Goal: Task Accomplishment & Management: Use online tool/utility

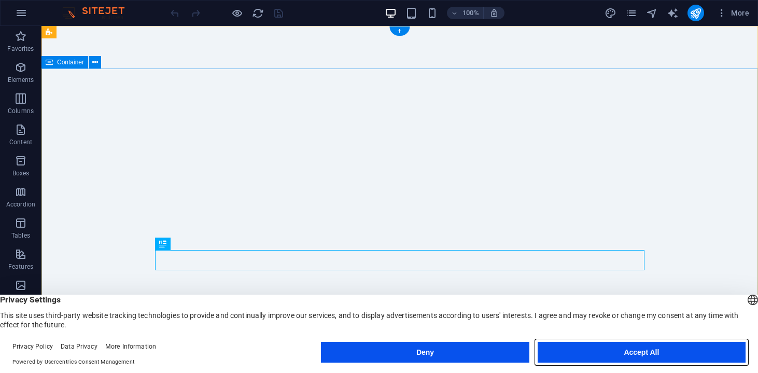
click at [644, 352] on button "Accept All" at bounding box center [642, 352] width 208 height 21
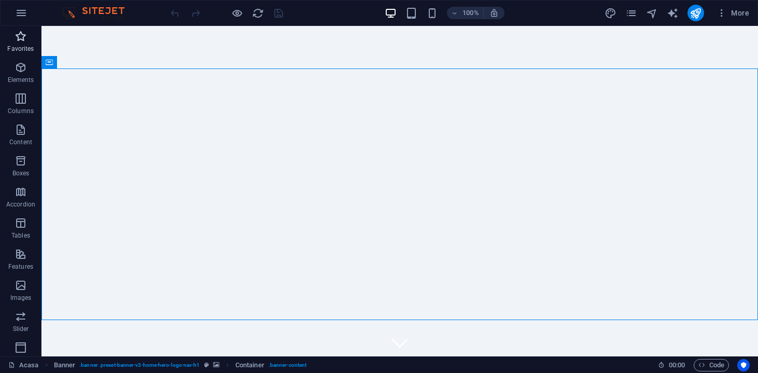
click at [18, 45] on p "Favorites" at bounding box center [20, 49] width 26 height 8
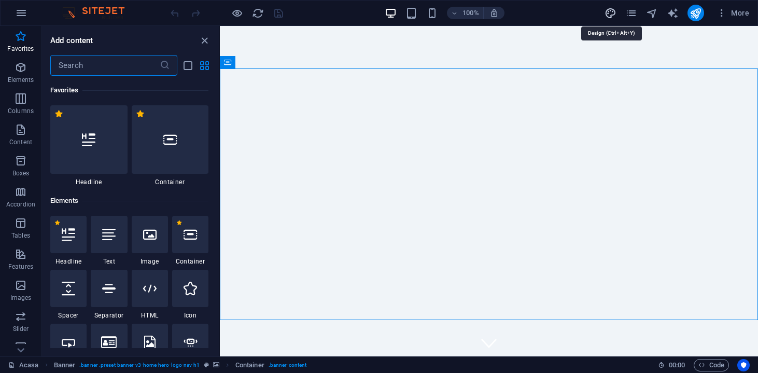
click at [612, 17] on icon "design" at bounding box center [610, 13] width 12 height 12
select select "px"
select select "200"
select select "px"
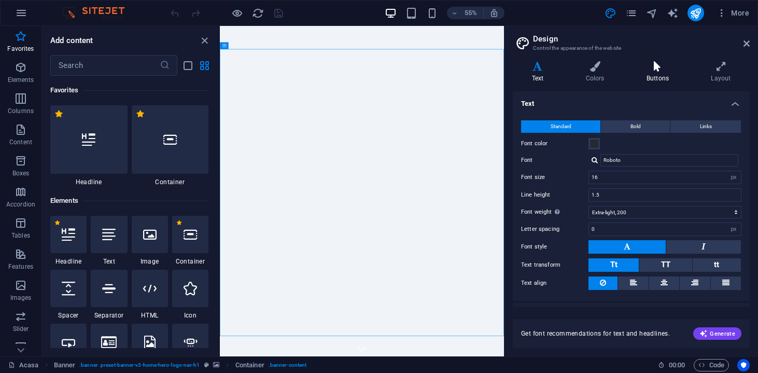
click at [660, 71] on icon at bounding box center [657, 66] width 60 height 10
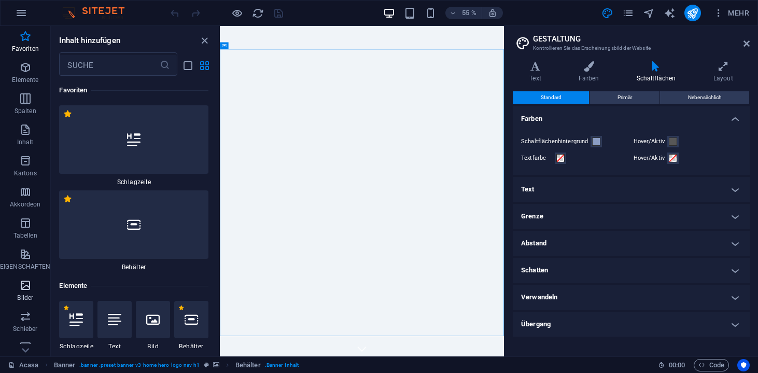
click at [16, 284] on span "Bilder" at bounding box center [25, 291] width 50 height 25
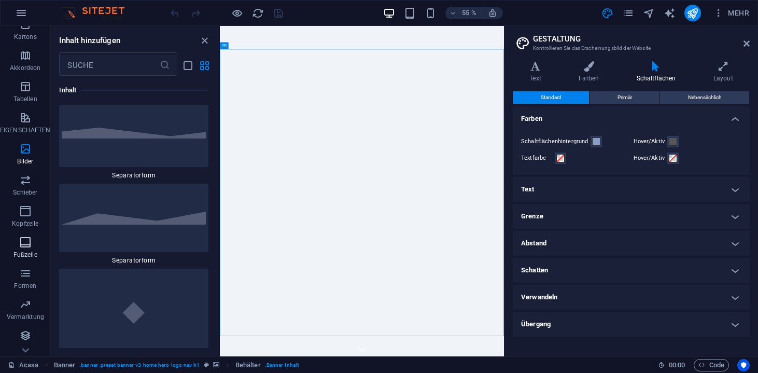
scroll to position [136, 0]
click at [750, 41] on aside "GESTALTUNG Kontrollieren Sie das Erscheinungsbild der Website Variants Text Far…" at bounding box center [631, 191] width 254 height 330
click at [743, 47] on icon at bounding box center [746, 43] width 6 height 8
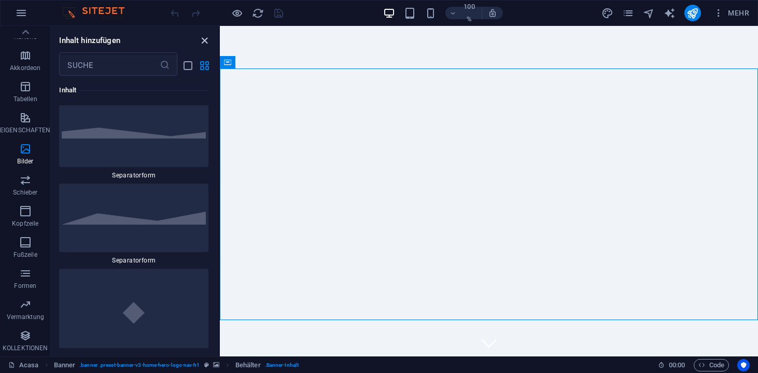
click at [203, 44] on icon "Panel schließen" at bounding box center [205, 41] width 12 height 12
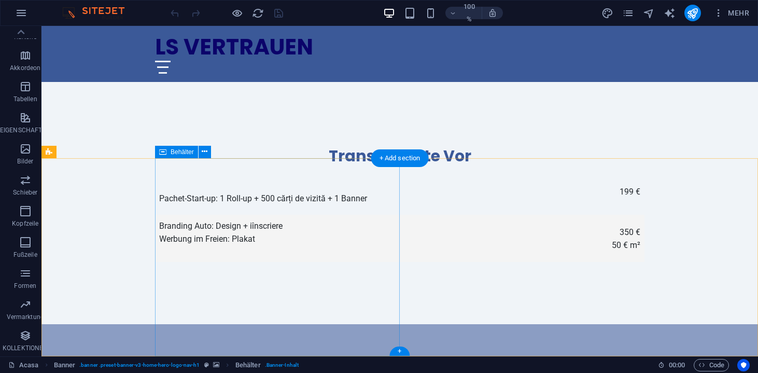
scroll to position [2119, 0]
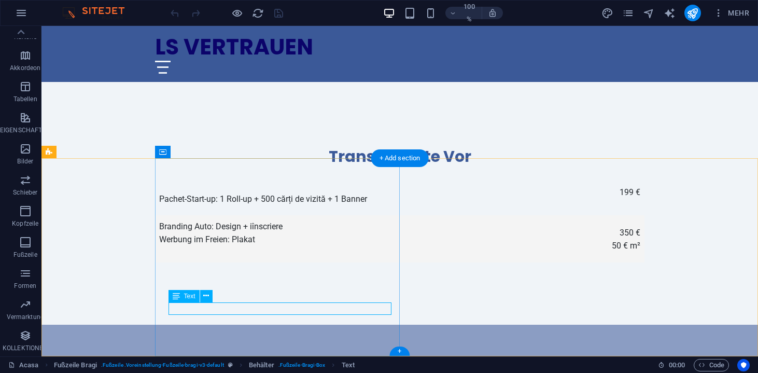
click at [205, 298] on icon at bounding box center [206, 295] width 6 height 11
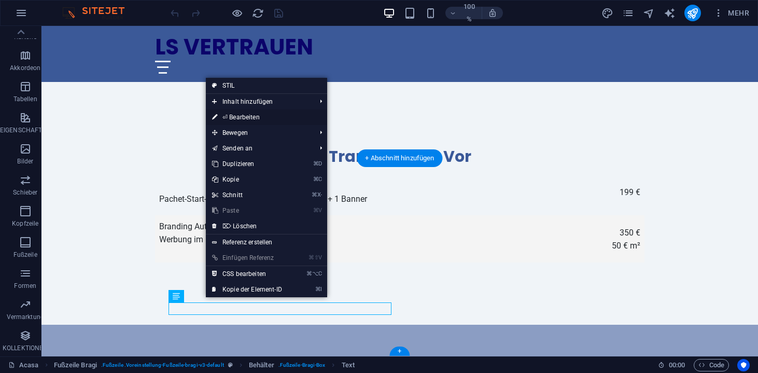
click at [249, 113] on link "⏎ Bearbeiten" at bounding box center [247, 117] width 82 height 16
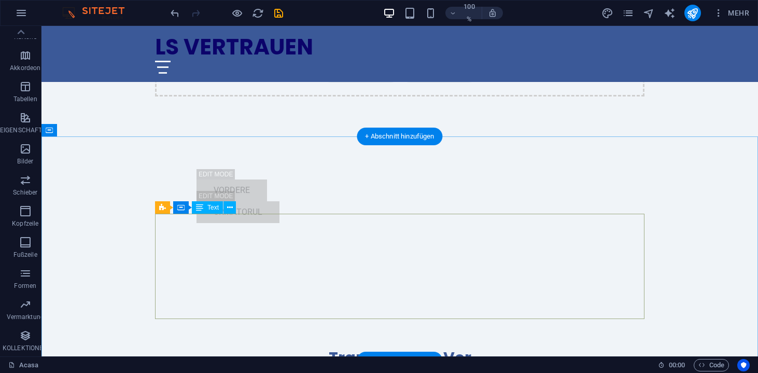
scroll to position [1908, 0]
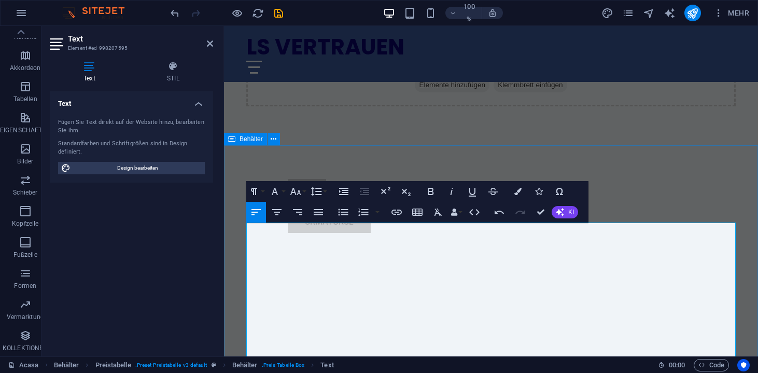
drag, startPoint x: 347, startPoint y: 246, endPoint x: 242, endPoint y: 220, distance: 108.9
click at [632, 357] on div "Transparente Vor" at bounding box center [490, 367] width 489 height 20
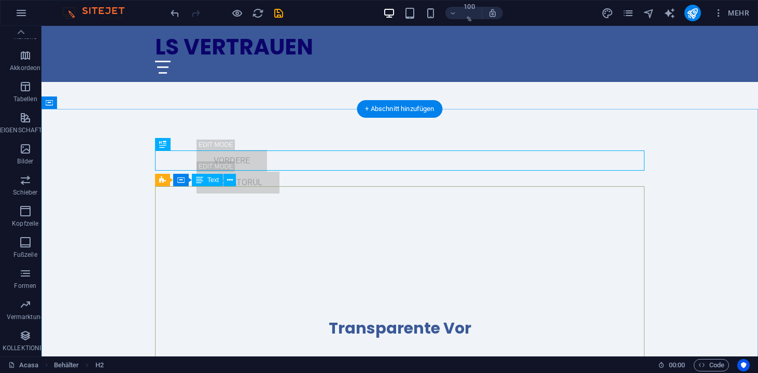
scroll to position [1958, 0]
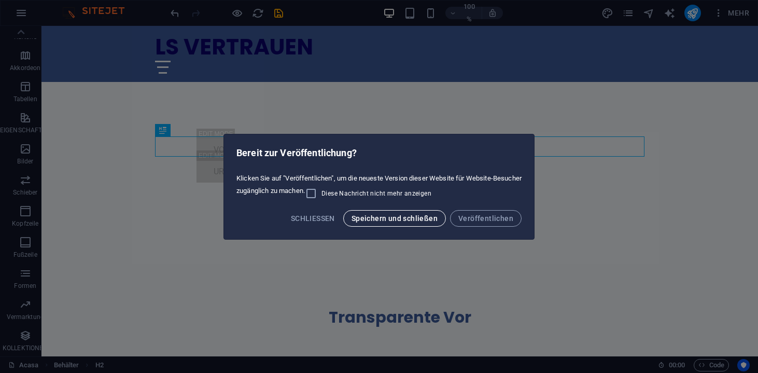
click at [417, 218] on span "Speichern und schließen" at bounding box center [394, 218] width 86 height 8
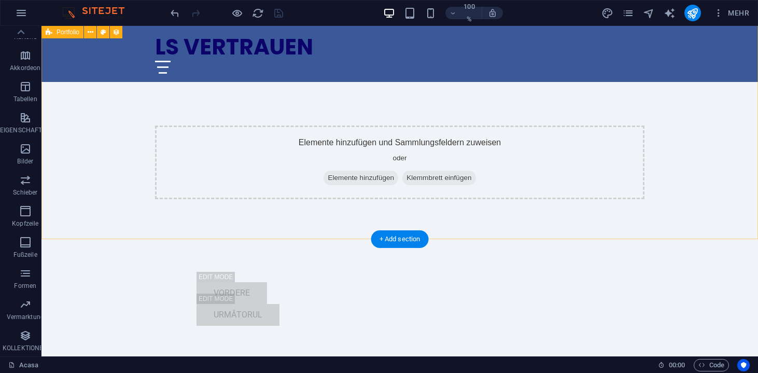
scroll to position [1813, 0]
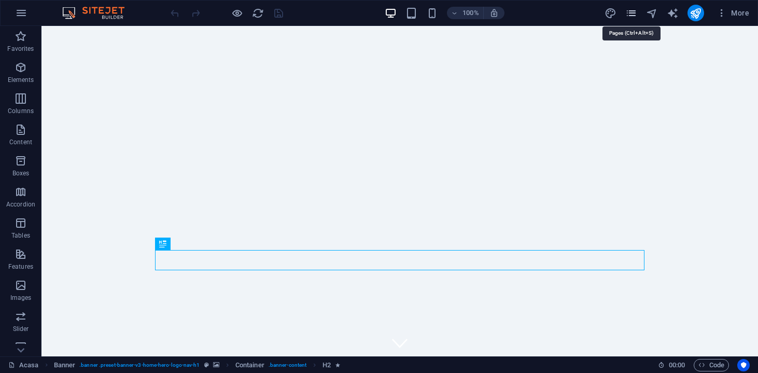
click at [632, 13] on icon "pages" at bounding box center [631, 13] width 12 height 12
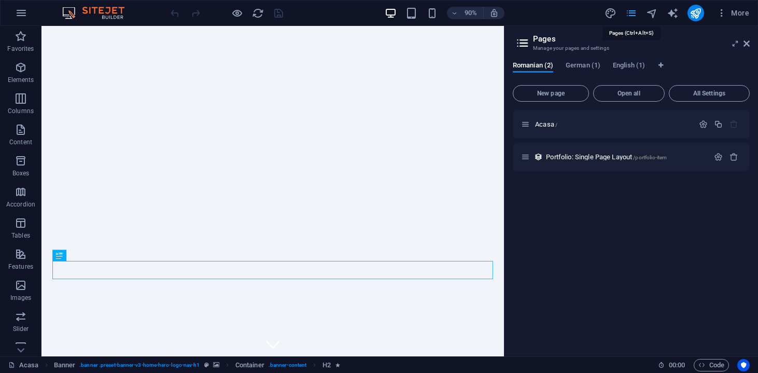
click at [632, 13] on icon "pages" at bounding box center [631, 13] width 12 height 12
click at [588, 65] on span "German (1)" at bounding box center [583, 66] width 35 height 15
click at [535, 70] on span "Romanian (2)" at bounding box center [533, 66] width 40 height 15
click at [608, 162] on div "Portfolio: Single Page Layout /portfolio-item" at bounding box center [615, 157] width 188 height 12
click at [621, 155] on span "Portfolio: Single Page Layout /portfolio-item" at bounding box center [606, 157] width 121 height 8
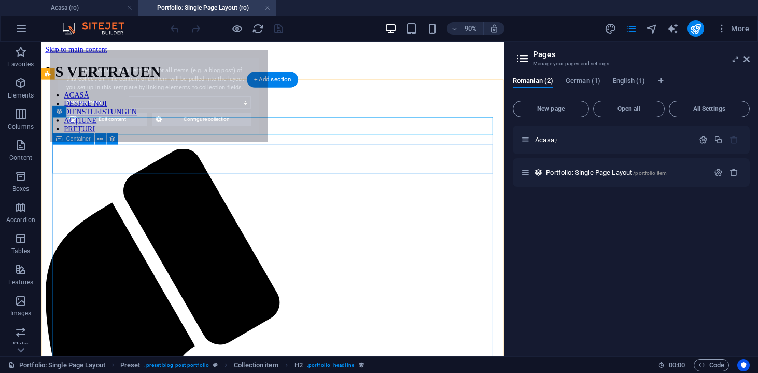
select select "68dd2f3f29987ba5fe00ec89"
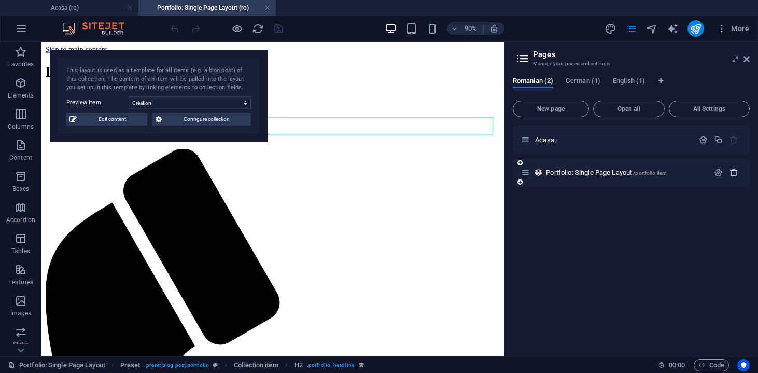
click at [738, 170] on icon "button" at bounding box center [733, 172] width 9 height 9
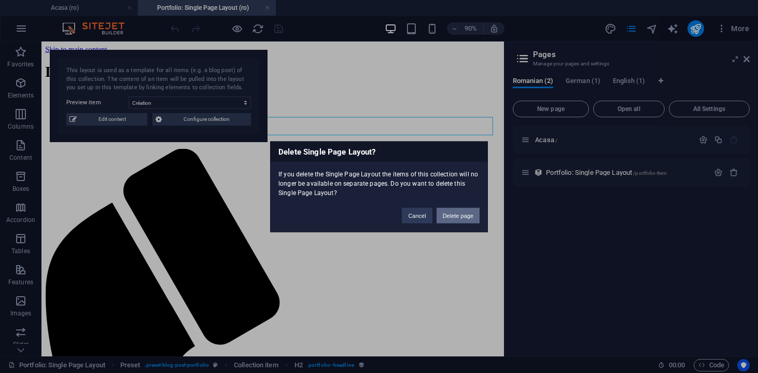
click at [453, 220] on button "Delete page" at bounding box center [457, 215] width 43 height 16
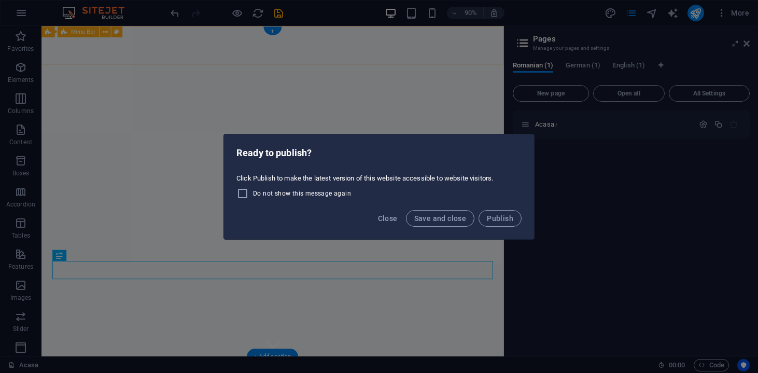
click at [404, 218] on div "Close Save and close Publish" at bounding box center [379, 221] width 310 height 35
click at [398, 218] on span "Close" at bounding box center [388, 218] width 20 height 8
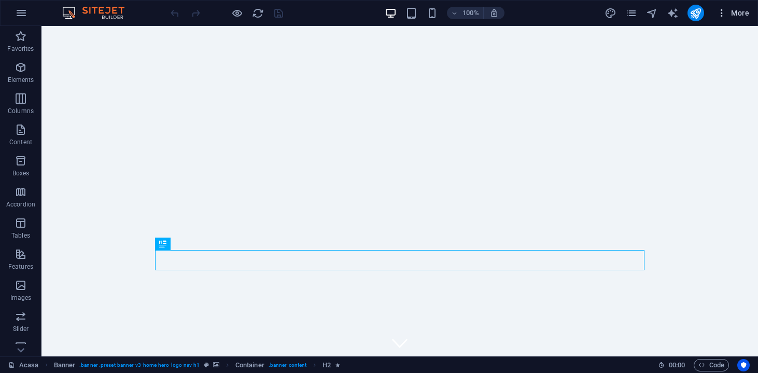
click at [737, 17] on span "More" at bounding box center [732, 13] width 33 height 10
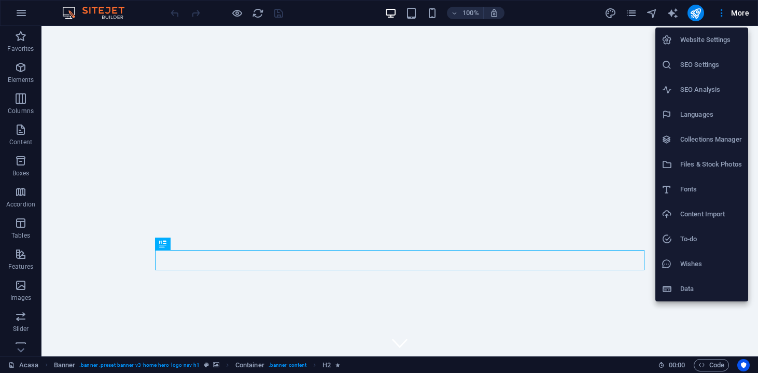
click at [692, 114] on h6 "Languages" at bounding box center [711, 114] width 62 height 12
select select "131"
select select "55"
select select "41"
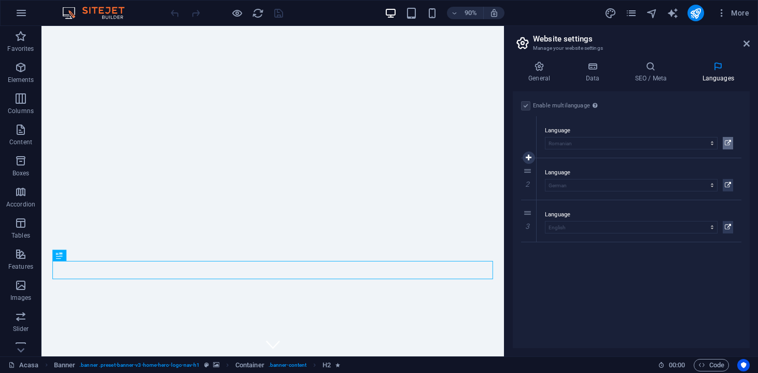
click at [726, 138] on icon at bounding box center [728, 143] width 6 height 12
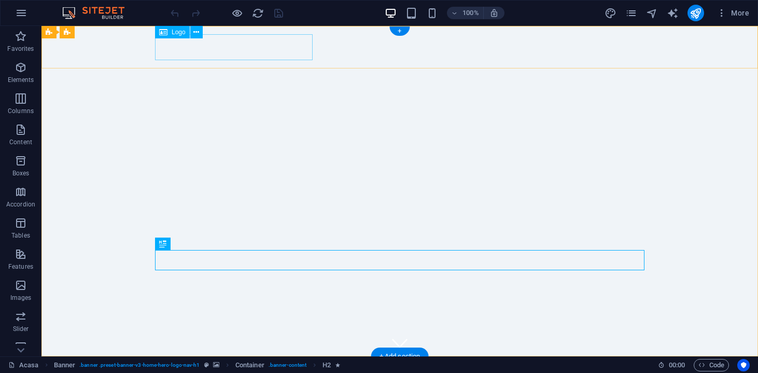
click at [281, 364] on div "LS VERTRAUEN" at bounding box center [399, 377] width 489 height 26
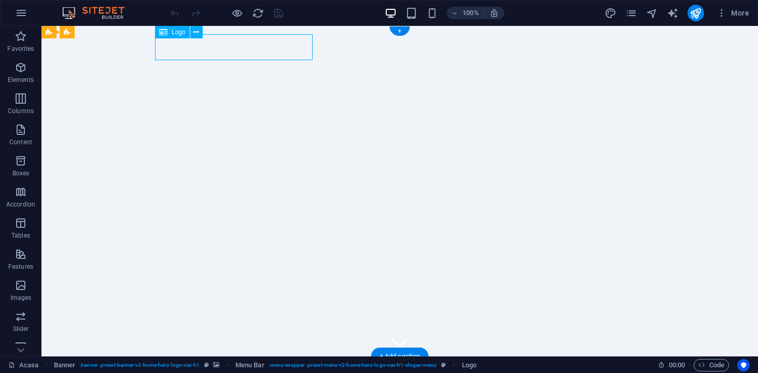
click at [281, 364] on div "LS VERTRAUEN" at bounding box center [399, 377] width 489 height 26
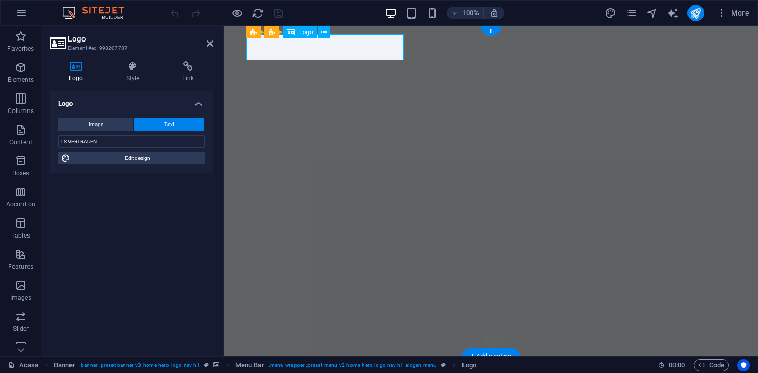
click at [274, 364] on div "LS VERTRAUEN" at bounding box center [490, 377] width 489 height 26
click at [304, 35] on span "Logo" at bounding box center [306, 32] width 14 height 6
click at [317, 31] on div "Logo" at bounding box center [300, 32] width 35 height 12
click at [323, 32] on icon at bounding box center [324, 32] width 6 height 11
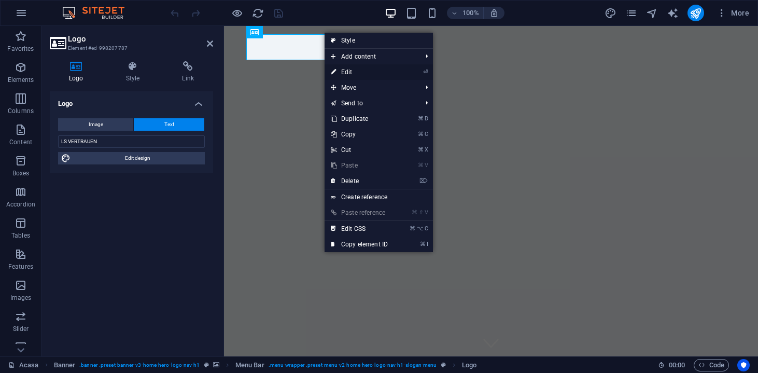
click at [346, 68] on link "⏎ Edit" at bounding box center [359, 72] width 69 height 16
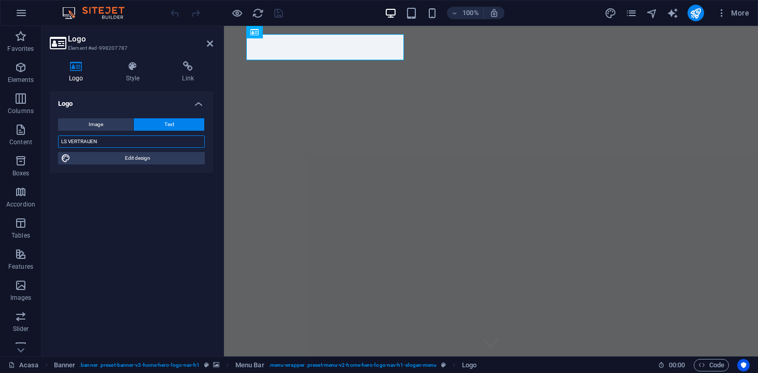
click at [132, 142] on input "LS VERTRAUEN" at bounding box center [131, 141] width 147 height 12
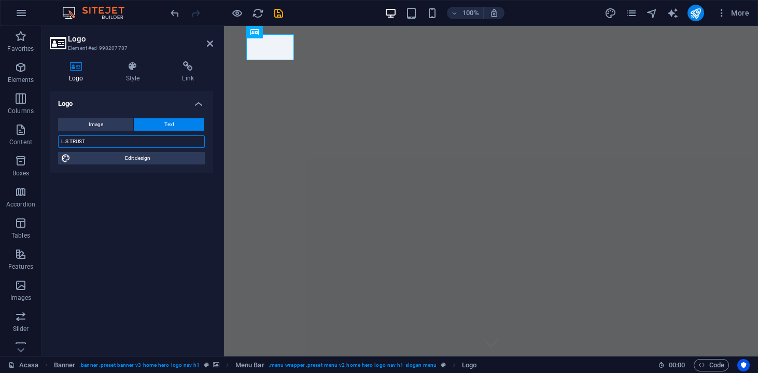
type input "L.S TRUST"
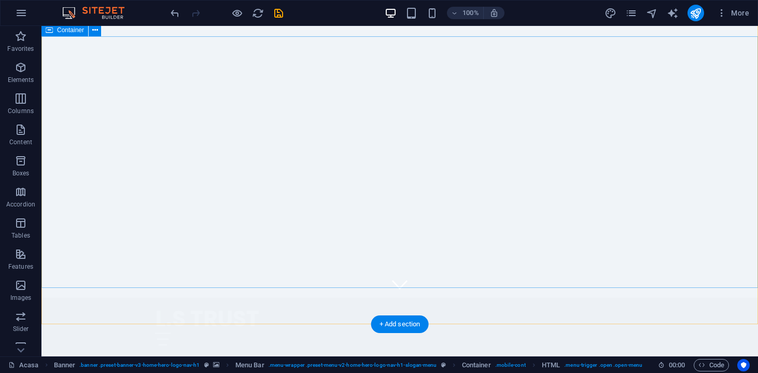
scroll to position [69, 0]
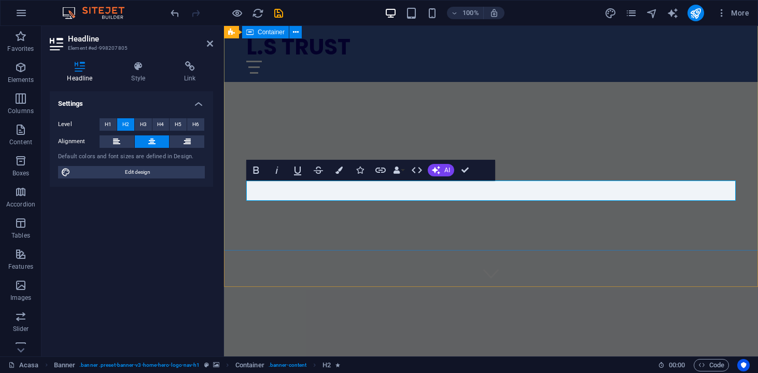
click at [416, 287] on div "Producție publicitară" at bounding box center [491, 364] width 534 height 154
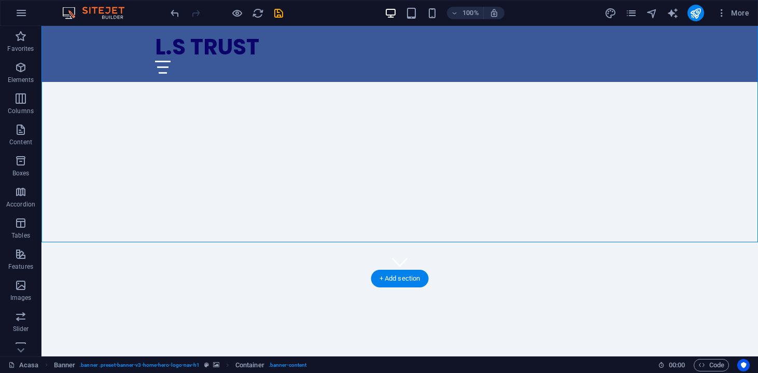
scroll to position [78, 0]
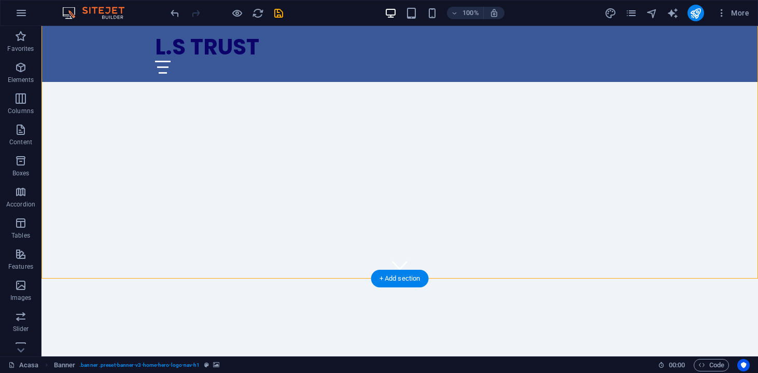
select select "vh"
select select "header"
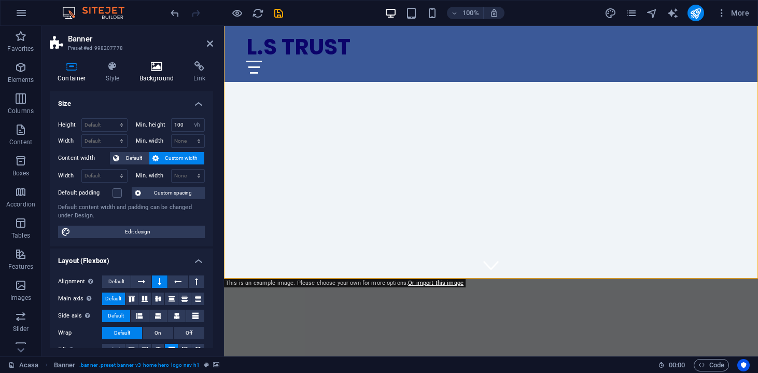
click at [172, 72] on h4 "Background" at bounding box center [159, 72] width 54 height 22
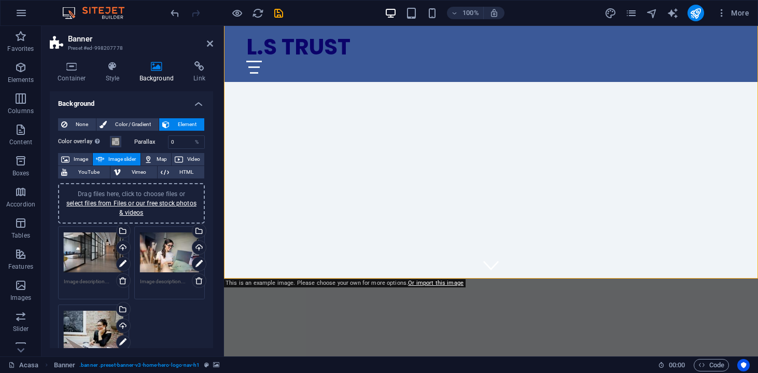
click at [213, 45] on aside "Banner Preset #ed-998207778 Container Style Background Link Size Height Default…" at bounding box center [132, 191] width 182 height 330
click at [207, 46] on icon at bounding box center [210, 43] width 6 height 8
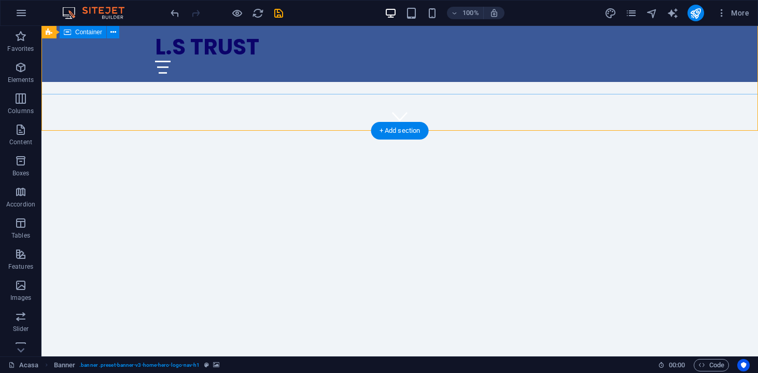
scroll to position [225, 0]
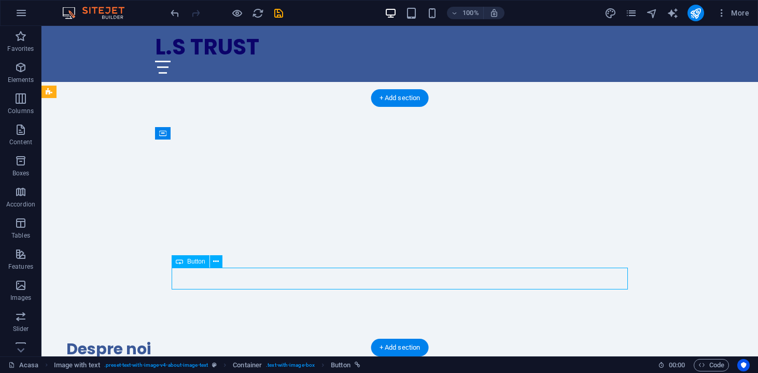
scroll to position [270, 0]
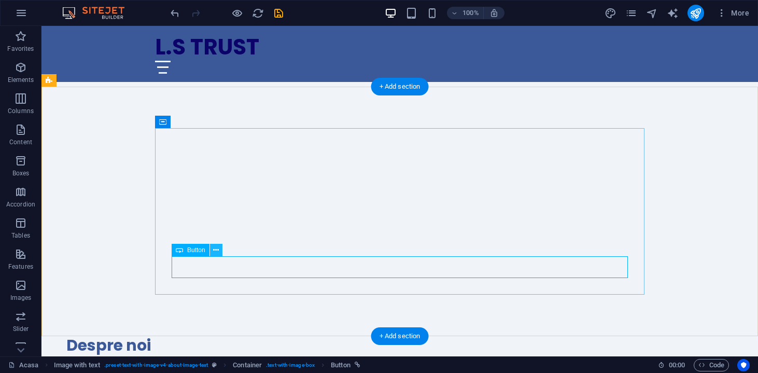
click at [215, 253] on icon at bounding box center [216, 250] width 6 height 11
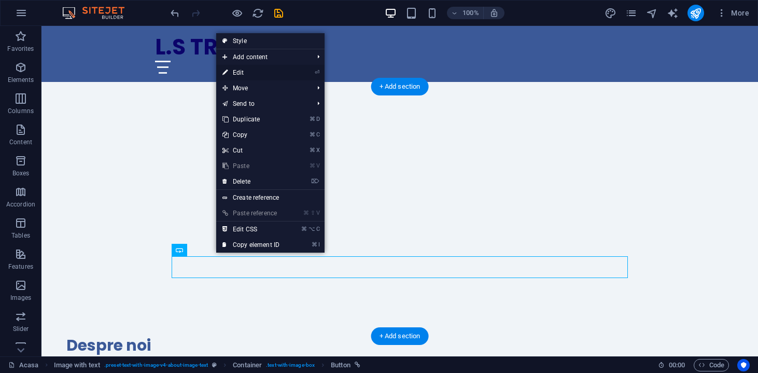
click at [314, 71] on li "⏎ Edit" at bounding box center [270, 73] width 108 height 16
click at [246, 70] on link "⏎ Edit" at bounding box center [250, 73] width 69 height 16
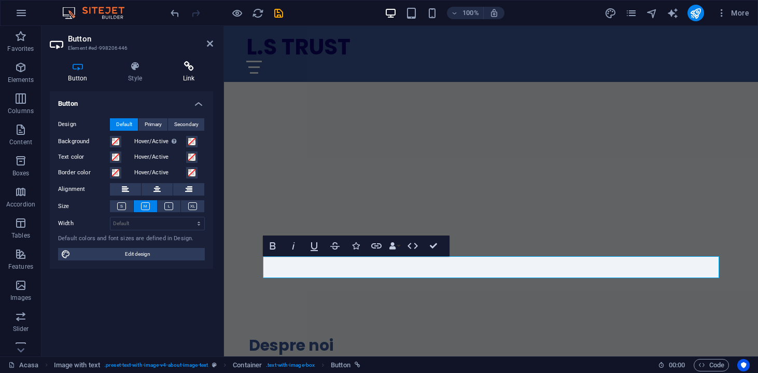
click at [186, 69] on icon at bounding box center [188, 66] width 49 height 10
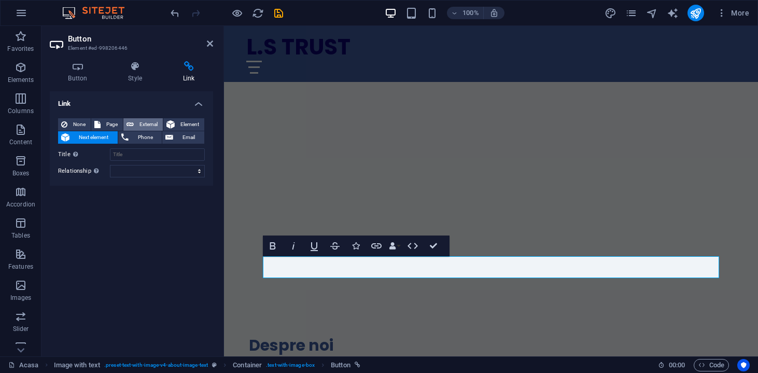
click at [136, 125] on button "External" at bounding box center [142, 124] width 39 height 12
select select "blank"
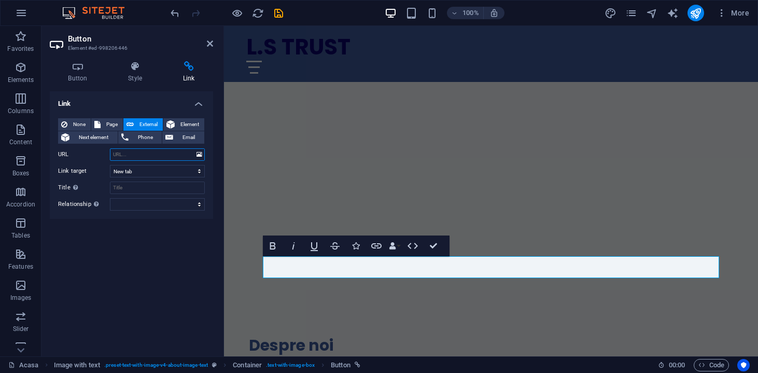
paste input "https://www.instagram.com/lstrust25/"
type input "https://www.instagram.com/lstrust25/"
click at [163, 193] on input "Title Additional link description, should not be the same as the link text. The…" at bounding box center [157, 187] width 95 height 12
type input "Instagram"
click at [139, 287] on div "Link None Page External Element Next element Phone Email Page Acasa Home Home E…" at bounding box center [131, 219] width 163 height 257
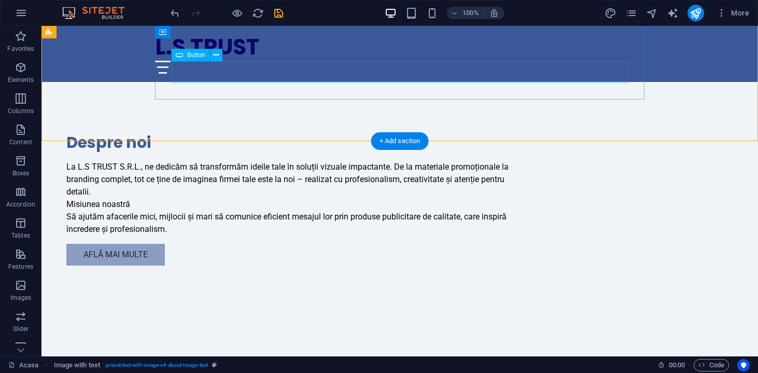
scroll to position [473, 0]
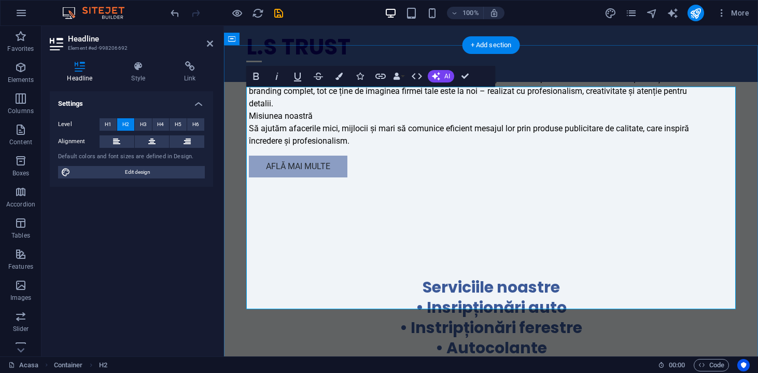
scroll to position [566, 0]
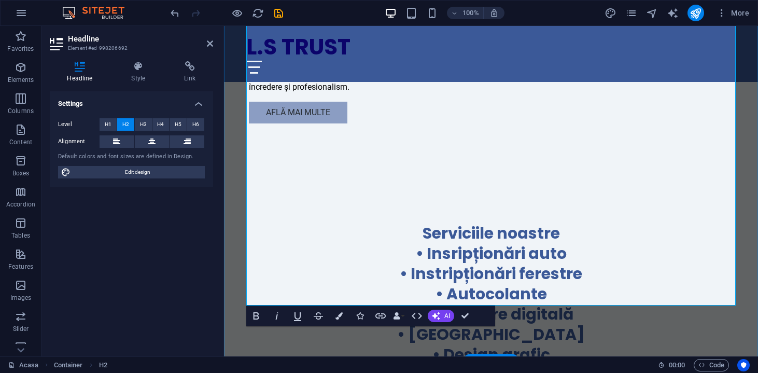
scroll to position [631, 0]
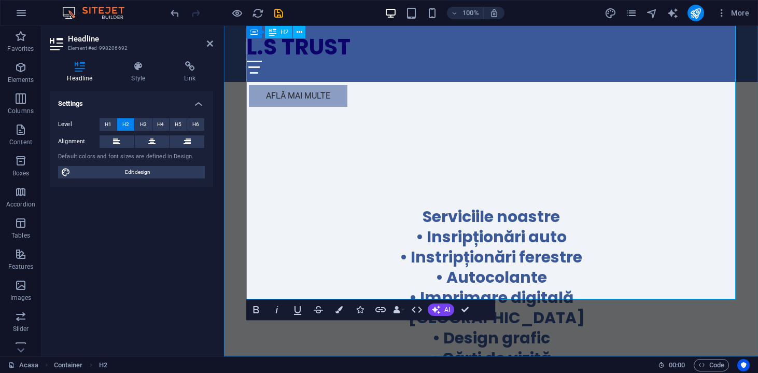
click at [397, 263] on h2 "Serviciile noastre ‌• Insripționări auto ‌• Instripționări ferestre ‌• Autocola…" at bounding box center [490, 347] width 489 height 283
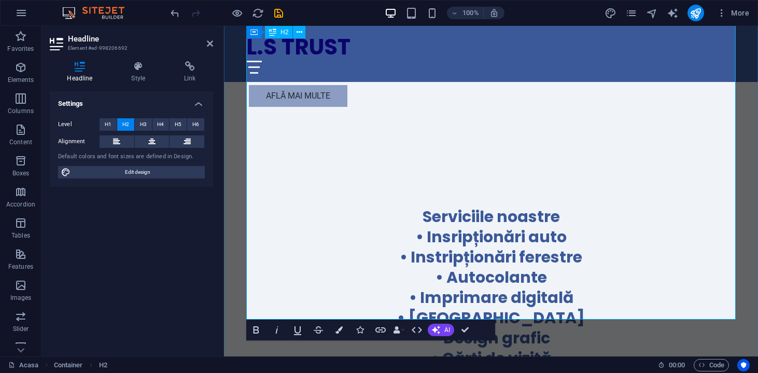
click at [350, 286] on h2 "Serviciile noastre ‌• Insripționări auto ‌• Instripționări ferestre ‌• Autocola…" at bounding box center [490, 357] width 489 height 303
click at [351, 308] on h2 "Serviciile noastre ‌• Insripționări auto ‌• Instripționări ferestre ‌• Autocola…" at bounding box center [490, 367] width 489 height 323
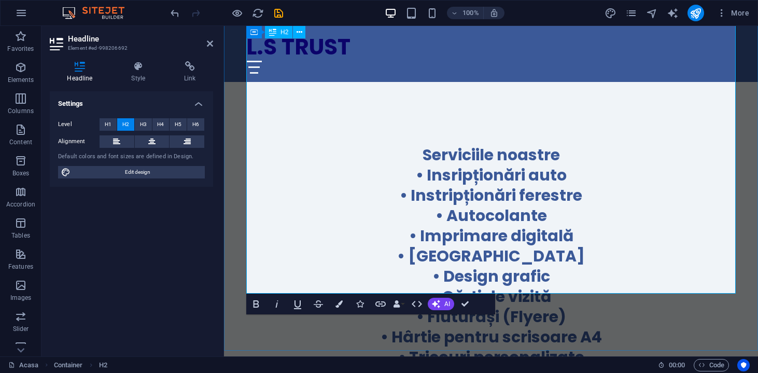
scroll to position [696, 0]
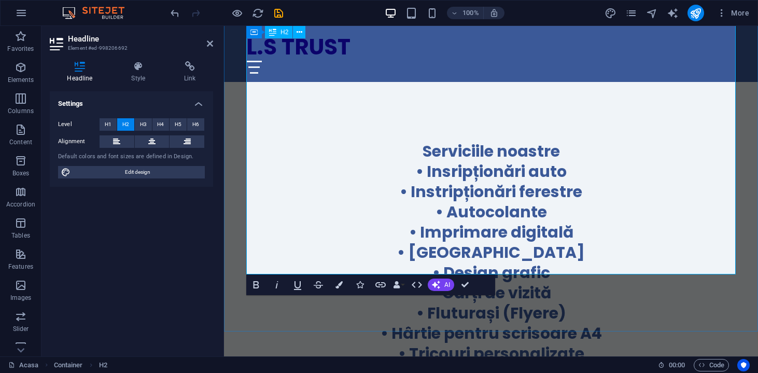
click at [391, 265] on h2 "Serviciile noastre ‌• Insripționări auto ‌• Instripționări ferestre ‌• Autocola…" at bounding box center [490, 302] width 489 height 323
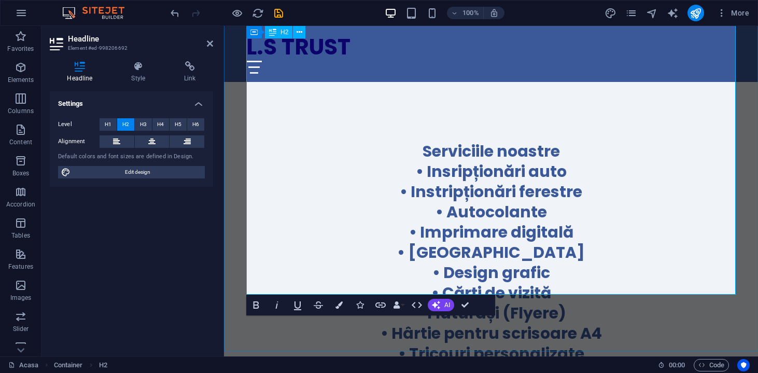
click at [497, 285] on h2 "Serviciile noastre ‌• Insripționări auto ‌• Instripționări ferestre ‌• Autocola…" at bounding box center [490, 313] width 489 height 344
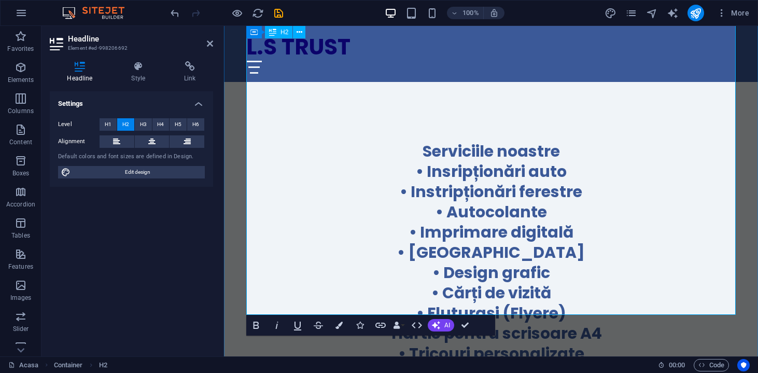
click at [576, 300] on h2 "Serviciile noastre ‌• Insripționări auto ‌• Instripționări ferestre ‌• Autocola…" at bounding box center [490, 323] width 489 height 364
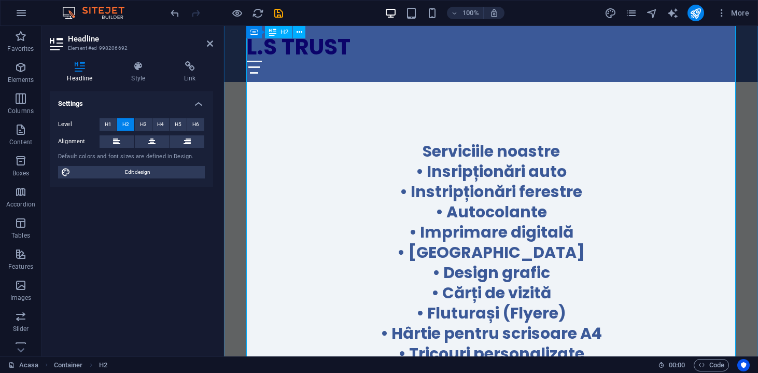
click at [410, 345] on h2 "Serviciile noastre ‌• Insripționări auto ‌• Instripționări ferestre ‌• Autocola…" at bounding box center [490, 363] width 489 height 445
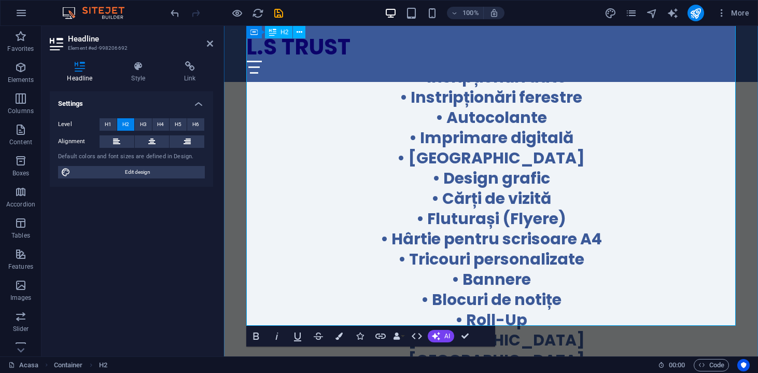
scroll to position [797, 0]
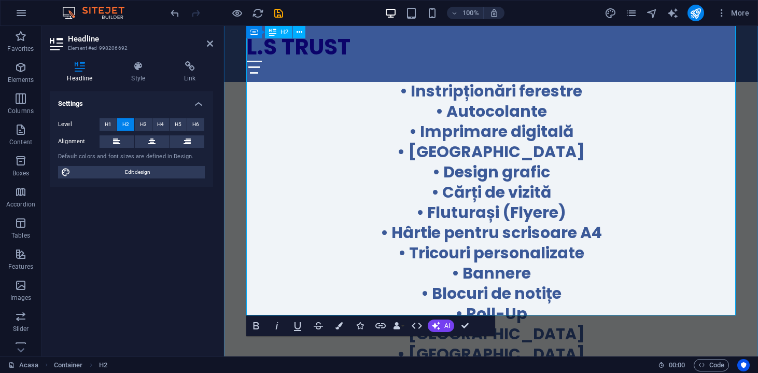
click at [469, 262] on h2 "Serviciile noastre ‌• Insripționări auto ‌• Instripționări ferestre ‌• Autocola…" at bounding box center [490, 272] width 489 height 465
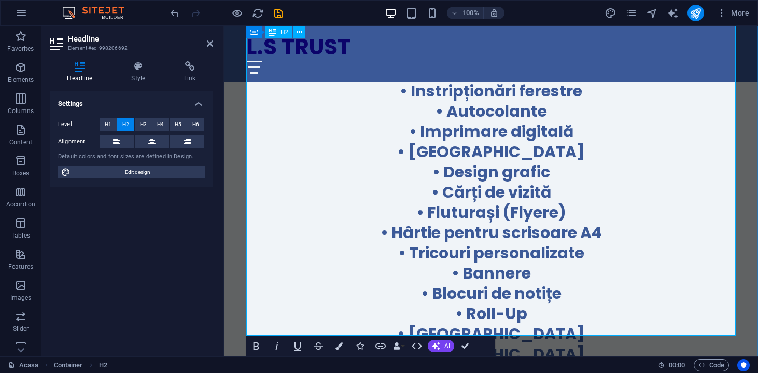
drag, startPoint x: 450, startPoint y: 303, endPoint x: 455, endPoint y: 298, distance: 7.0
click at [454, 298] on h2 "Serviciile noastre ‌• Insripționări auto ‌• Instripționări ferestre ‌• Autocola…" at bounding box center [490, 282] width 489 height 485
drag, startPoint x: 572, startPoint y: 281, endPoint x: 270, endPoint y: 281, distance: 302.7
click at [270, 281] on h2 "Serviciile noastre ‌• Insripționări auto ‌• Instripționări ferestre ‌• Autocola…" at bounding box center [490, 282] width 489 height 485
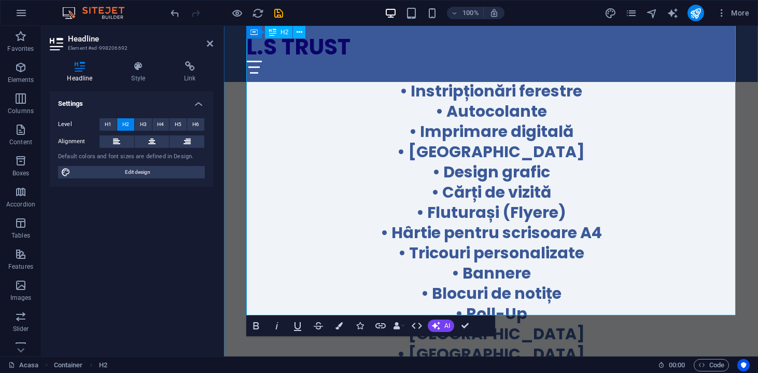
click at [617, 284] on h2 "Serviciile noastre ‌• Insripționări auto ‌• Instripționări ferestre ‌• Autocola…" at bounding box center [490, 272] width 489 height 465
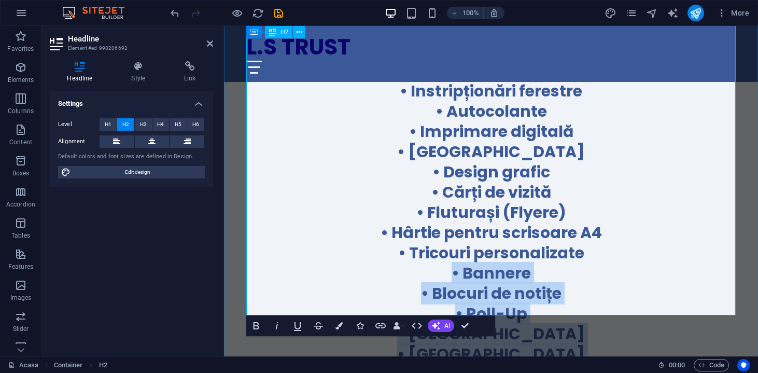
drag, startPoint x: 673, startPoint y: 303, endPoint x: 388, endPoint y: 76, distance: 364.1
click at [388, 76] on h2 "Serviciile noastre ‌• Insripționări auto ‌• Instripționări ferestre ‌• Autocola…" at bounding box center [490, 272] width 489 height 465
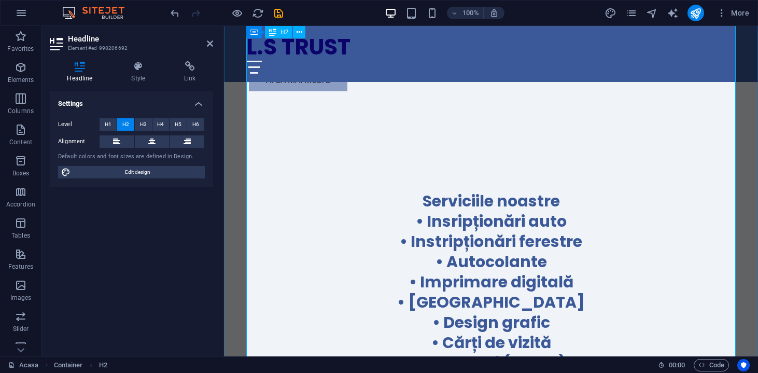
scroll to position [641, 0]
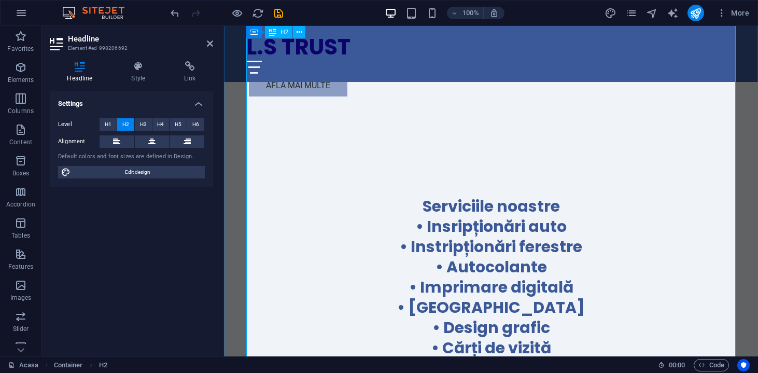
drag, startPoint x: 428, startPoint y: 181, endPoint x: 422, endPoint y: 178, distance: 6.3
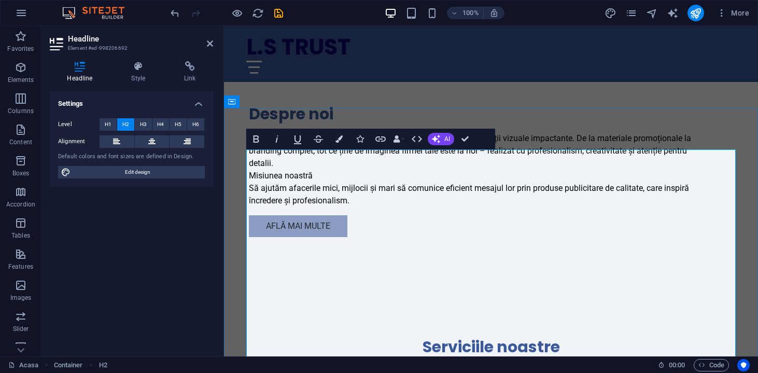
scroll to position [504, 0]
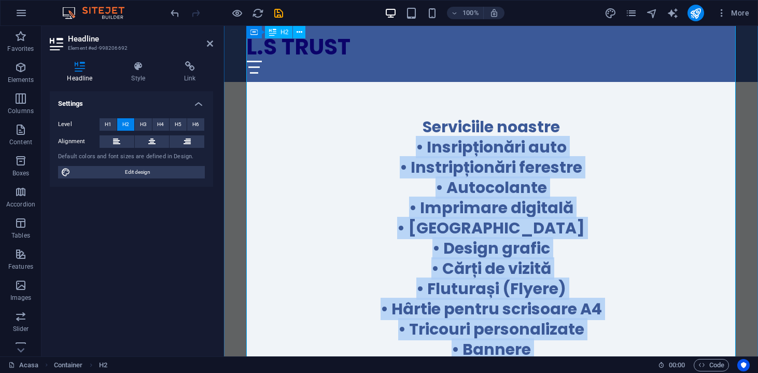
drag, startPoint x: 418, startPoint y: 174, endPoint x: 583, endPoint y: 331, distance: 227.7
click at [583, 331] on h2 "Serviciile noastre ‌• Insripționări auto ‌• Instripționări ferestre ‌• Autocola…" at bounding box center [490, 349] width 489 height 465
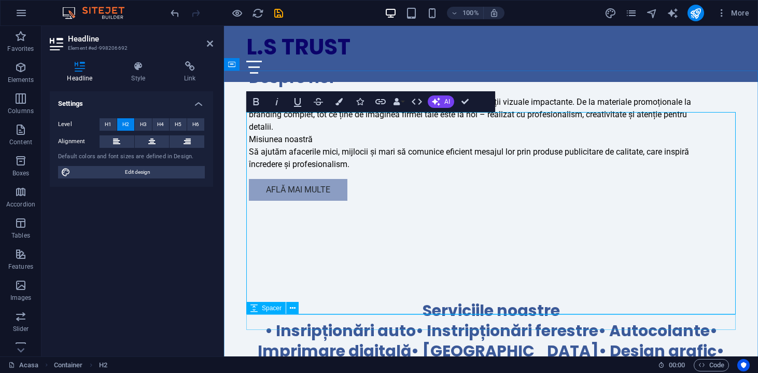
scroll to position [545, 0]
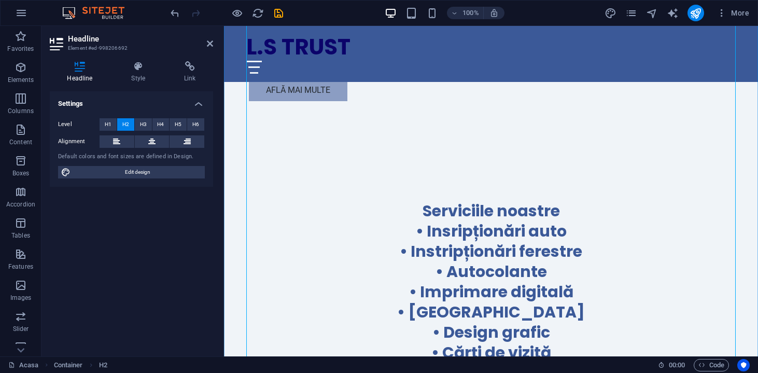
scroll to position [642, 0]
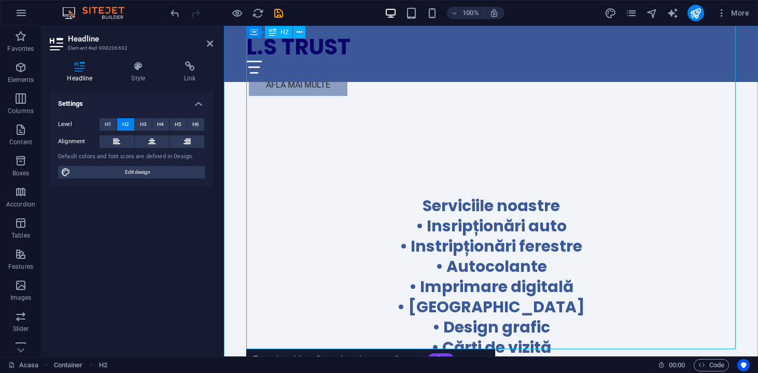
click at [338, 236] on h2 "Serviciile noastre ‌• Insripționări auto‌ ‌• Instripționări ferestre‌ ‌• Autoco…" at bounding box center [490, 367] width 489 height 344
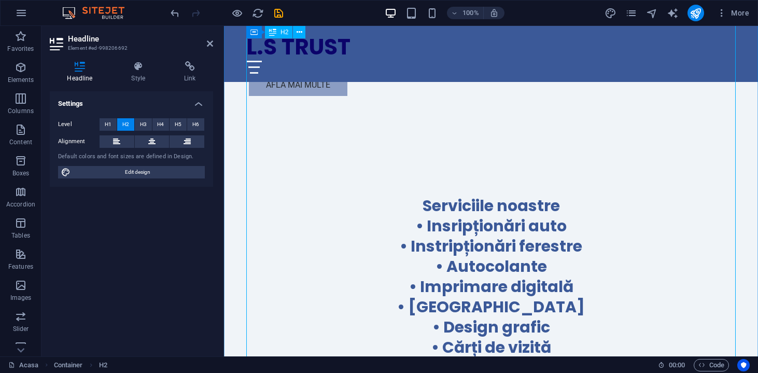
click at [390, 261] on h2 "Serviciile noastre ‌• Insripționări auto‌ ‌• Instripționări ferestre‌ ‌• Autoco…" at bounding box center [490, 377] width 489 height 364
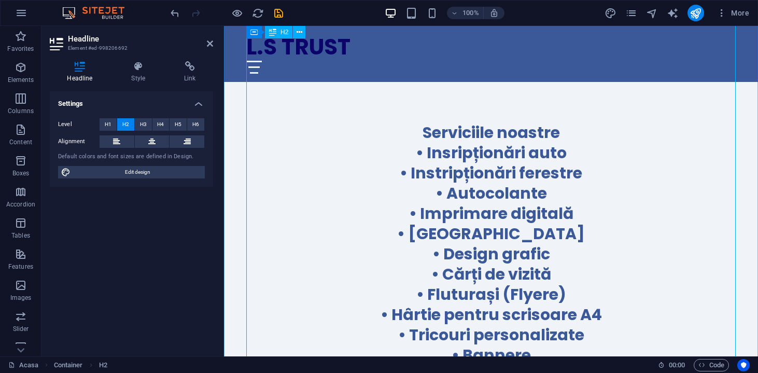
scroll to position [727, 0]
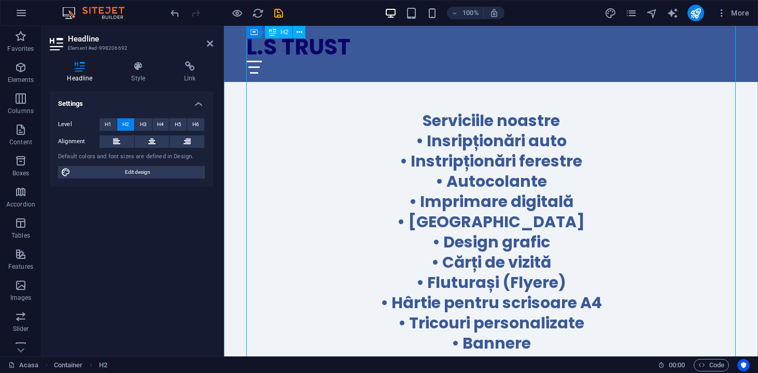
click at [410, 275] on h2 "Serviciile noastre ‌• Insripționări auto‌ ‌• Instripționări ferestre‌ ‌• Autoco…" at bounding box center [490, 332] width 489 height 445
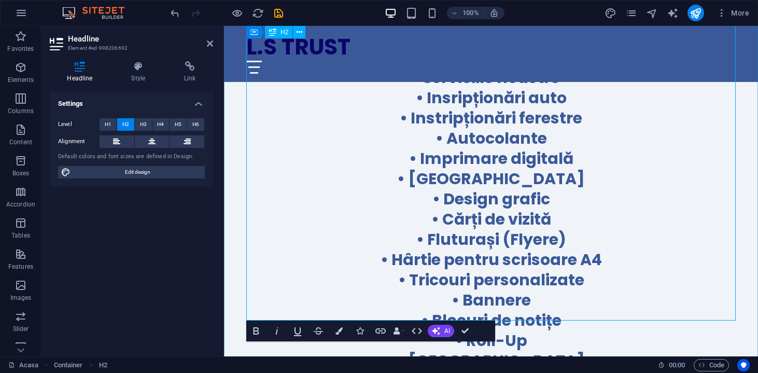
scroll to position [771, 0]
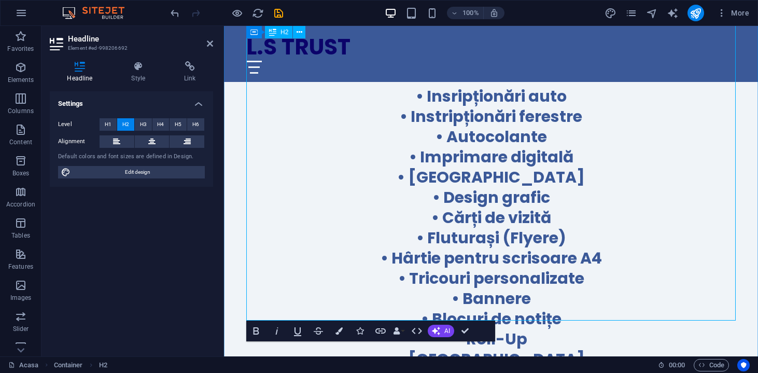
click at [467, 269] on h2 "Serviciile noastre ‌• Insripționări auto‌ ‌• Instripționări ferestre‌ ‌• Autoco…" at bounding box center [490, 288] width 489 height 445
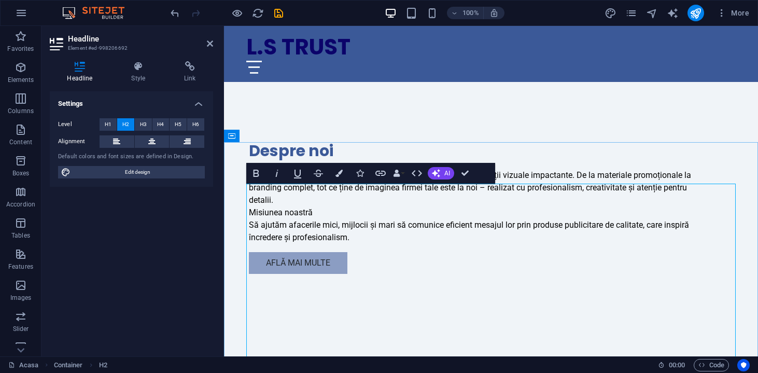
scroll to position [463, 0]
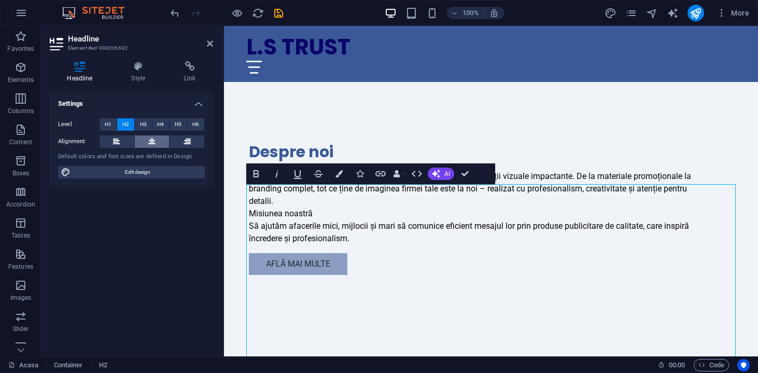
click at [160, 136] on button at bounding box center [152, 141] width 35 height 12
click at [158, 142] on button at bounding box center [152, 141] width 35 height 12
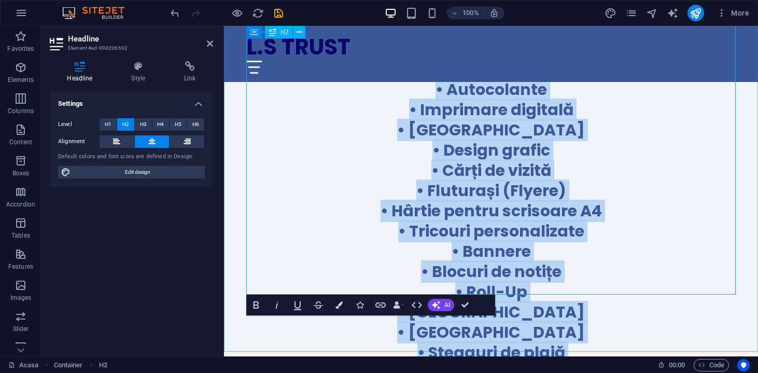
scroll to position [820, 0]
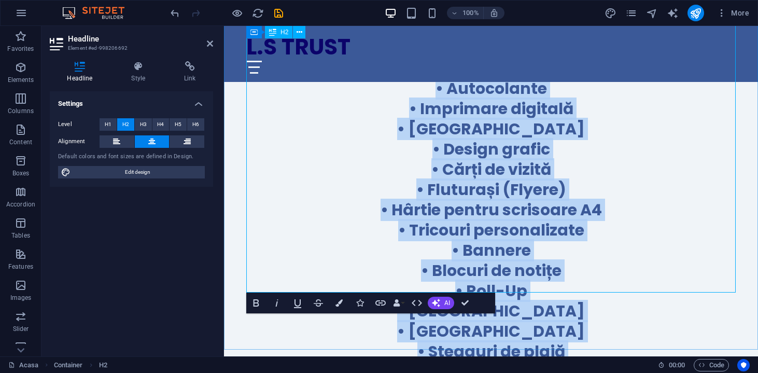
drag, startPoint x: 408, startPoint y: 216, endPoint x: 705, endPoint y: 283, distance: 304.3
click at [705, 283] on h2 "Serviciile noastre ‌• Insripționări auto‌ ‌• Instripționări ferestre‌ ‌• Autoco…" at bounding box center [490, 250] width 489 height 465
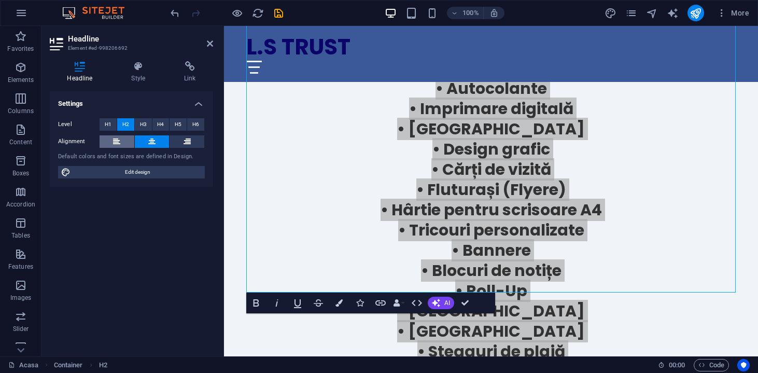
click at [118, 142] on icon at bounding box center [116, 141] width 7 height 12
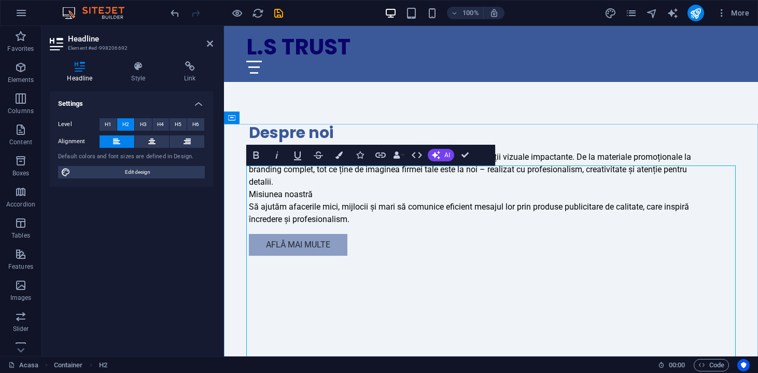
scroll to position [482, 0]
drag, startPoint x: 384, startPoint y: 177, endPoint x: 253, endPoint y: 176, distance: 130.1
click at [160, 137] on button at bounding box center [152, 141] width 35 height 12
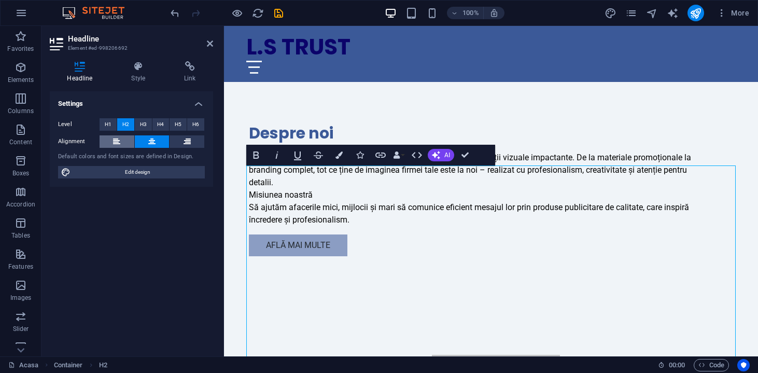
click at [120, 144] on icon at bounding box center [116, 141] width 7 height 12
click at [422, 157] on icon "button" at bounding box center [417, 155] width 12 height 12
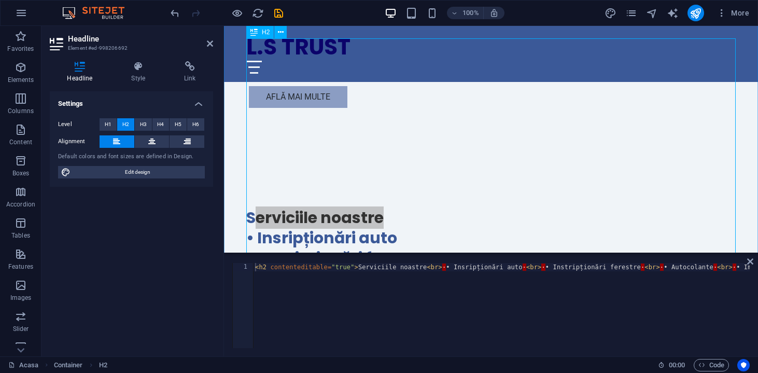
scroll to position [534, 0]
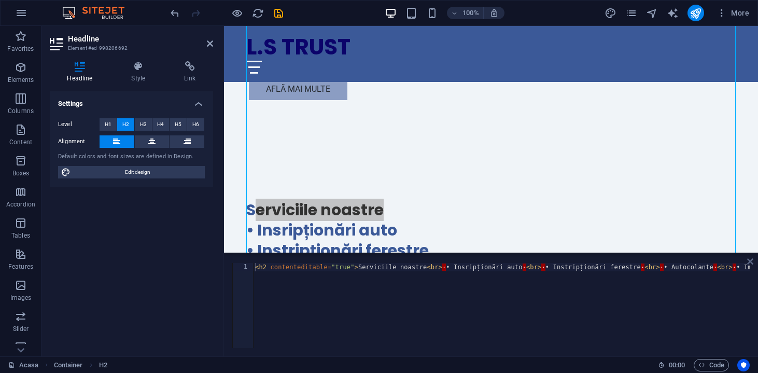
click at [749, 259] on icon at bounding box center [750, 261] width 6 height 8
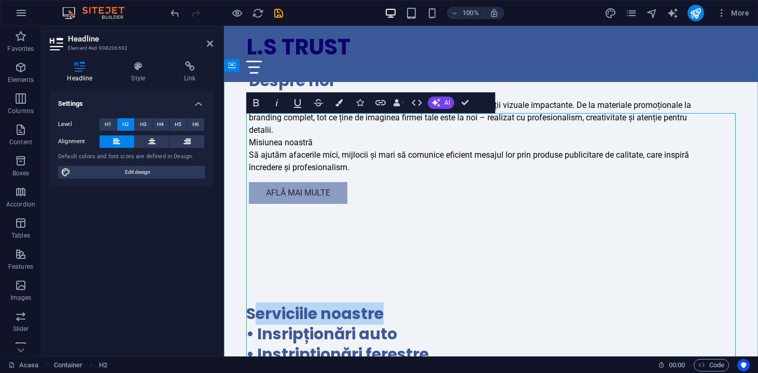
drag, startPoint x: 386, startPoint y: 127, endPoint x: 360, endPoint y: 128, distance: 25.9
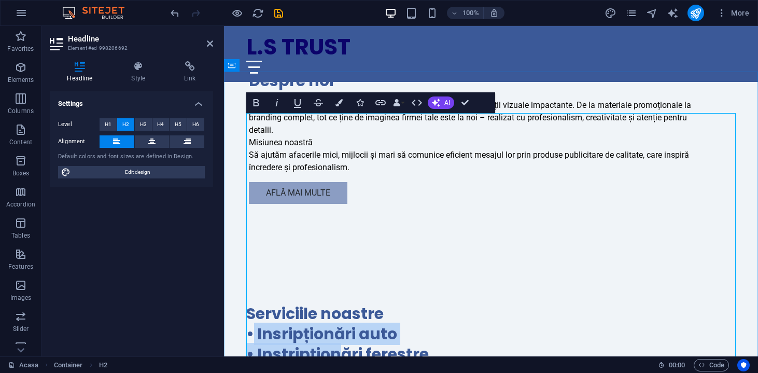
drag, startPoint x: 250, startPoint y: 142, endPoint x: 337, endPoint y: 168, distance: 91.0
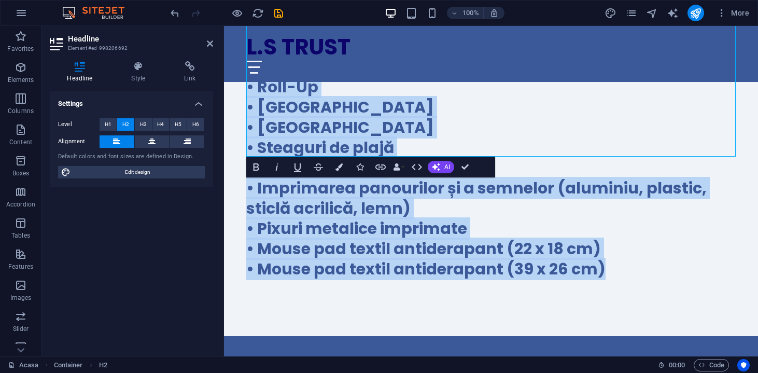
scroll to position [1025, 0]
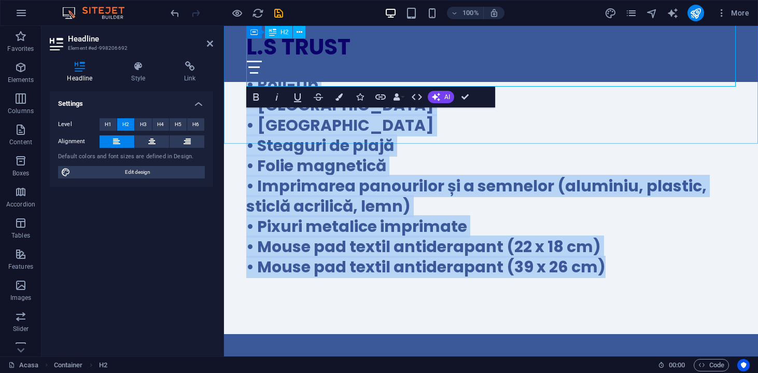
drag, startPoint x: 247, startPoint y: 142, endPoint x: 603, endPoint y: 79, distance: 361.0
click at [603, 79] on h2 "Serviciile noastre ‌• Insripționări auto‌ ‌• Instripționări ferestre‌ ‌• Autoco…" at bounding box center [490, 44] width 489 height 465
click at [259, 100] on icon "button" at bounding box center [256, 97] width 12 height 12
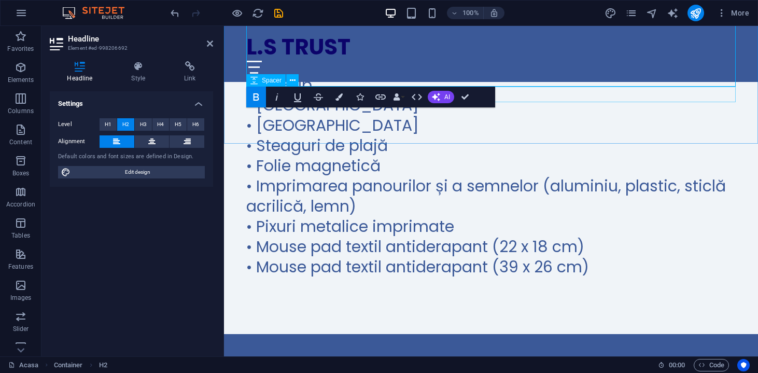
click at [259, 100] on icon "button" at bounding box center [256, 97] width 12 height 12
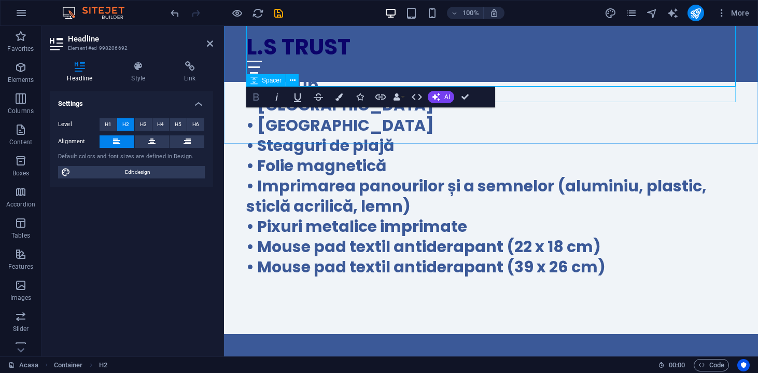
click at [259, 100] on icon "button" at bounding box center [256, 97] width 12 height 12
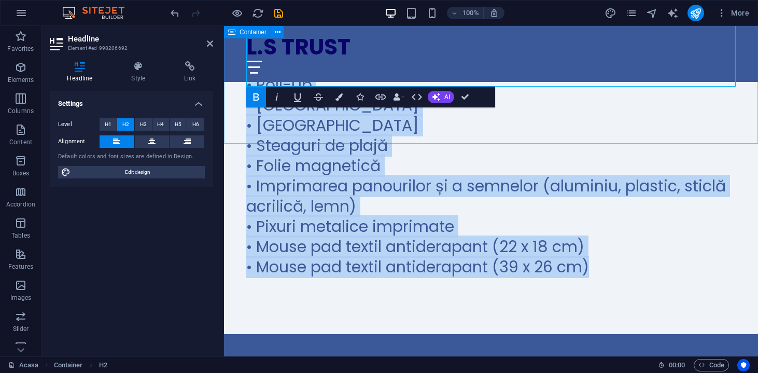
click at [405, 129] on div "Serviciile noastre ‌ • Insripționări auto‌ ‌• Instripționări ferestre‌ ‌• Autoc…" at bounding box center [491, 51] width 534 height 563
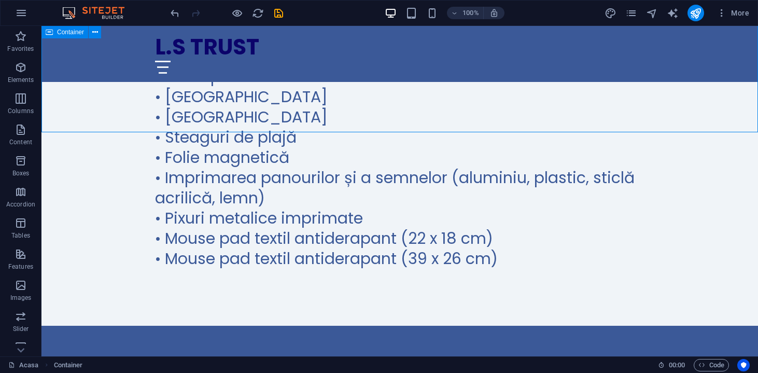
scroll to position [1037, 0]
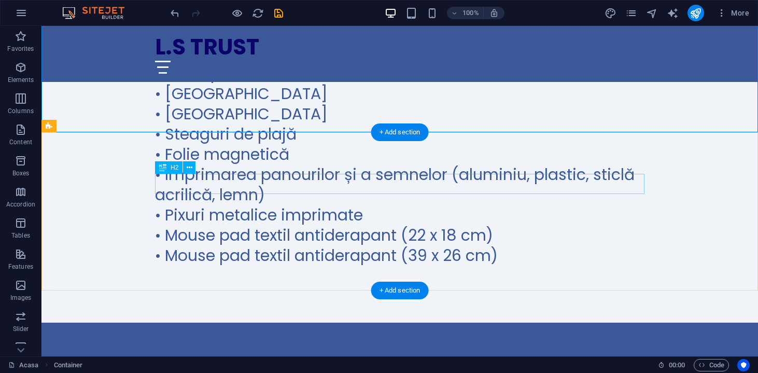
click at [435, 364] on div "Haben Sie ein Design-Design-Impact-Grafik?" at bounding box center [399, 374] width 489 height 20
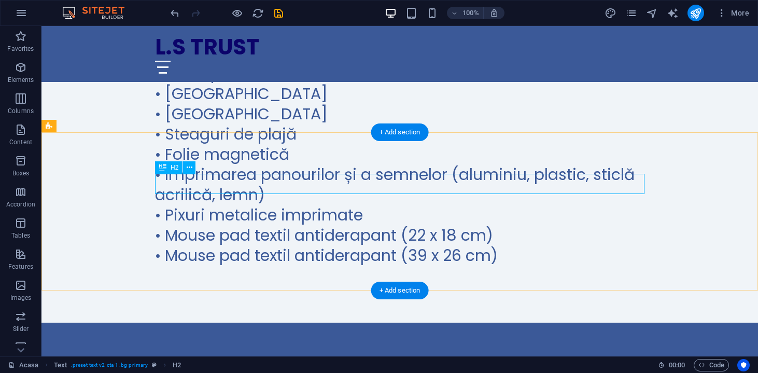
click at [447, 364] on div "Haben Sie ein Design-Design-Impact-Grafik?" at bounding box center [399, 374] width 489 height 20
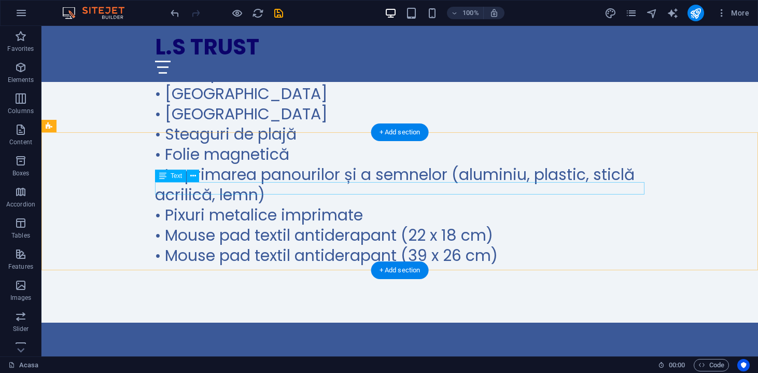
click at [408, 372] on div "Verwandeln Sie sich mit unserer Realität!" at bounding box center [399, 378] width 489 height 12
click at [410, 372] on div "Verwandeln Sie sich mit unserer Realität!" at bounding box center [399, 378] width 489 height 12
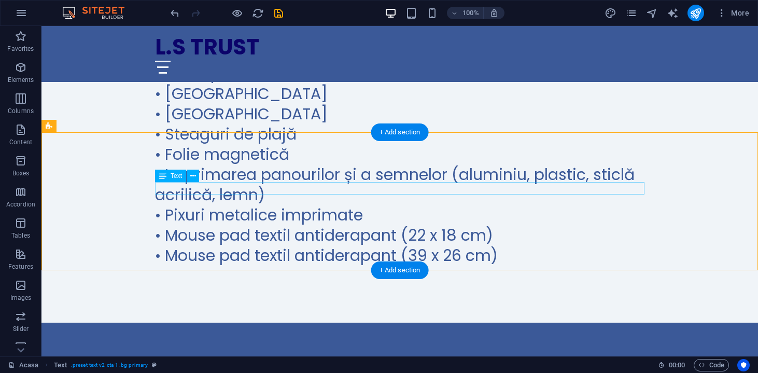
click at [273, 372] on div "transformă-ți ideile în realitate!" at bounding box center [399, 378] width 489 height 12
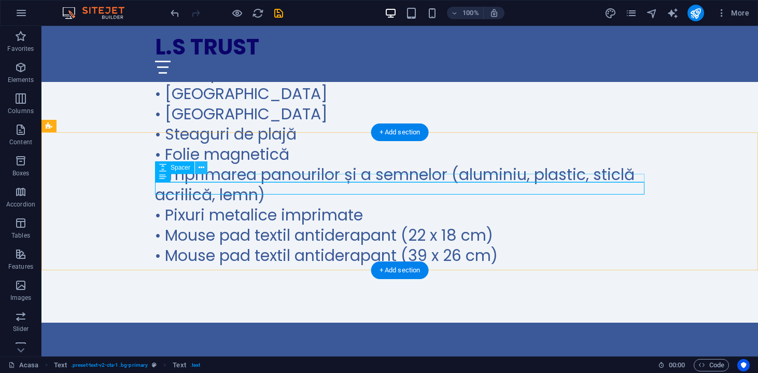
click at [199, 170] on icon at bounding box center [202, 167] width 6 height 11
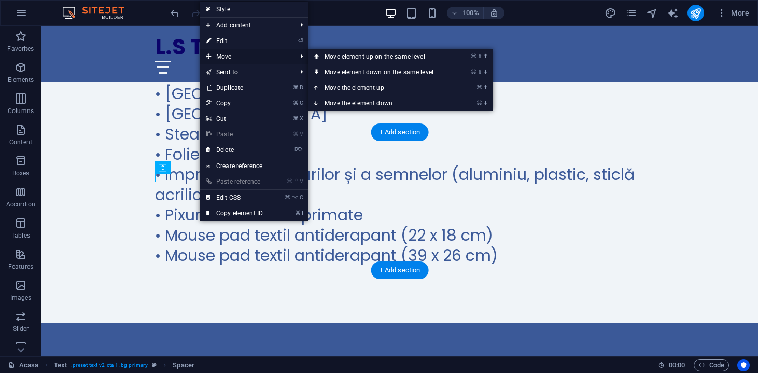
click at [276, 50] on span "Move" at bounding box center [246, 57] width 93 height 16
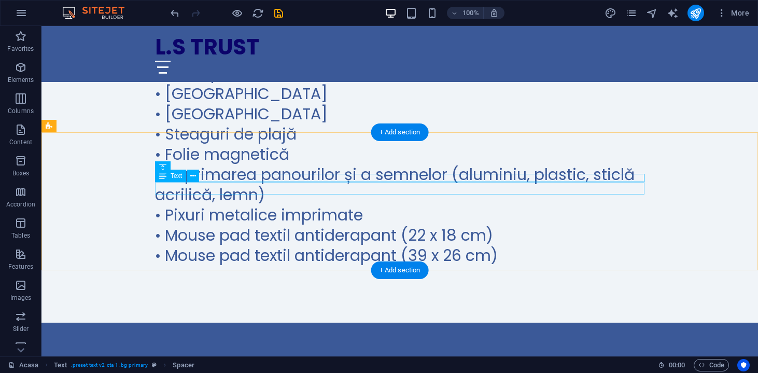
click at [194, 372] on div "transformă-ți ideile în realitate!" at bounding box center [399, 378] width 489 height 12
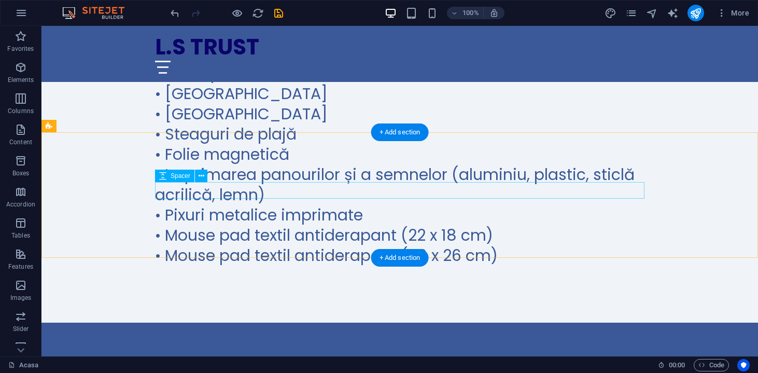
click at [327, 372] on div at bounding box center [399, 380] width 489 height 17
click at [203, 181] on icon at bounding box center [202, 176] width 6 height 11
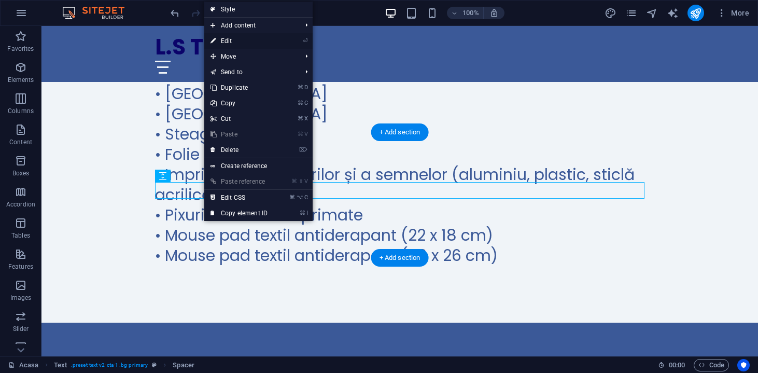
click at [270, 42] on link "⏎ Edit" at bounding box center [238, 41] width 69 height 16
select select "rem"
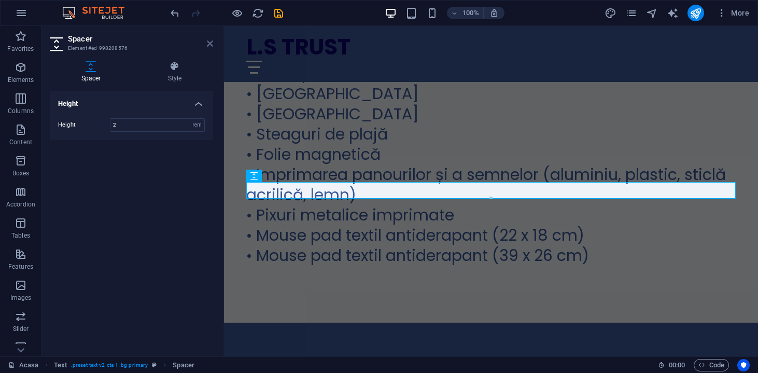
click at [209, 41] on icon at bounding box center [210, 43] width 6 height 8
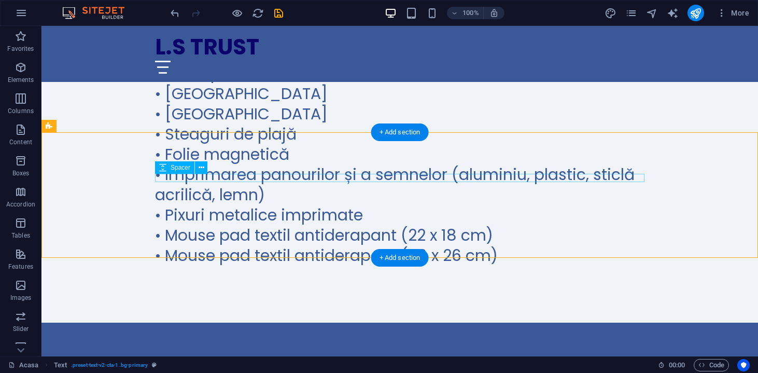
click at [387, 364] on div at bounding box center [399, 368] width 489 height 8
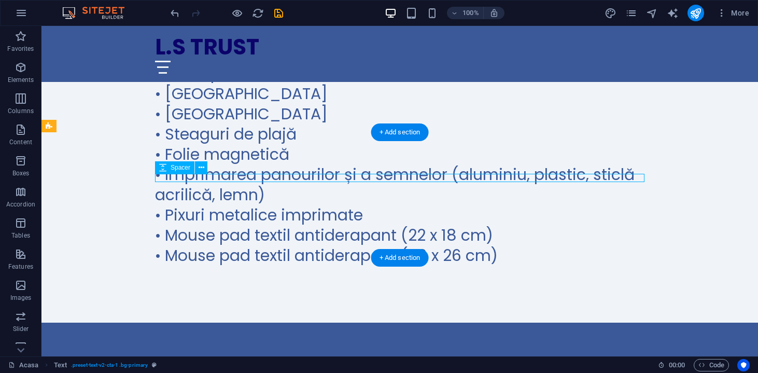
click at [387, 364] on div at bounding box center [399, 368] width 489 height 8
select select "rem"
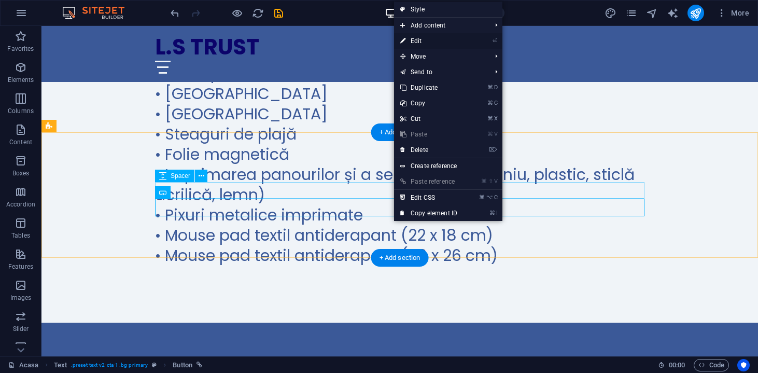
click at [418, 44] on link "⏎ Edit" at bounding box center [428, 41] width 69 height 16
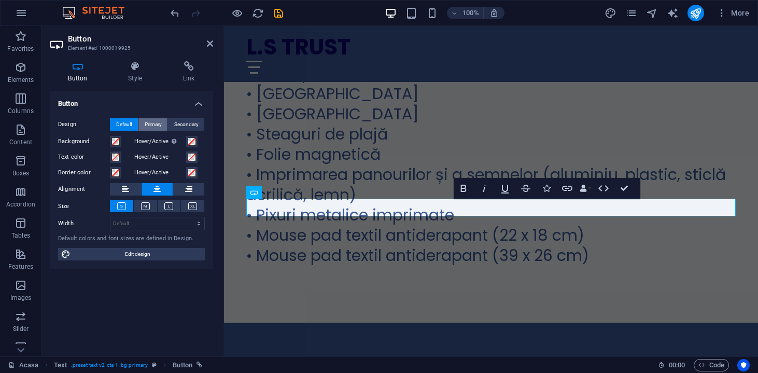
click at [157, 125] on span "Primary" at bounding box center [153, 124] width 17 height 12
click at [182, 118] on span "Secondary" at bounding box center [186, 124] width 24 height 12
click at [120, 126] on span "Default" at bounding box center [124, 124] width 16 height 12
click at [193, 72] on h4 "Link" at bounding box center [188, 72] width 49 height 22
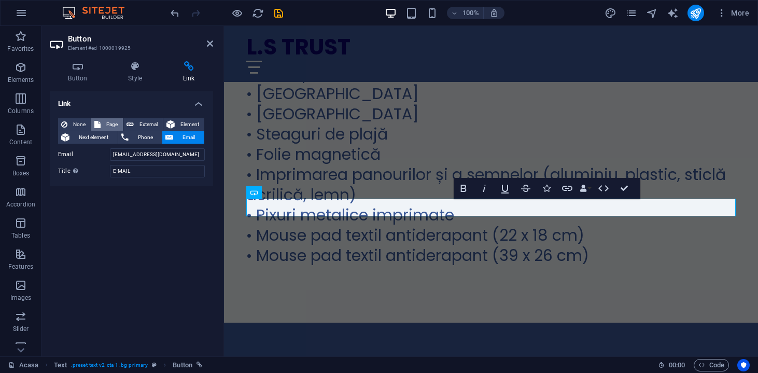
click at [101, 124] on button "Page" at bounding box center [107, 124] width 32 height 12
select select
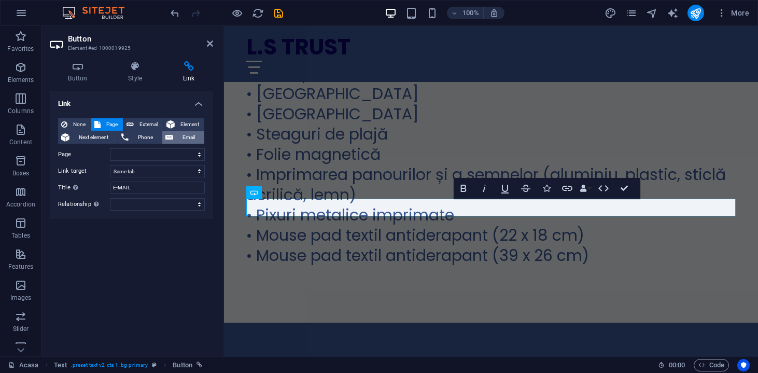
click at [178, 137] on span "Email" at bounding box center [188, 137] width 25 height 12
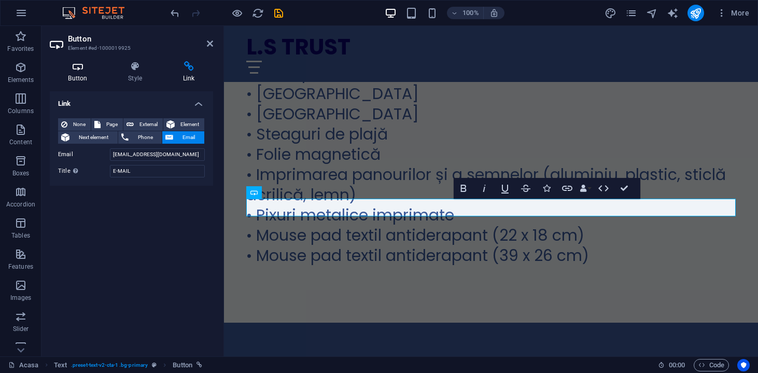
click at [81, 66] on icon at bounding box center [78, 66] width 56 height 10
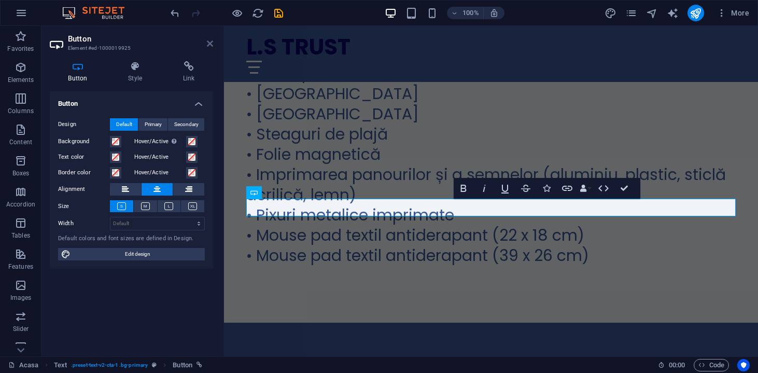
click at [211, 40] on icon at bounding box center [210, 43] width 6 height 8
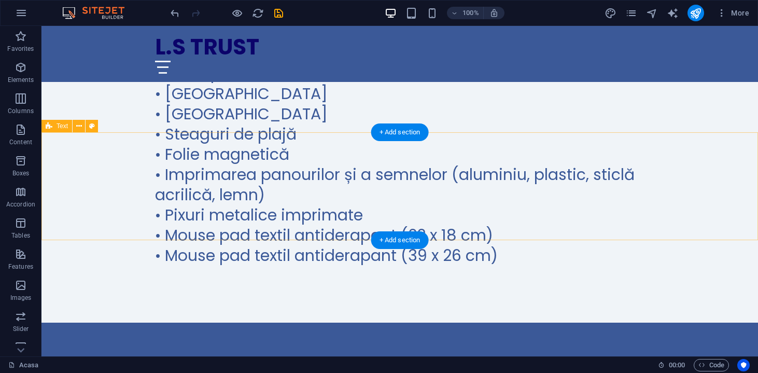
click at [443, 322] on div at bounding box center [399, 376] width 716 height 108
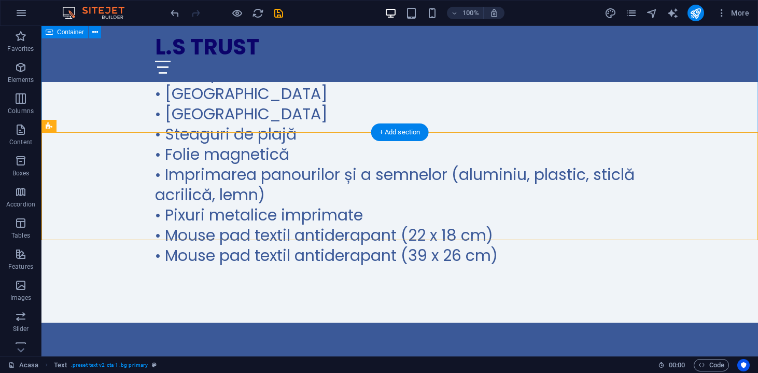
click at [514, 131] on div "Serviciile noastre • Insripționări auto • Instripționări ferestre • Autocolante…" at bounding box center [399, 40] width 716 height 563
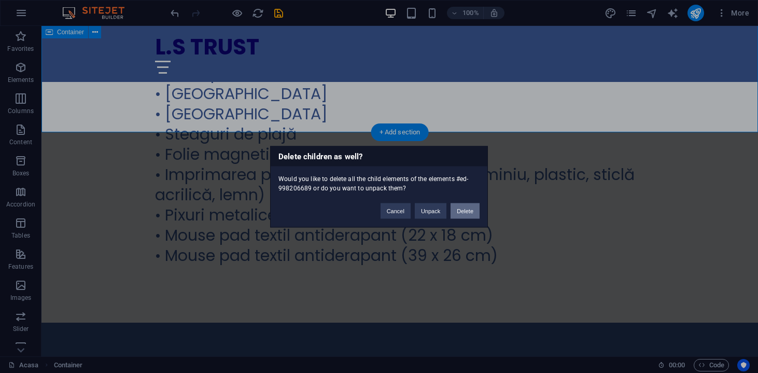
click at [464, 204] on button "Delete" at bounding box center [464, 211] width 29 height 16
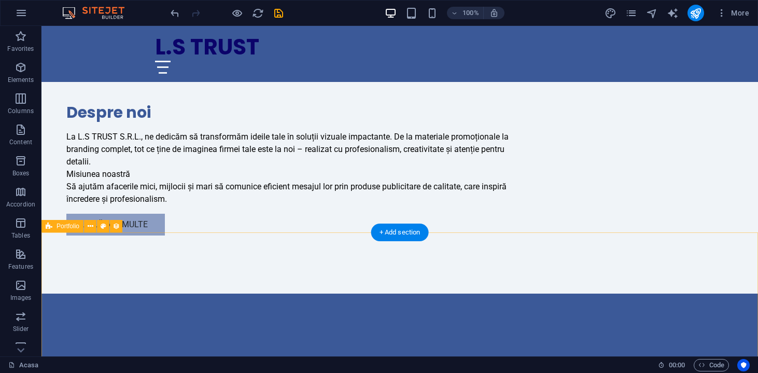
scroll to position [512, 0]
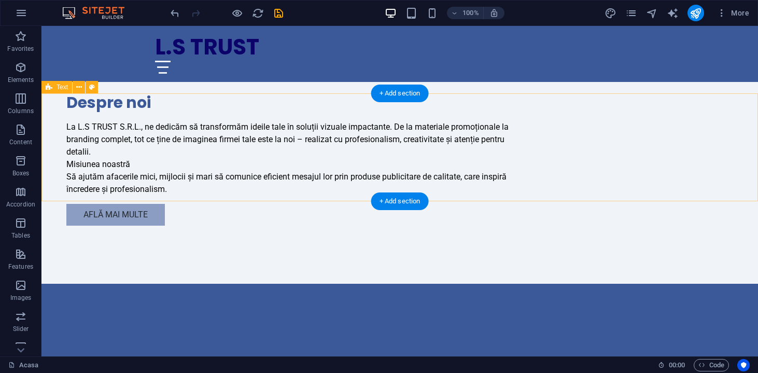
click at [376, 284] on div at bounding box center [399, 338] width 716 height 108
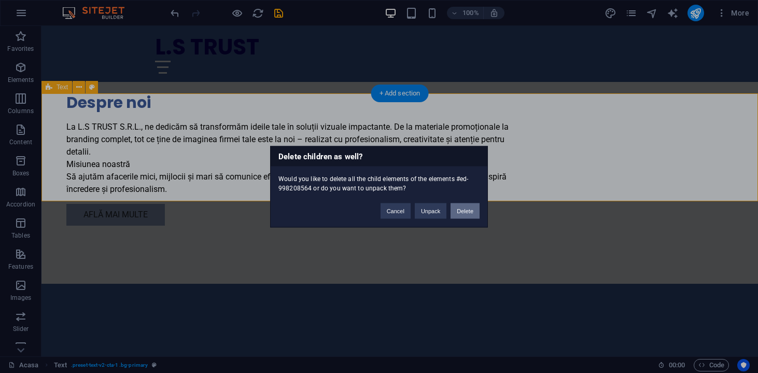
click at [469, 214] on button "Delete" at bounding box center [464, 211] width 29 height 16
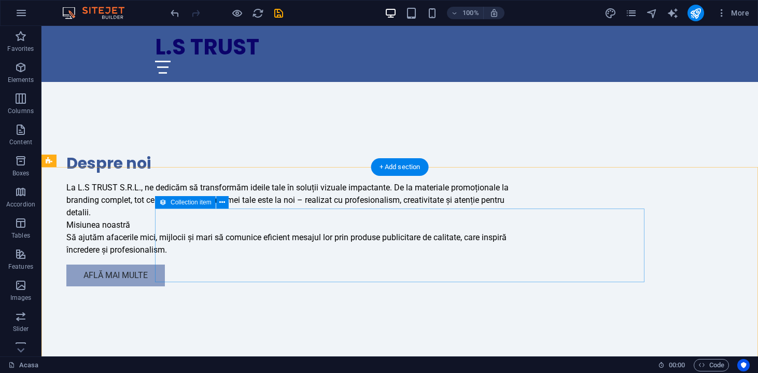
scroll to position [461, 0]
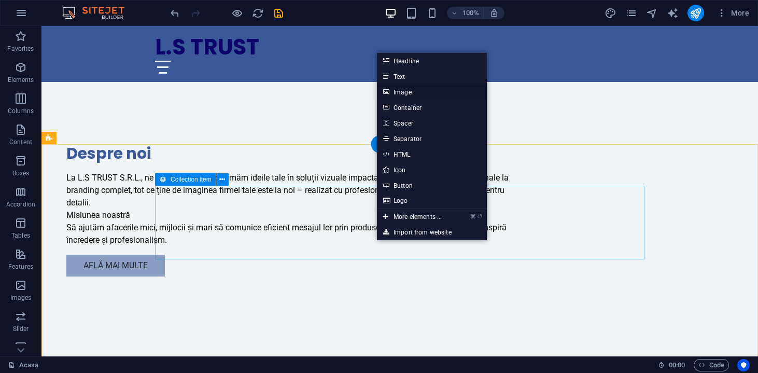
click at [405, 95] on link "Image" at bounding box center [432, 92] width 110 height 16
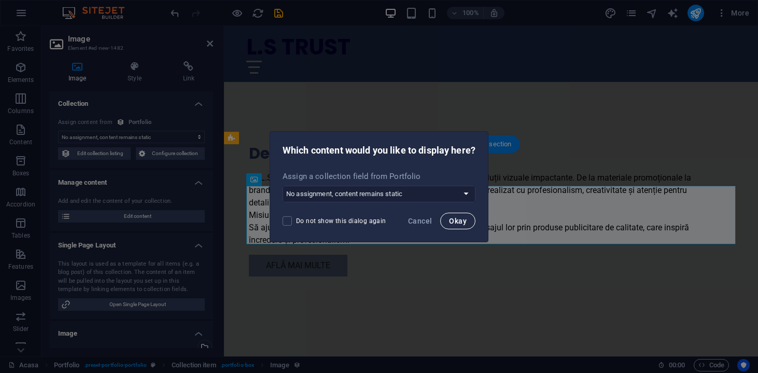
click at [454, 222] on span "Okay" at bounding box center [458, 221] width 18 height 8
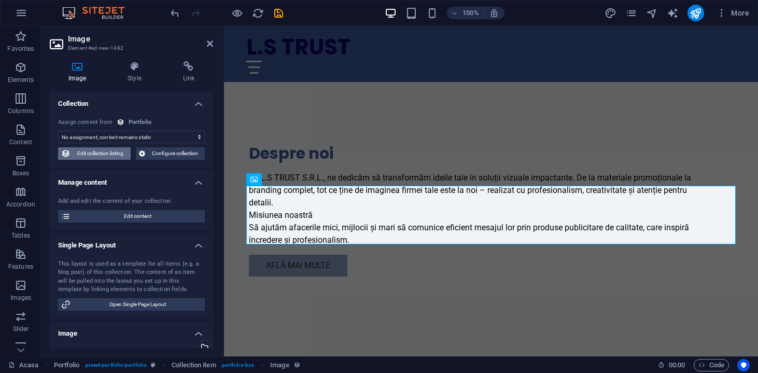
click at [110, 157] on span "Edit collection listing" at bounding box center [101, 153] width 54 height 12
select select "68dd2f3e9e64ea7f40036dd1"
select select "createdAt_DESC"
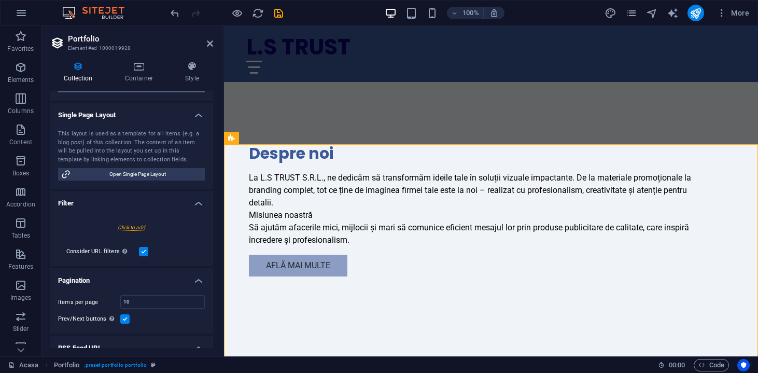
scroll to position [151, 0]
click at [139, 225] on div at bounding box center [131, 226] width 147 height 19
select select
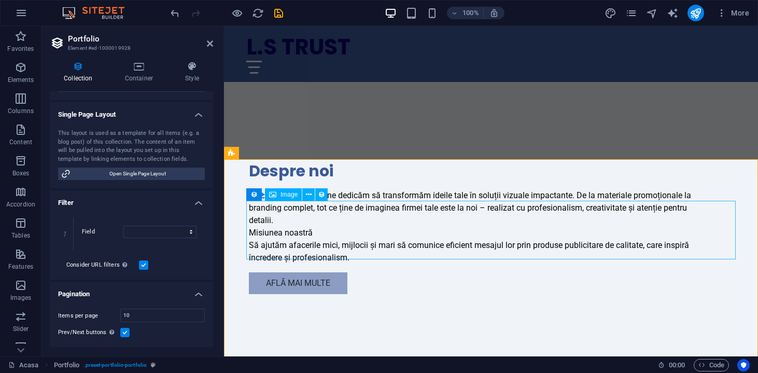
scroll to position [446, 0]
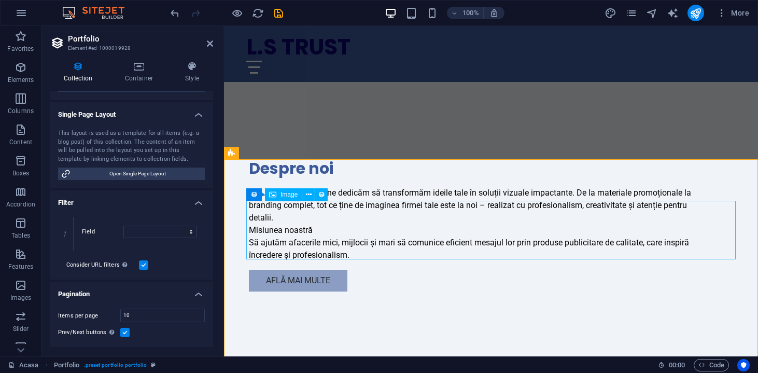
click at [286, 198] on div "Image" at bounding box center [283, 194] width 37 height 12
click at [311, 192] on icon at bounding box center [309, 194] width 6 height 11
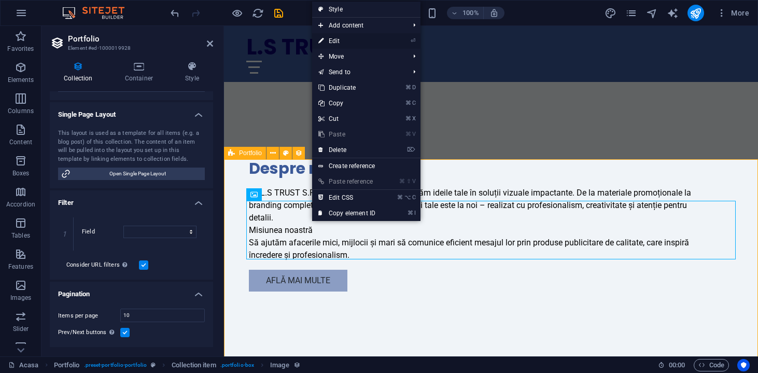
click at [342, 40] on link "⏎ Edit" at bounding box center [346, 41] width 69 height 16
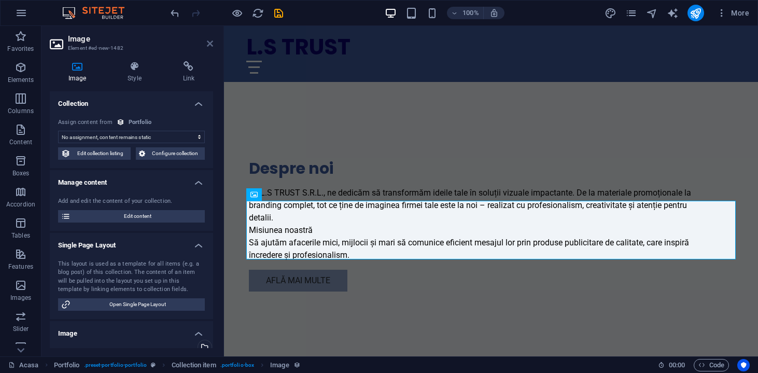
click at [207, 43] on icon at bounding box center [210, 43] width 6 height 8
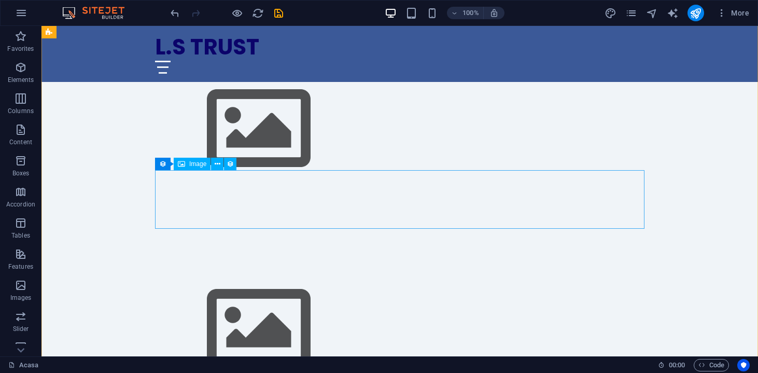
scroll to position [747, 0]
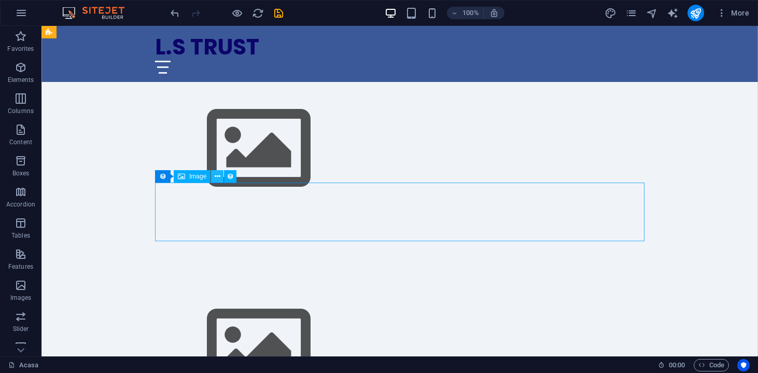
click at [220, 173] on icon at bounding box center [218, 176] width 6 height 11
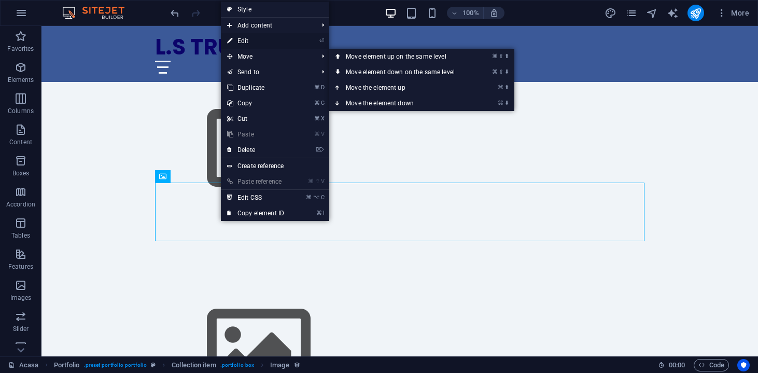
click at [247, 45] on link "⏎ Edit" at bounding box center [255, 41] width 69 height 16
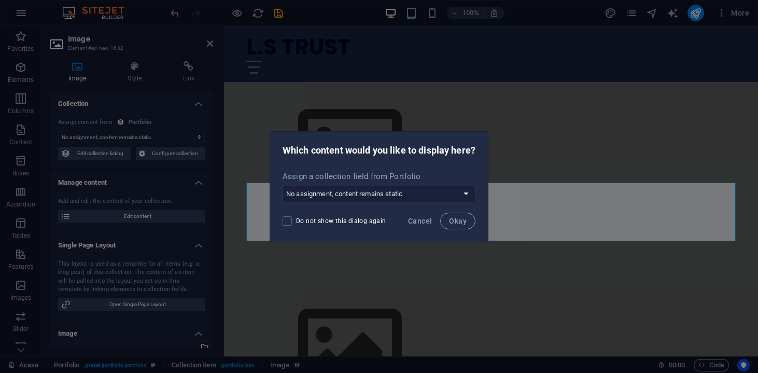
click at [327, 218] on span "Do not show this dialog again" at bounding box center [341, 221] width 90 height 8
click at [296, 218] on input "Do not show this dialog again" at bounding box center [289, 220] width 13 height 9
checkbox input "true"
select select "title_image"
click at [455, 217] on span "Okay" at bounding box center [458, 221] width 18 height 8
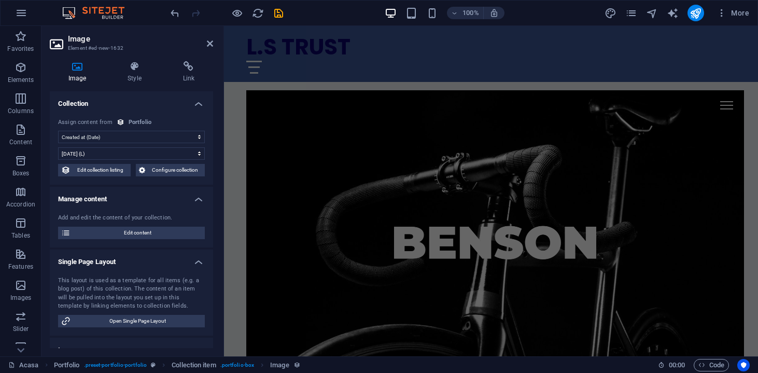
select select "remainStatic"
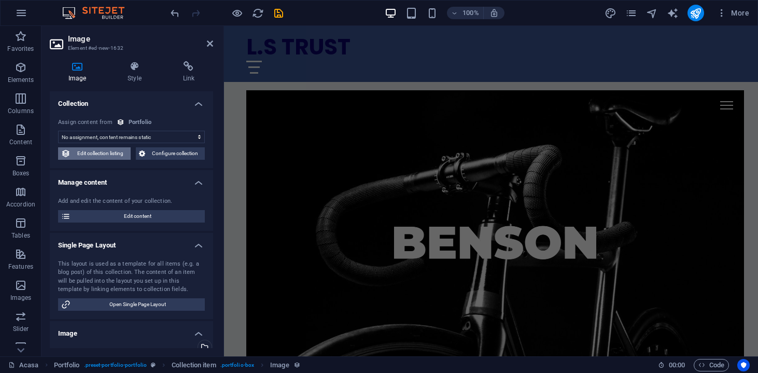
click at [114, 151] on span "Edit collection listing" at bounding box center [101, 153] width 54 height 12
select select "68dd2f3e9e64ea7f40036dd1"
select select "createdAt_DESC"
select select
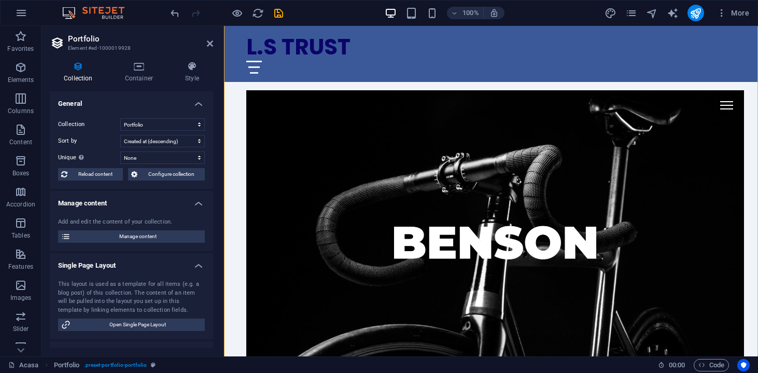
scroll to position [1295, 0]
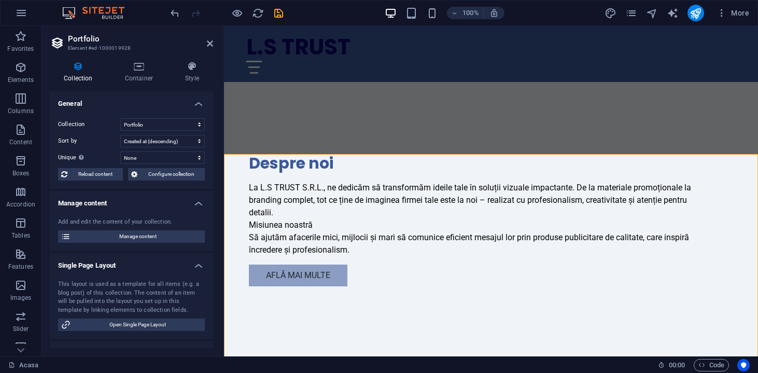
scroll to position [453, 0]
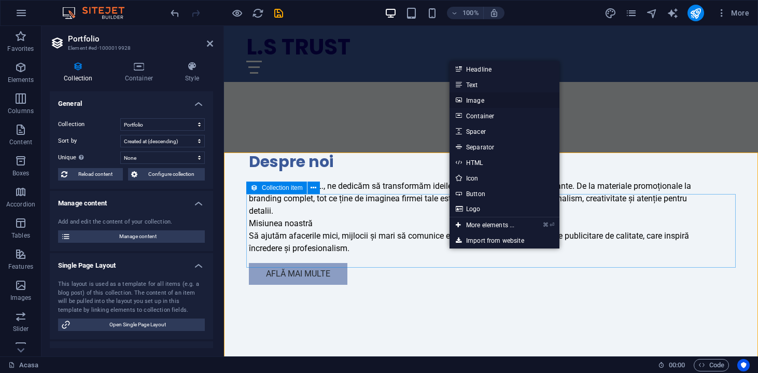
click at [480, 102] on link "Image" at bounding box center [504, 100] width 110 height 16
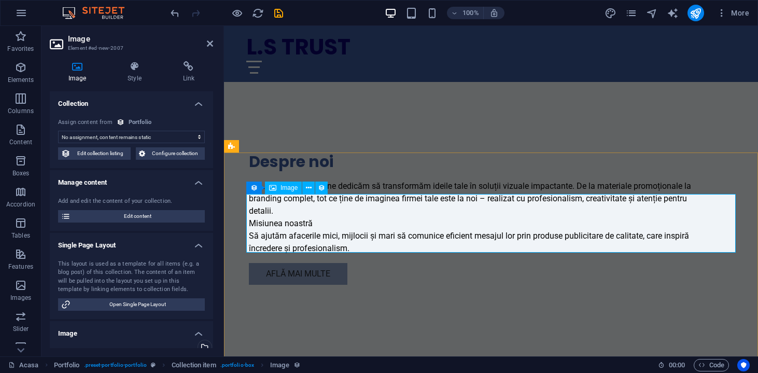
click at [308, 189] on icon at bounding box center [309, 187] width 6 height 11
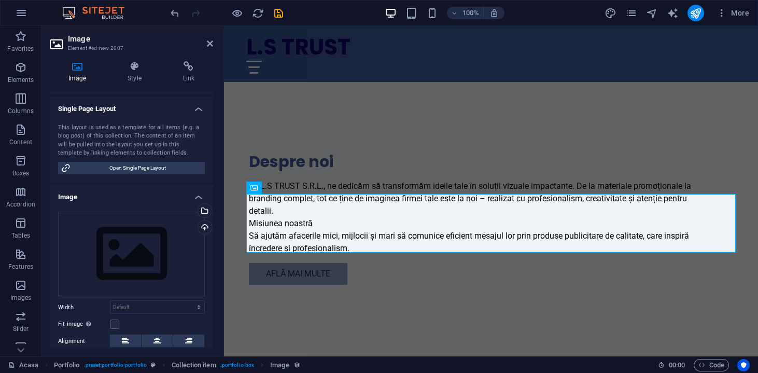
scroll to position [140, 0]
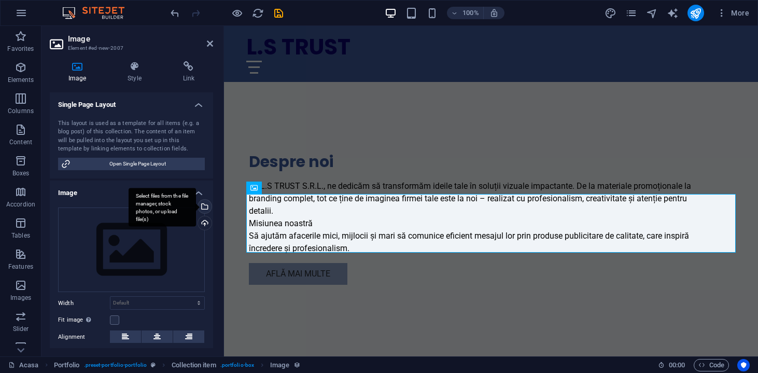
click at [204, 202] on div "Select files from the file manager, stock photos, or upload file(s)" at bounding box center [204, 208] width 16 height 16
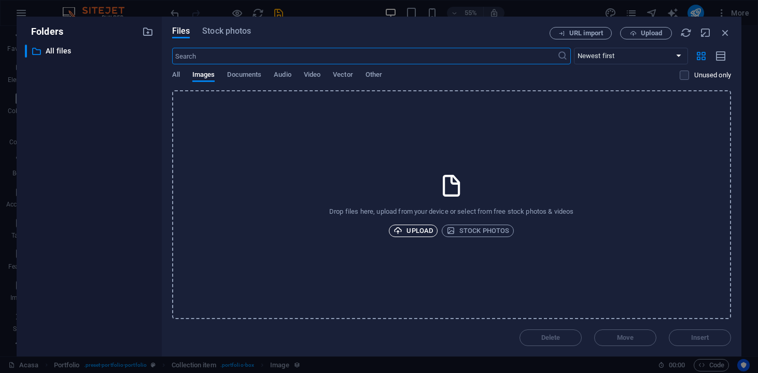
click at [418, 231] on span "Upload" at bounding box center [412, 230] width 39 height 12
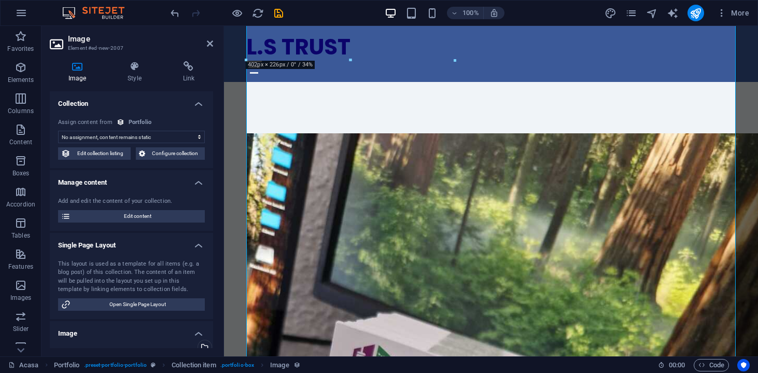
scroll to position [0, 0]
click at [139, 216] on span "Edit content" at bounding box center [138, 216] width 128 height 12
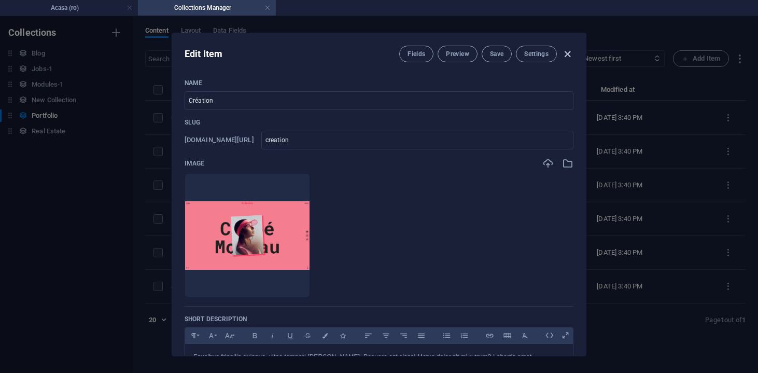
click at [566, 54] on icon "button" at bounding box center [567, 54] width 12 height 12
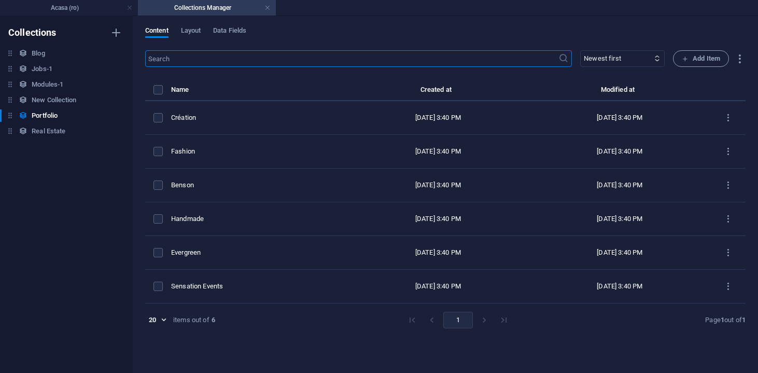
type input "creation"
click at [165, 91] on th "items list" at bounding box center [158, 92] width 26 height 18
click at [158, 91] on label "items list" at bounding box center [157, 89] width 9 height 9
click at [0, 0] on input "items list" at bounding box center [0, 0] width 0 height 0
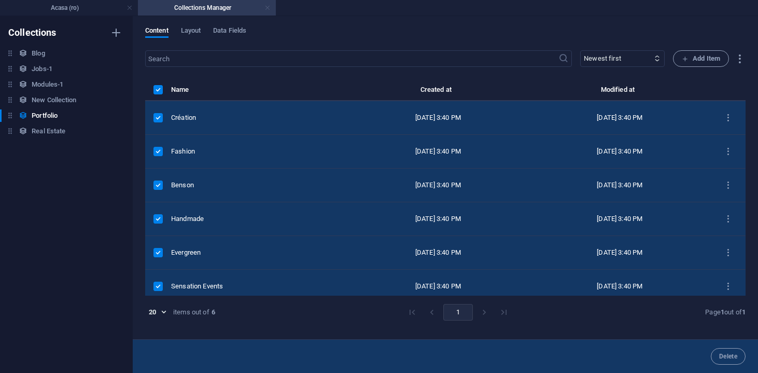
click at [266, 7] on link at bounding box center [267, 8] width 6 height 10
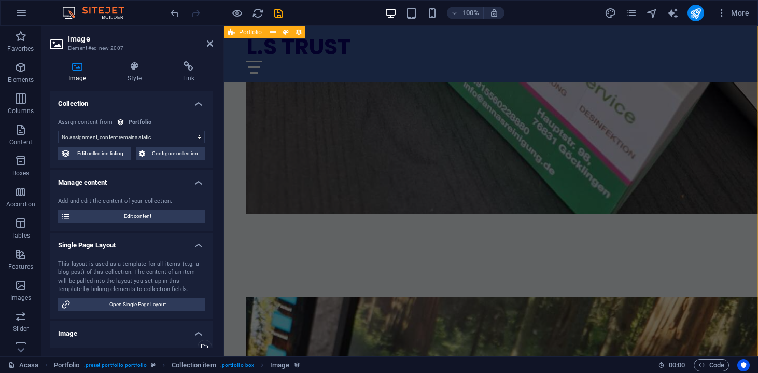
scroll to position [1339, 0]
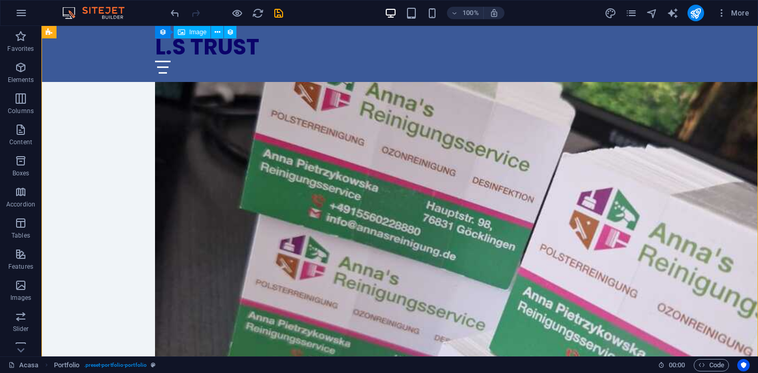
scroll to position [2106, 0]
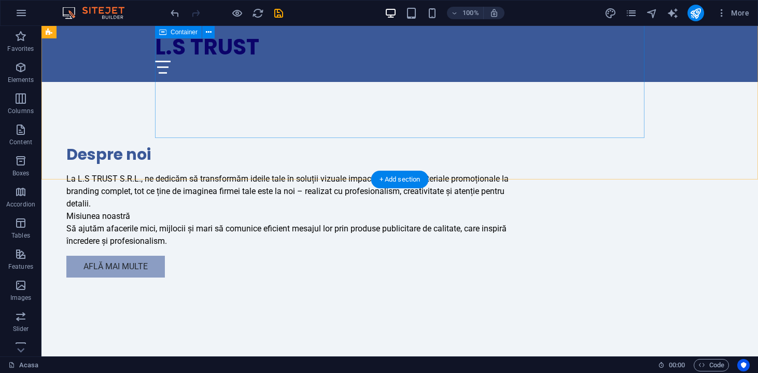
scroll to position [462, 0]
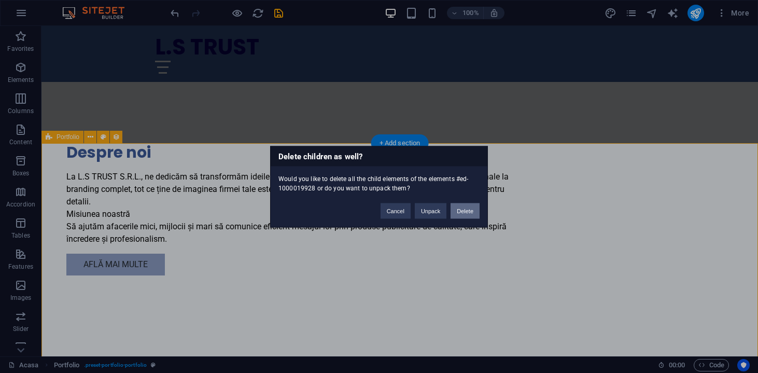
click at [468, 210] on button "Delete" at bounding box center [464, 211] width 29 height 16
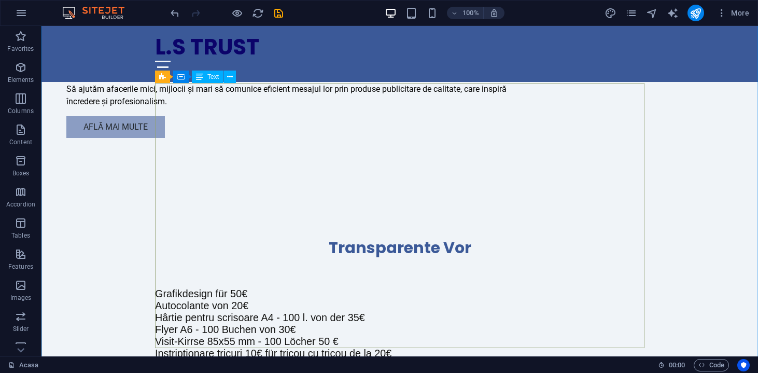
scroll to position [602, 0]
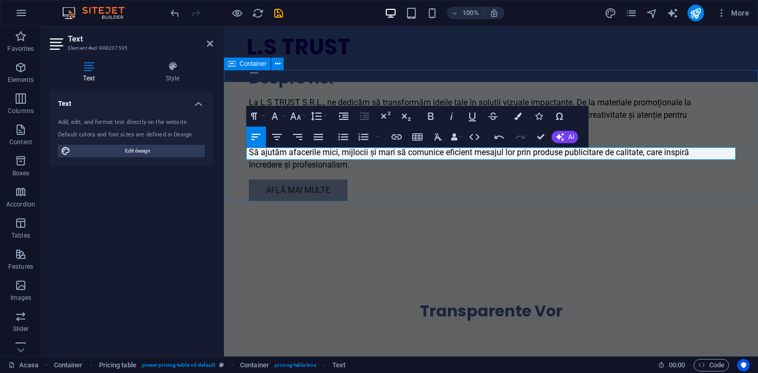
scroll to position [535, 0]
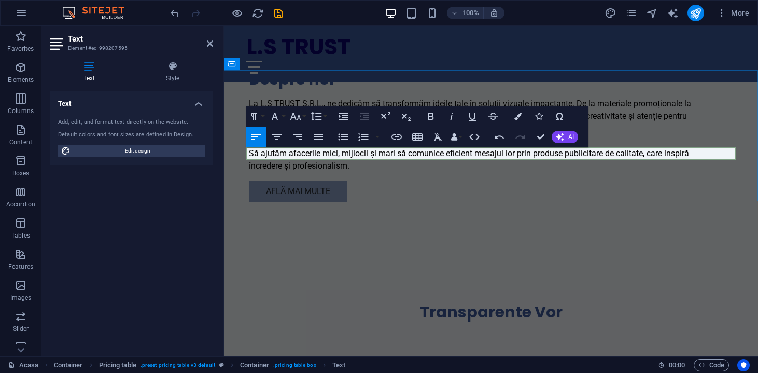
click at [555, 337] on p at bounding box center [490, 343] width 489 height 12
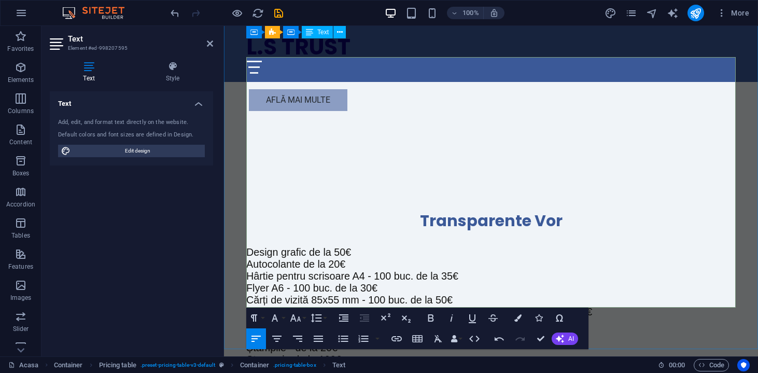
scroll to position [624, 0]
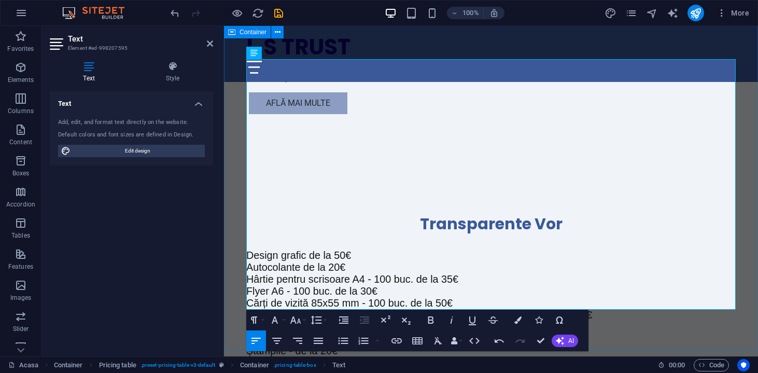
click at [666, 331] on div "Transparente Vor Design grafic de la 50€ Autocolante de la 20€ Hârtie pentru sc…" at bounding box center [491, 356] width 534 height 369
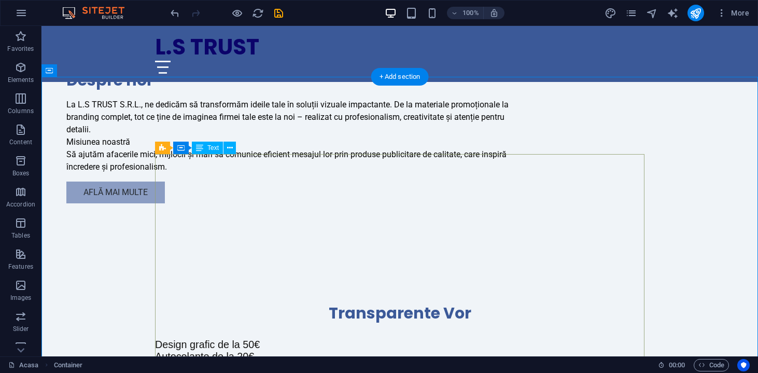
scroll to position [525, 0]
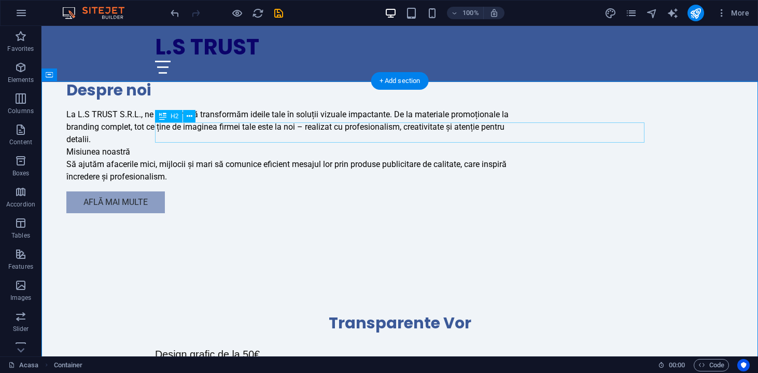
click at [450, 313] on div "Transparente Vor" at bounding box center [399, 323] width 489 height 20
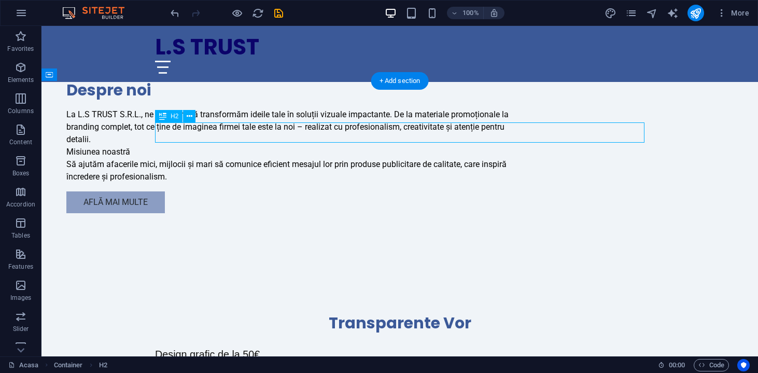
click at [450, 313] on div "Transparente Vor" at bounding box center [399, 323] width 489 height 20
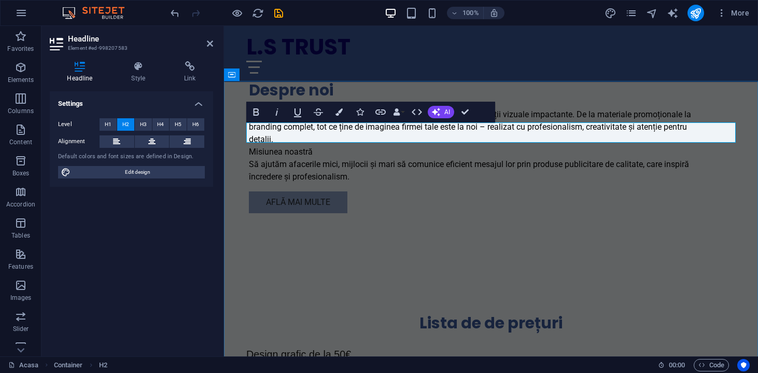
click at [453, 313] on h2 "Lista de de prețuri" at bounding box center [490, 323] width 489 height 20
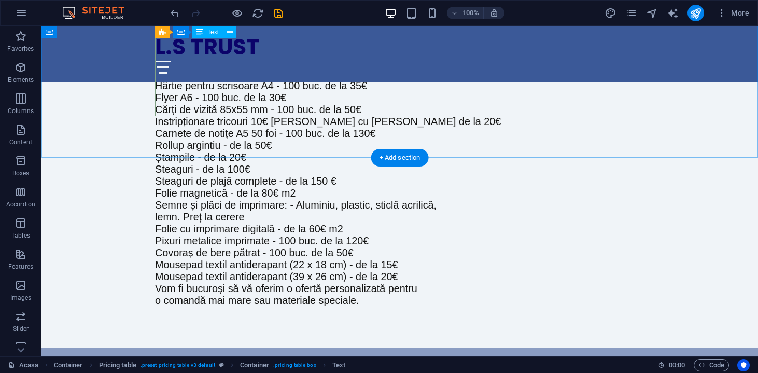
scroll to position [816, 0]
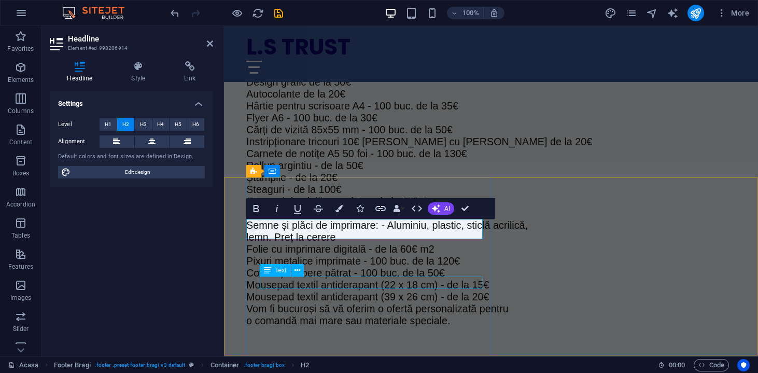
scroll to position [796, 0]
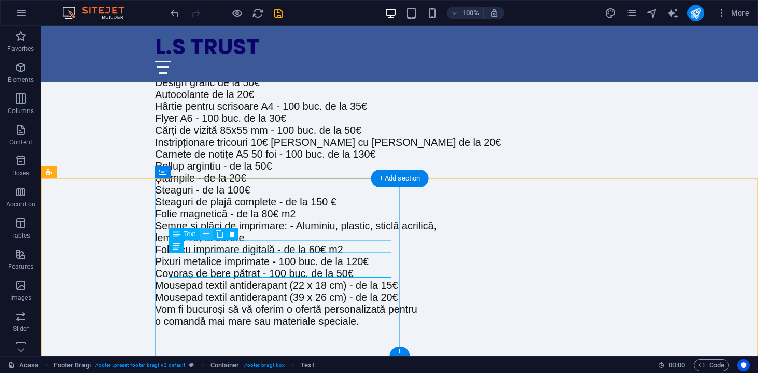
click at [208, 234] on icon at bounding box center [206, 234] width 6 height 11
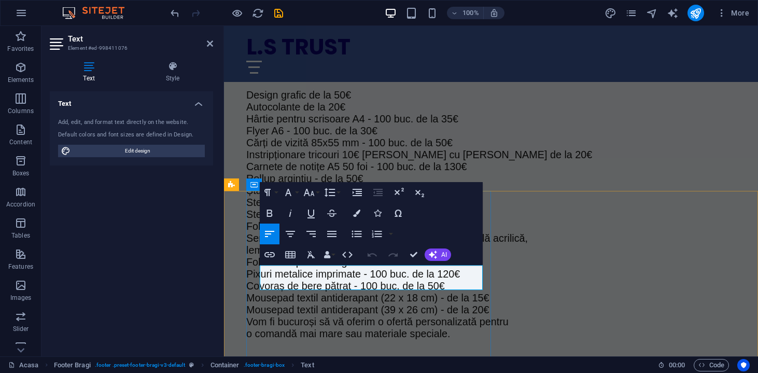
drag, startPoint x: 306, startPoint y: 269, endPoint x: 244, endPoint y: 265, distance: 61.8
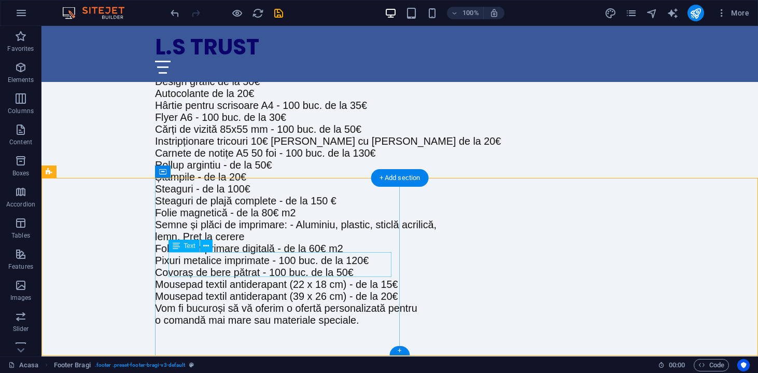
scroll to position [796, 0]
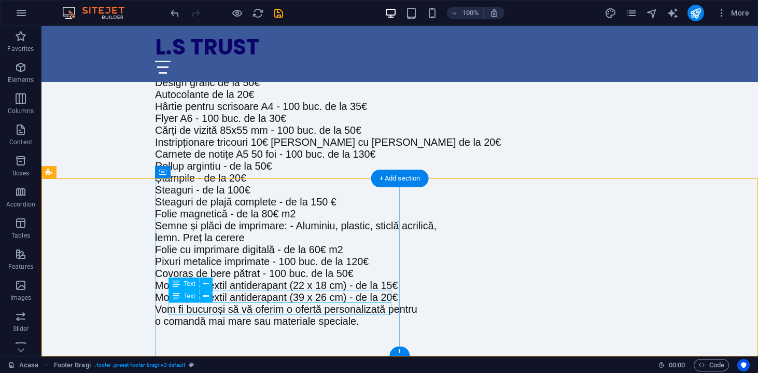
click at [199, 297] on div "Text" at bounding box center [183, 296] width 31 height 12
click at [175, 298] on icon at bounding box center [176, 296] width 7 height 12
click at [208, 297] on icon at bounding box center [206, 296] width 6 height 11
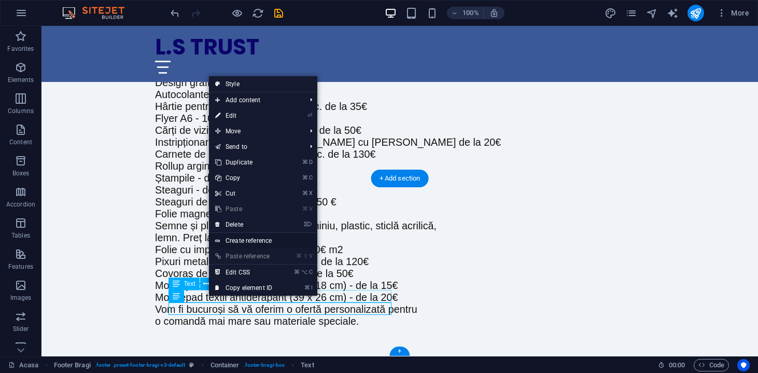
click at [243, 236] on link "Create reference" at bounding box center [263, 241] width 108 height 16
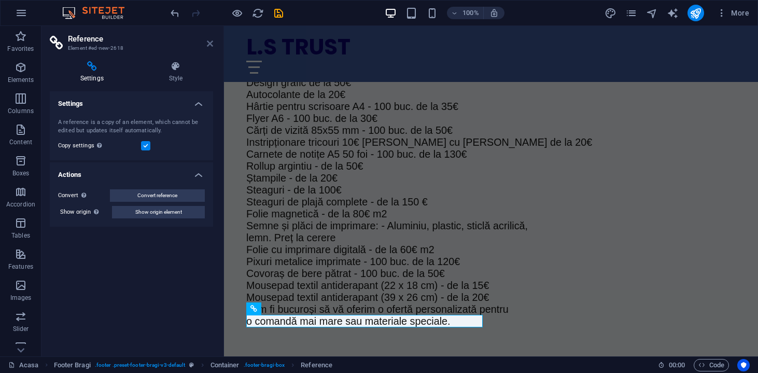
click at [207, 47] on icon at bounding box center [210, 43] width 6 height 8
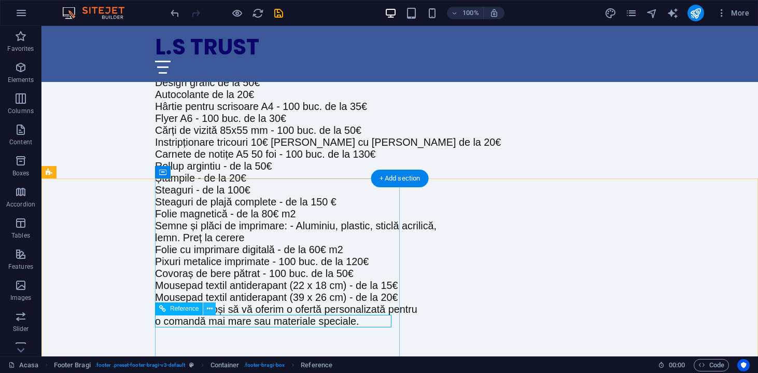
click at [213, 310] on button at bounding box center [209, 308] width 12 height 12
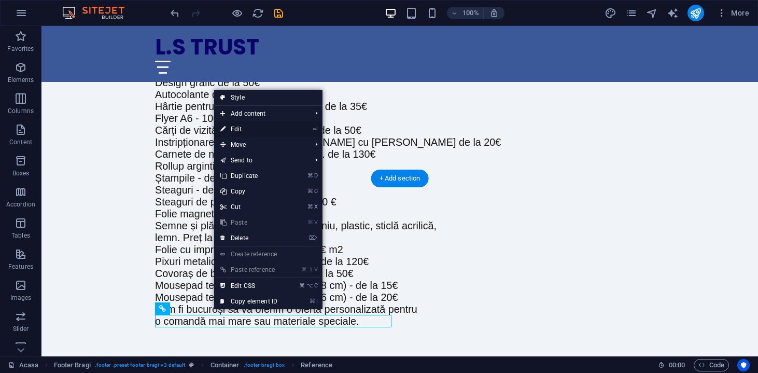
click at [281, 129] on link "⏎ Edit" at bounding box center [248, 129] width 69 height 16
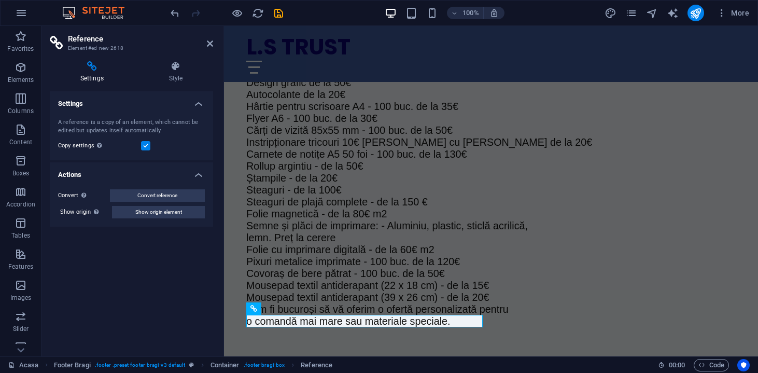
click at [214, 45] on aside "Reference Element #ed-new-2618 Settings Style Settings A reference is a copy of…" at bounding box center [132, 191] width 182 height 330
click at [210, 45] on icon at bounding box center [210, 43] width 6 height 8
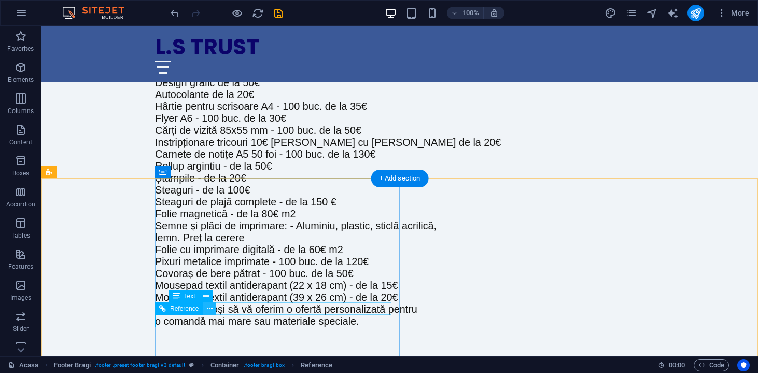
click at [210, 307] on icon at bounding box center [210, 308] width 6 height 11
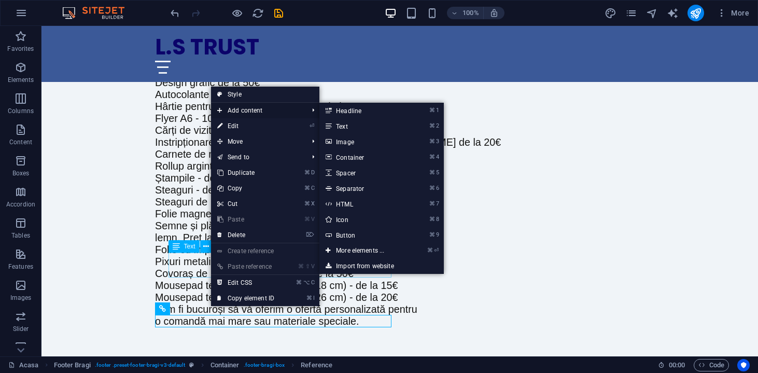
click at [240, 113] on span "Add content" at bounding box center [257, 111] width 93 height 16
click at [343, 131] on link "⌘ 2 Text" at bounding box center [362, 126] width 86 height 16
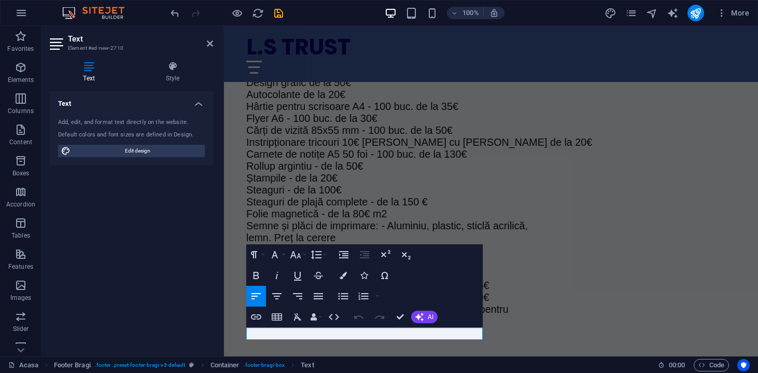
click at [165, 128] on div "Add, edit, and format text directly on the website. Default colors and font siz…" at bounding box center [131, 137] width 163 height 55
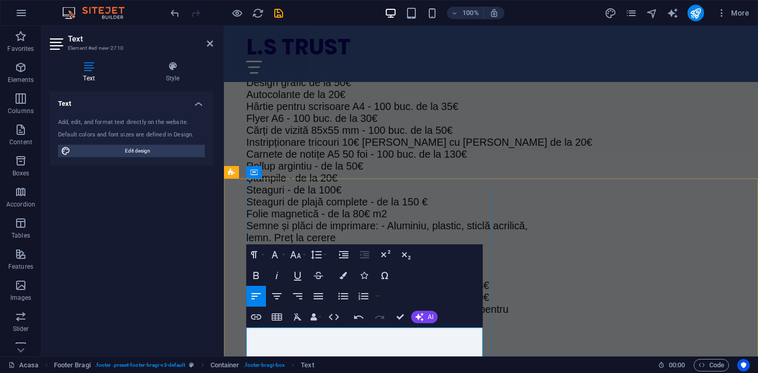
scroll to position [18749, 2]
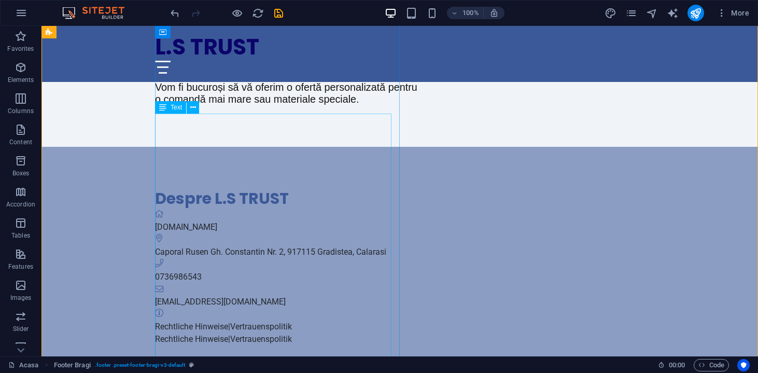
scroll to position [1020, 0]
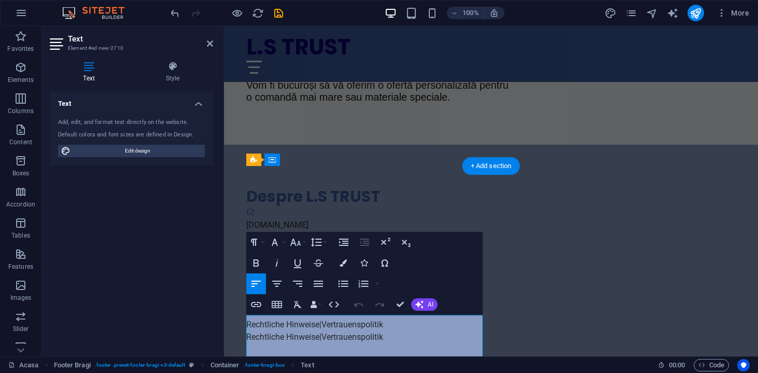
scroll to position [809, 0]
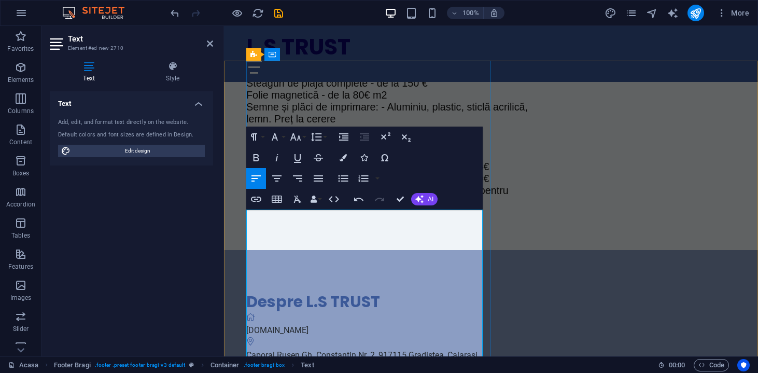
scroll to position [939, 0]
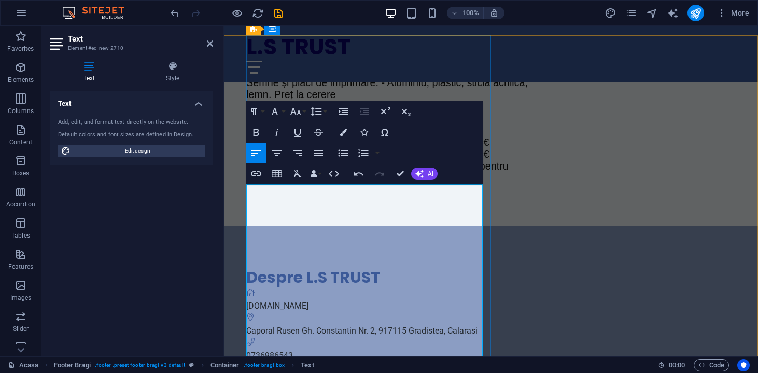
click at [279, 113] on icon "button" at bounding box center [275, 111] width 12 height 12
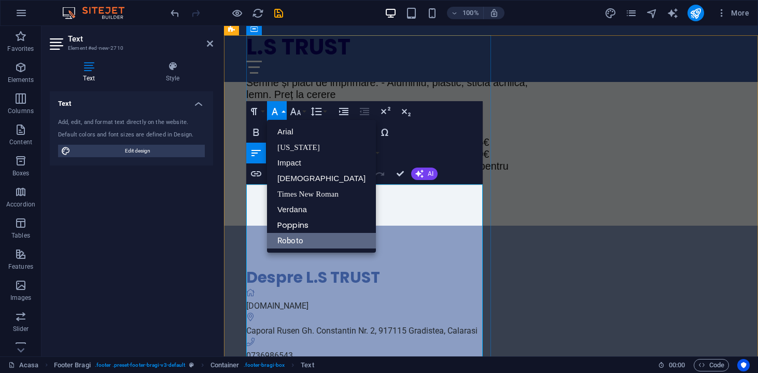
scroll to position [0, 0]
click at [292, 192] on link "Times New Roman" at bounding box center [321, 194] width 109 height 16
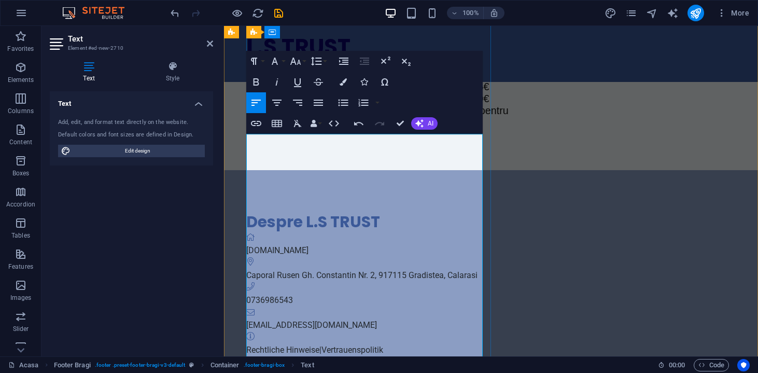
scroll to position [983, 0]
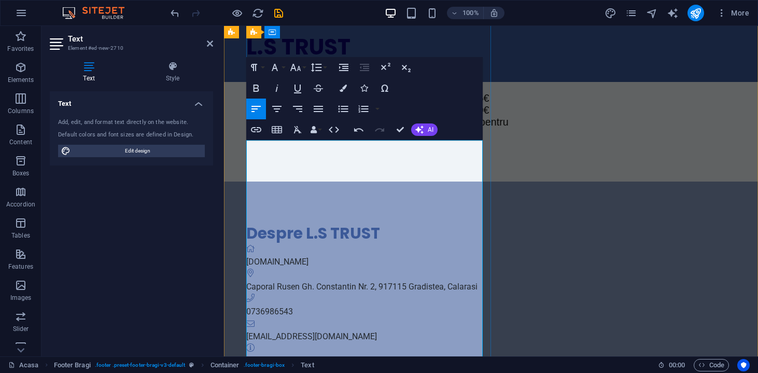
drag, startPoint x: 323, startPoint y: 197, endPoint x: 315, endPoint y: 197, distance: 8.3
click at [302, 66] on button "Font Size" at bounding box center [298, 67] width 20 height 21
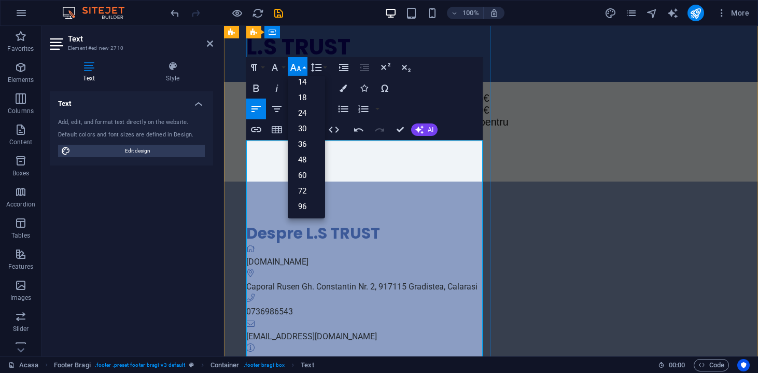
scroll to position [83, 0]
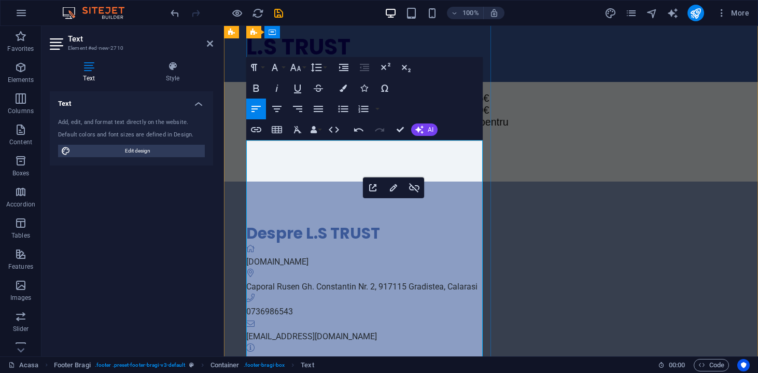
click at [305, 61] on button "Font Size" at bounding box center [298, 67] width 20 height 21
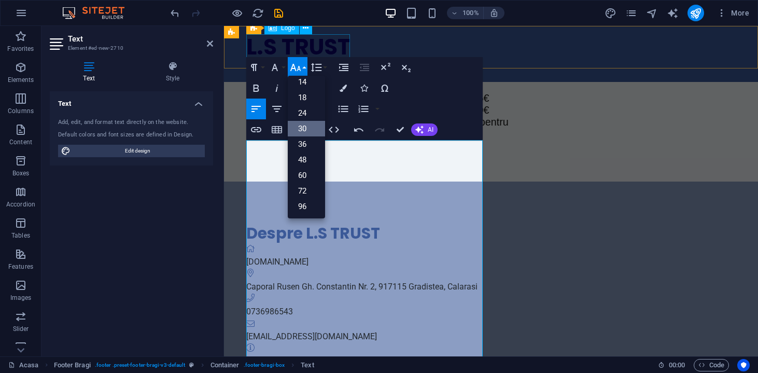
click at [306, 128] on link "30" at bounding box center [306, 129] width 37 height 16
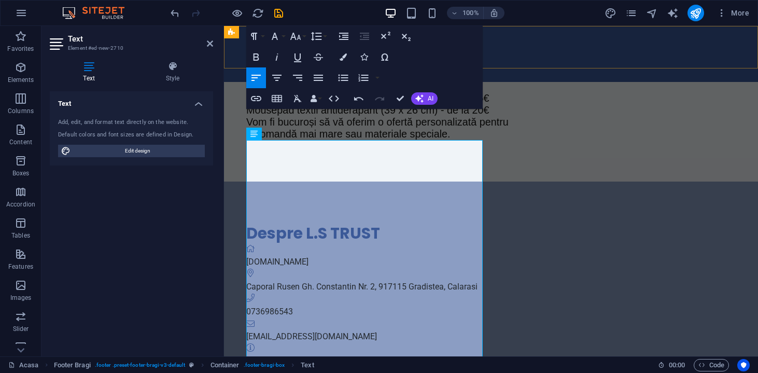
scroll to position [1099, 0]
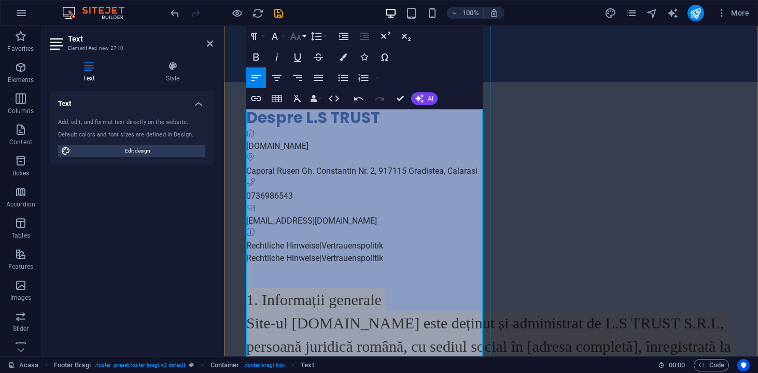
click at [300, 35] on icon "button" at bounding box center [295, 36] width 12 height 12
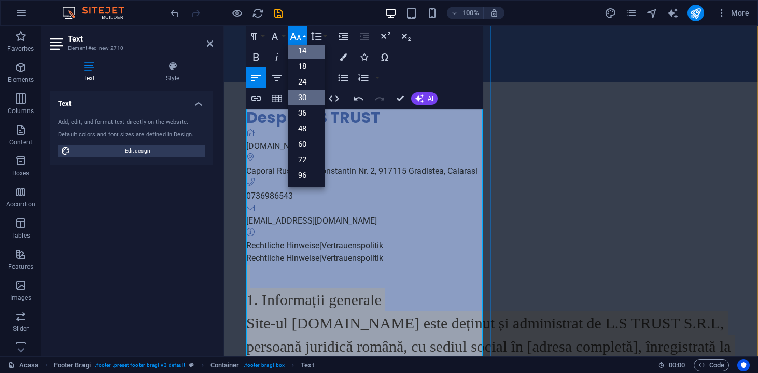
scroll to position [83, 0]
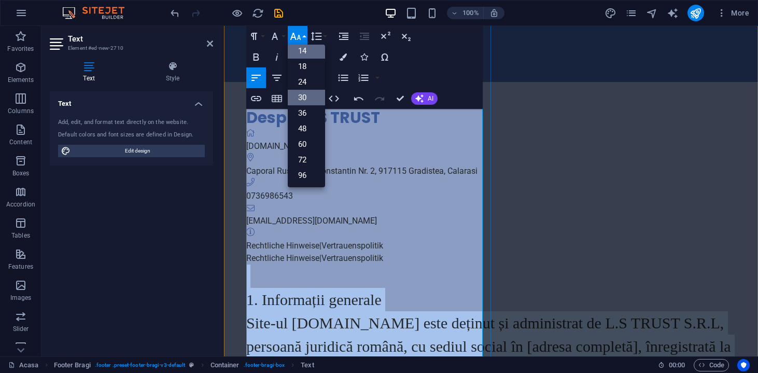
click at [302, 54] on link "14" at bounding box center [306, 51] width 37 height 16
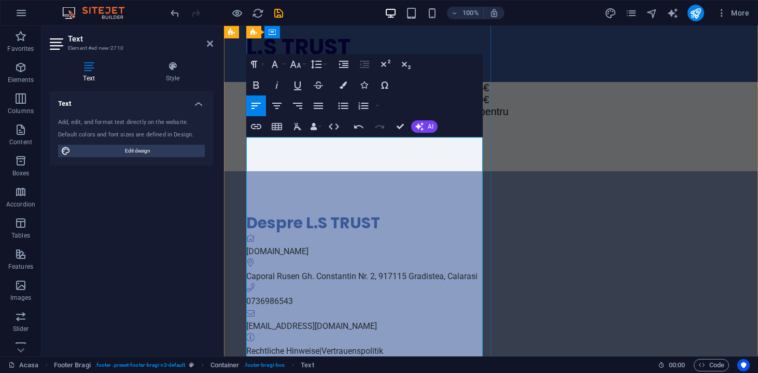
scroll to position [985, 0]
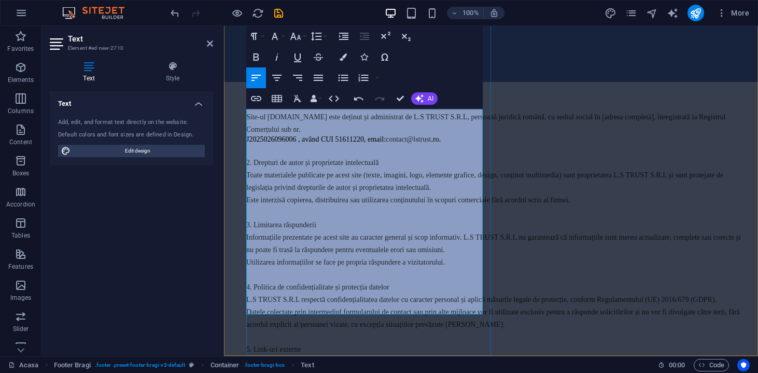
scroll to position [1277, 0]
click at [544, 207] on div "Despre L.S TRUST lstrust.ro Caporal Rusen Gh. Constantin Nr. 2, 917115 Gradiste…" at bounding box center [491, 174] width 534 height 572
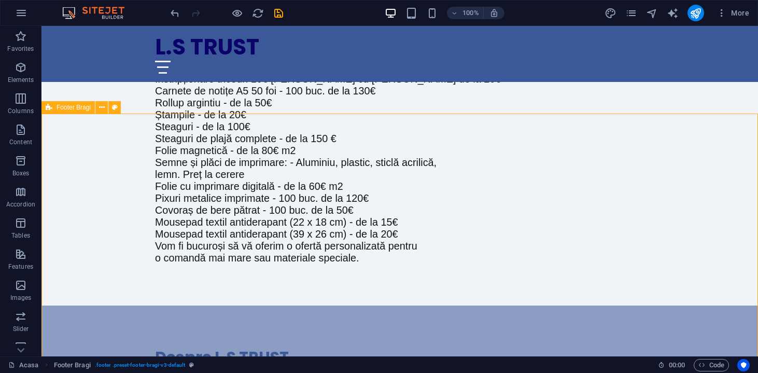
scroll to position [861, 0]
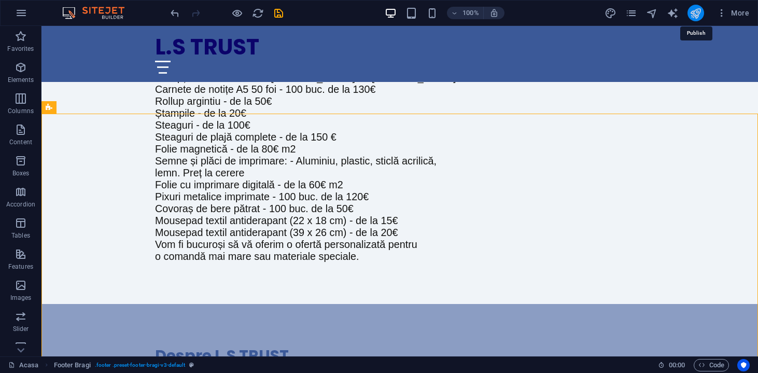
click at [699, 16] on icon "publish" at bounding box center [695, 13] width 12 height 12
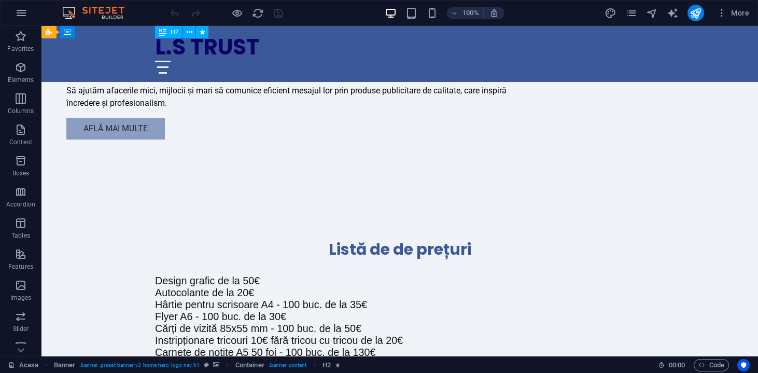
scroll to position [651, 0]
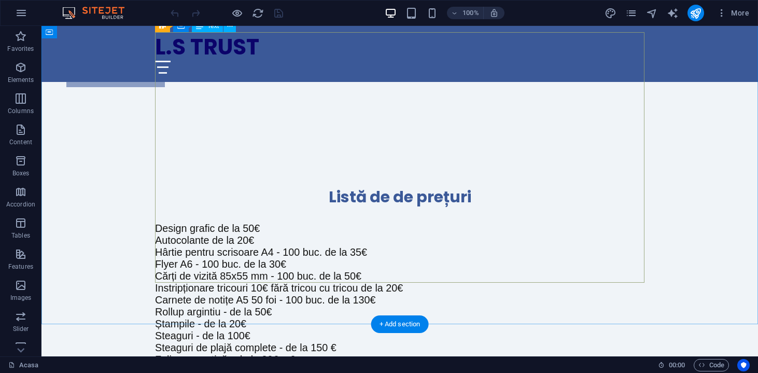
click at [313, 228] on div "Design grafic de la 50€ Autocolante de la 20€ Hârtie pentru scrisoare A4 - 100 …" at bounding box center [399, 347] width 489 height 250
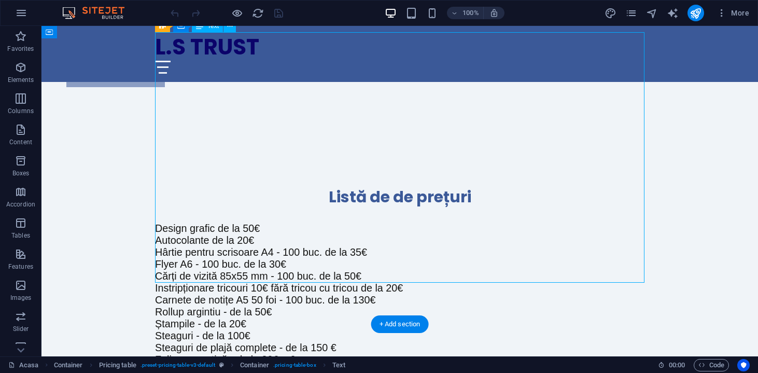
click at [313, 228] on div "Design grafic de la 50€ Autocolante de la 20€ Hârtie pentru scrisoare A4 - 100 …" at bounding box center [399, 347] width 489 height 250
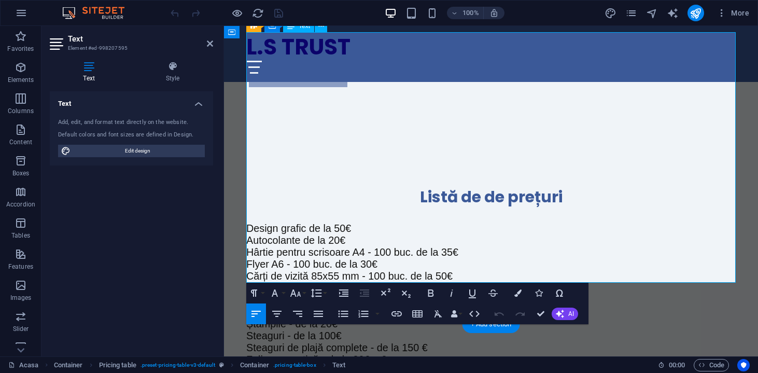
drag, startPoint x: 448, startPoint y: 227, endPoint x: 248, endPoint y: 232, distance: 199.6
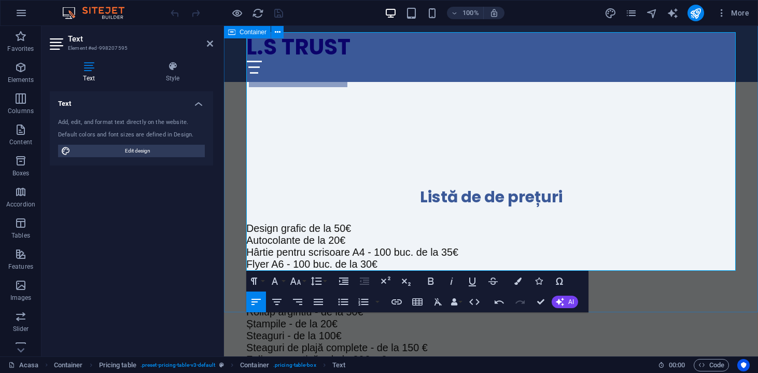
click at [647, 299] on div "Listă de de prețuri Design grafic de la 50€ Autocolante de la 20€ Hârtie pentru…" at bounding box center [491, 323] width 534 height 357
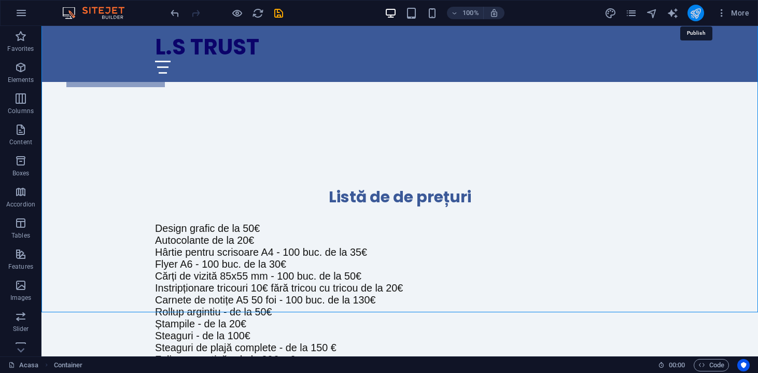
click at [699, 9] on icon "publish" at bounding box center [695, 13] width 12 height 12
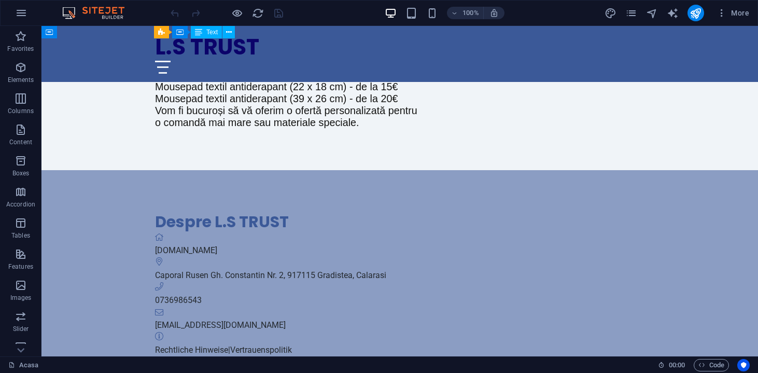
scroll to position [979, 0]
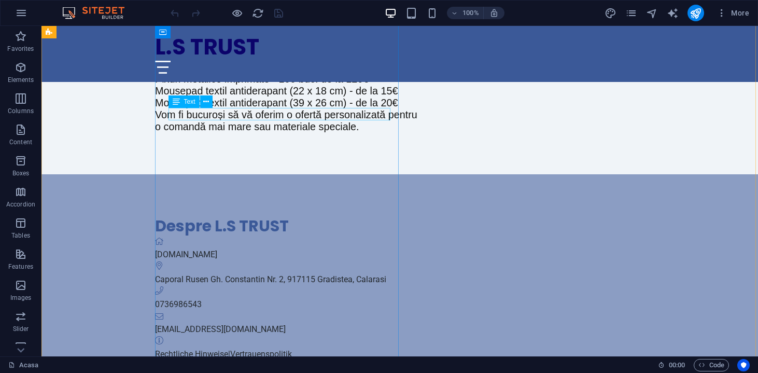
click at [238, 348] on div "Rechtliche Hinweise | Vertrauenspolitik" at bounding box center [452, 354] width 595 height 12
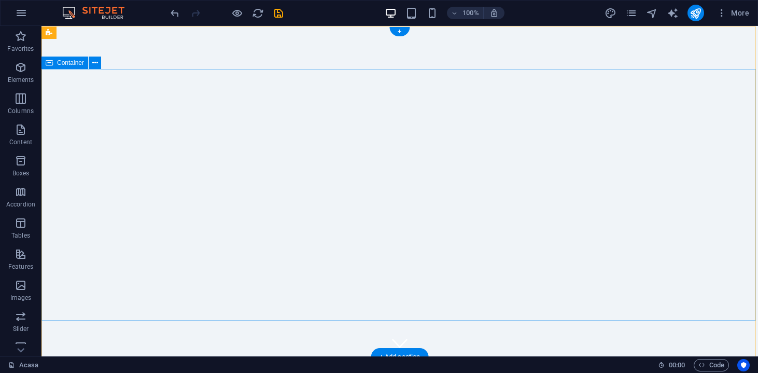
scroll to position [0, 0]
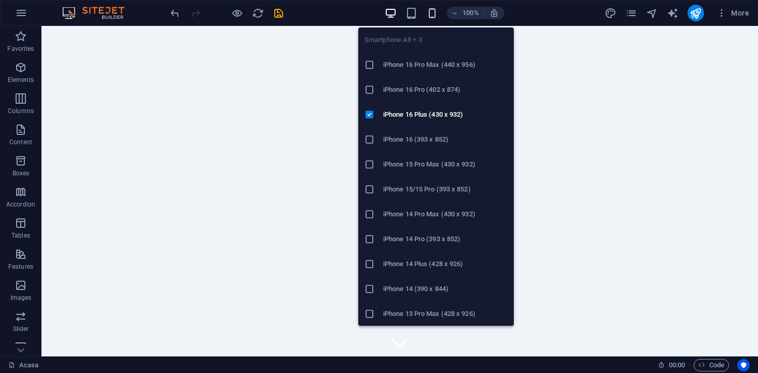
click at [434, 12] on icon "button" at bounding box center [432, 13] width 12 height 12
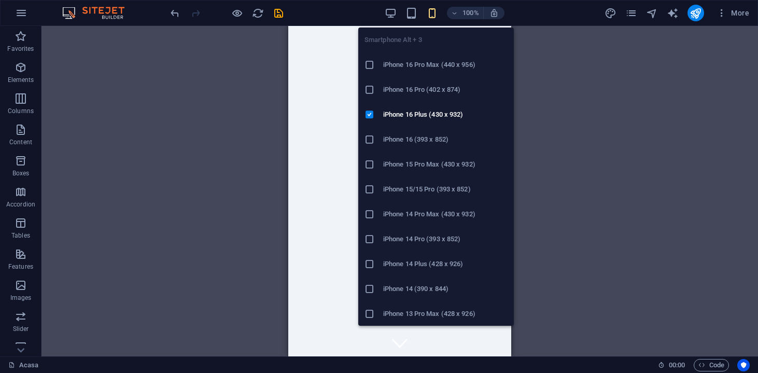
click at [424, 66] on h6 "iPhone 16 Pro Max (440 x 956)" at bounding box center [445, 65] width 124 height 12
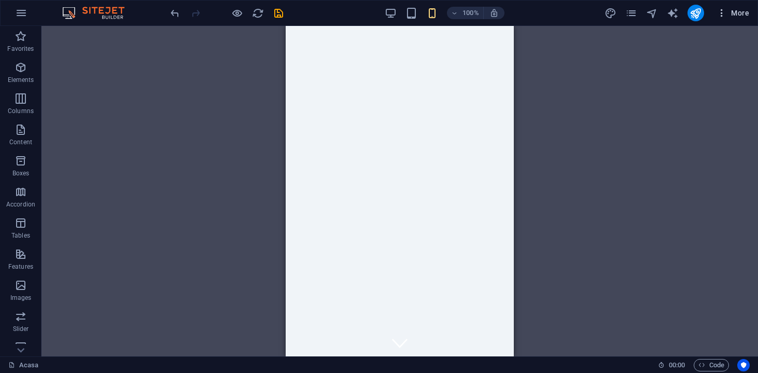
click at [719, 13] on icon "button" at bounding box center [721, 13] width 10 height 10
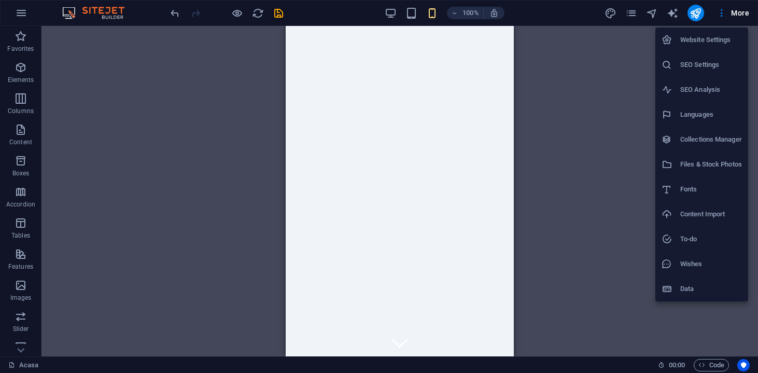
click at [715, 37] on h6 "Website Settings" at bounding box center [711, 40] width 62 height 12
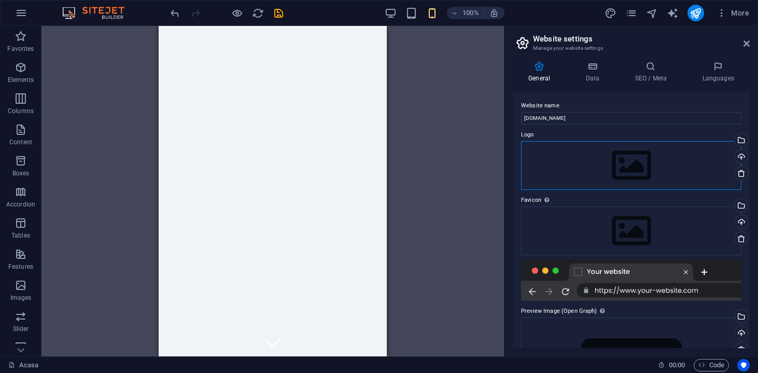
click at [653, 183] on div "Drag files here, click to choose files or select files from Files or our free s…" at bounding box center [631, 165] width 220 height 49
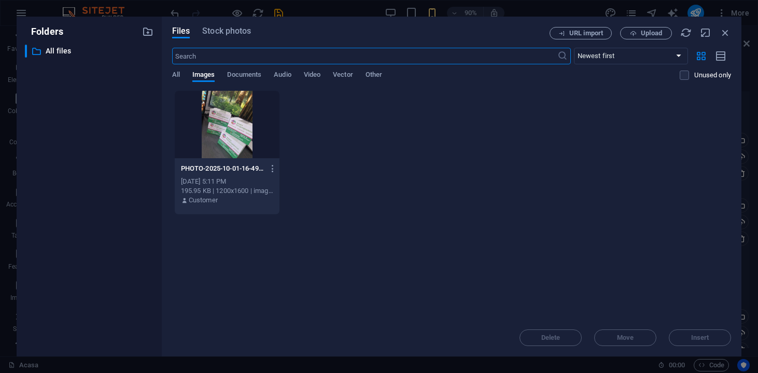
click at [181, 72] on div "All Images Documents Audio Video Vector Other" at bounding box center [426, 80] width 508 height 20
click at [180, 75] on div "All Images Documents Audio Video Vector Other" at bounding box center [426, 80] width 508 height 20
click at [633, 34] on icon "button" at bounding box center [633, 33] width 7 height 7
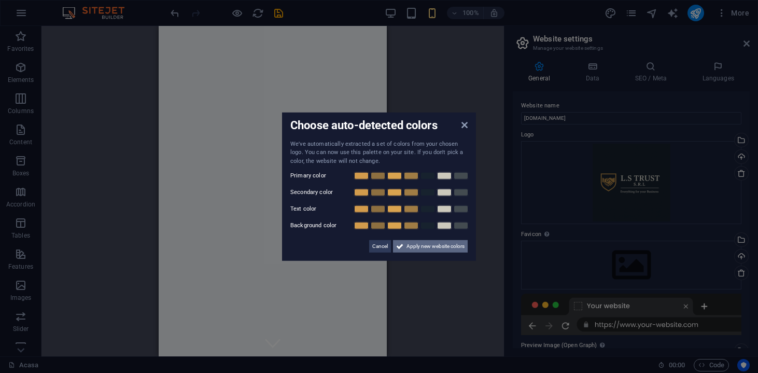
click at [437, 244] on span "Apply new website colors" at bounding box center [435, 246] width 58 height 12
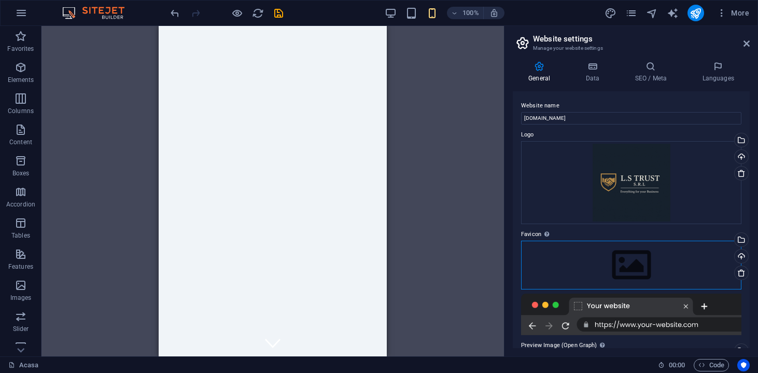
click at [649, 267] on div "Drag files here, click to choose files or select files from Files or our free s…" at bounding box center [631, 265] width 220 height 49
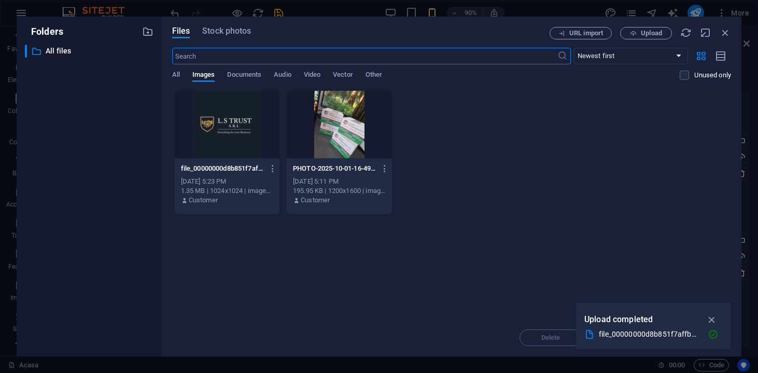
click at [228, 128] on div at bounding box center [227, 124] width 105 height 67
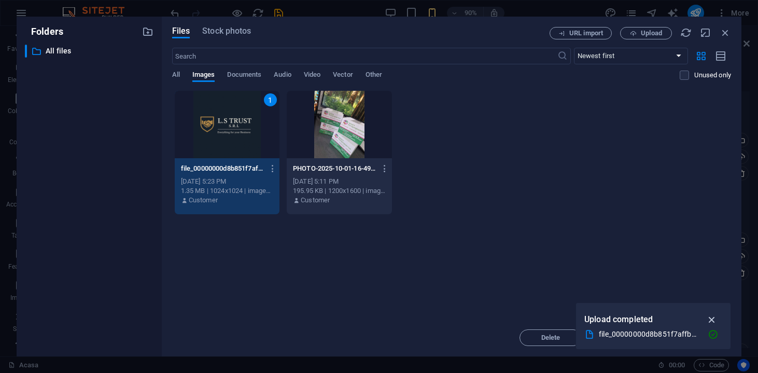
click at [714, 316] on icon "button" at bounding box center [712, 319] width 12 height 11
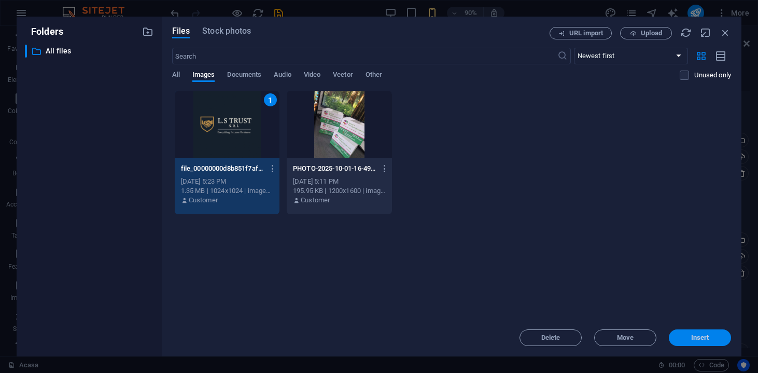
click at [710, 334] on span "Insert" at bounding box center [700, 337] width 54 height 6
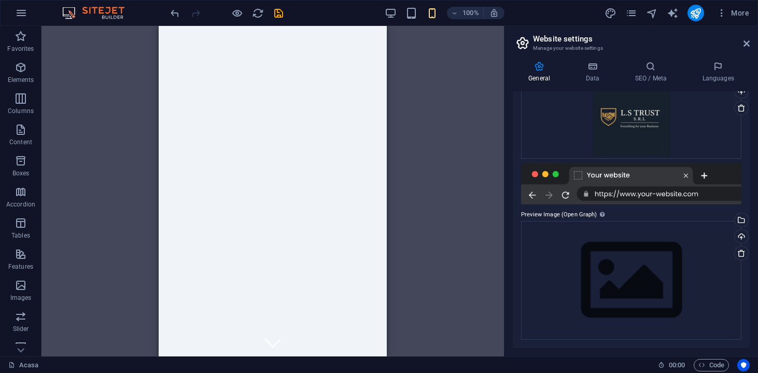
scroll to position [164, 0]
click at [676, 268] on div "Drag files here, click to choose files or select files from Files or our free s…" at bounding box center [631, 280] width 220 height 119
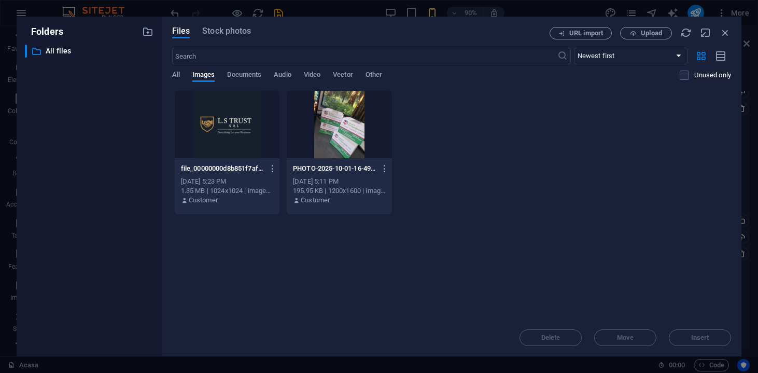
click at [231, 129] on div at bounding box center [227, 124] width 105 height 67
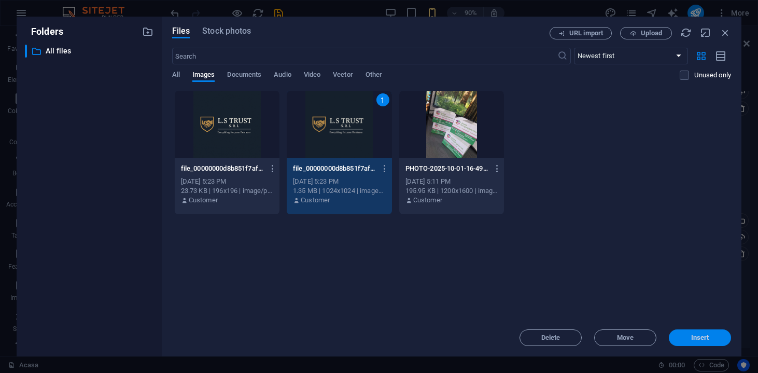
click at [682, 335] on span "Insert" at bounding box center [700, 337] width 54 height 6
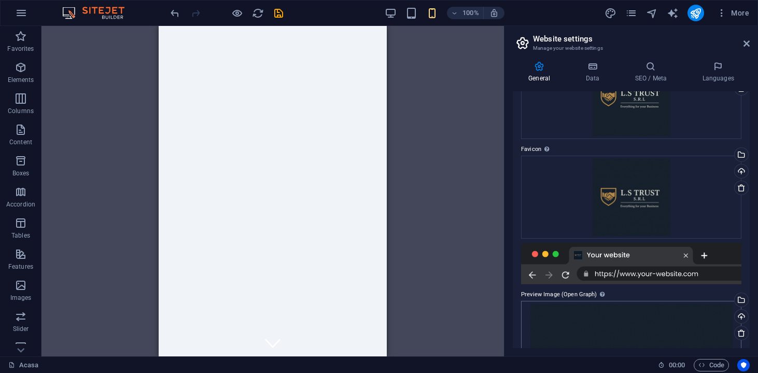
scroll to position [77, 0]
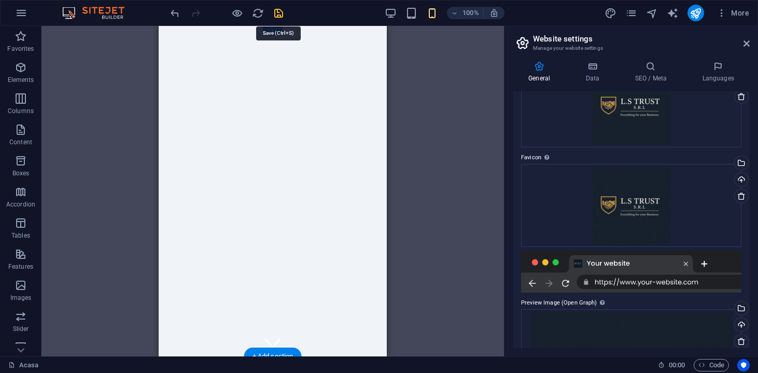
click at [280, 15] on icon "save" at bounding box center [279, 13] width 12 height 12
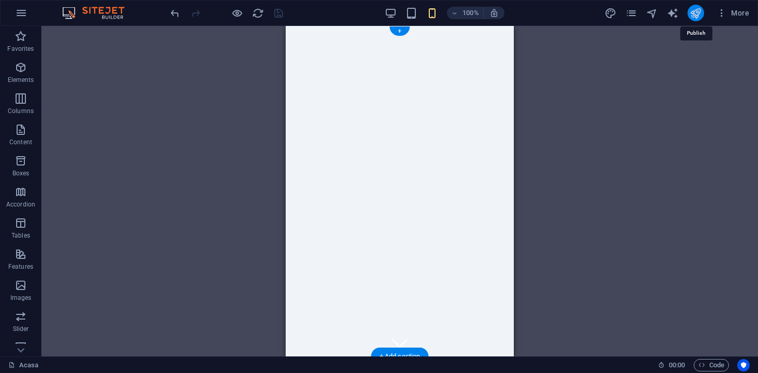
click at [692, 17] on icon "publish" at bounding box center [695, 13] width 12 height 12
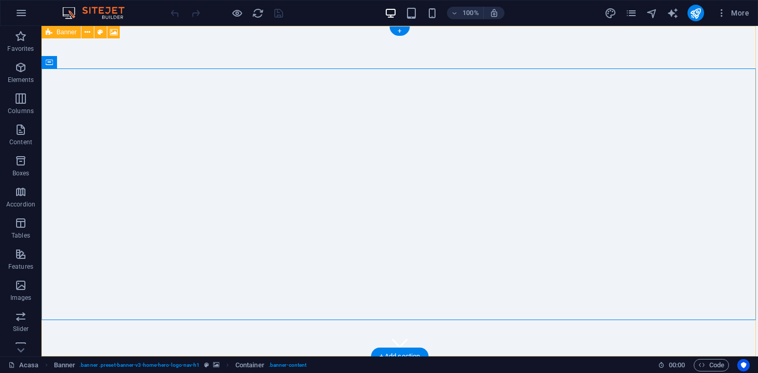
click at [56, 32] on div "Banner" at bounding box center [60, 32] width 39 height 12
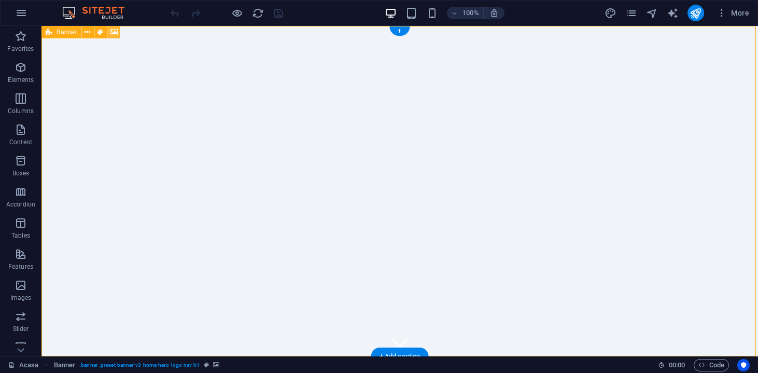
click at [113, 29] on icon at bounding box center [114, 32] width 8 height 11
select select "ms"
select select "s"
select select "progressive"
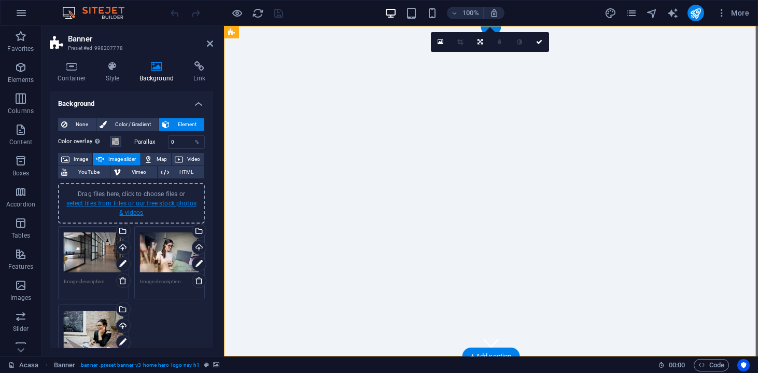
click at [126, 205] on link "select files from Files or our free stock photos & videos" at bounding box center [131, 208] width 130 height 17
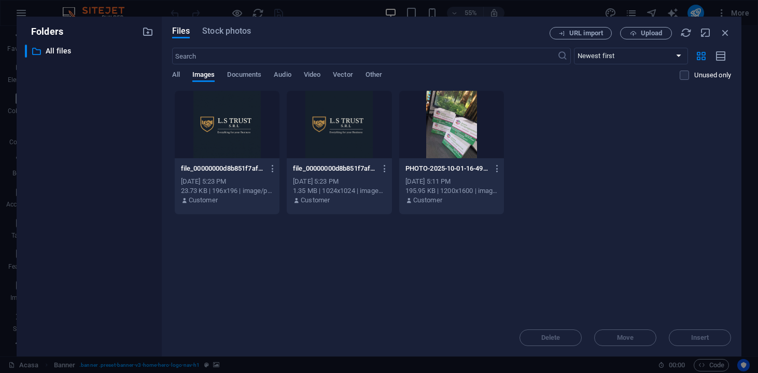
click at [208, 137] on div at bounding box center [227, 124] width 105 height 67
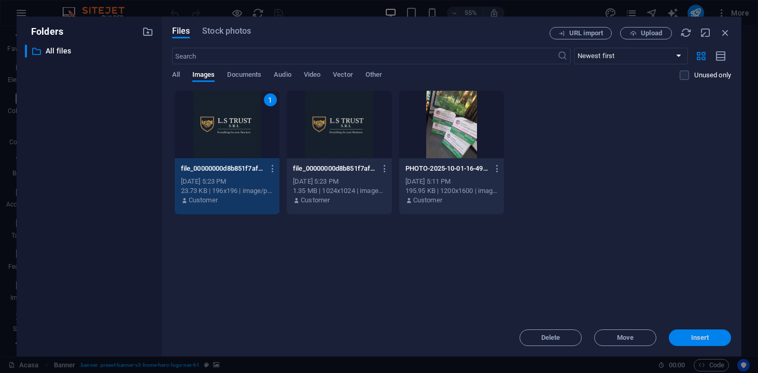
click at [700, 339] on span "Insert" at bounding box center [700, 337] width 18 height 6
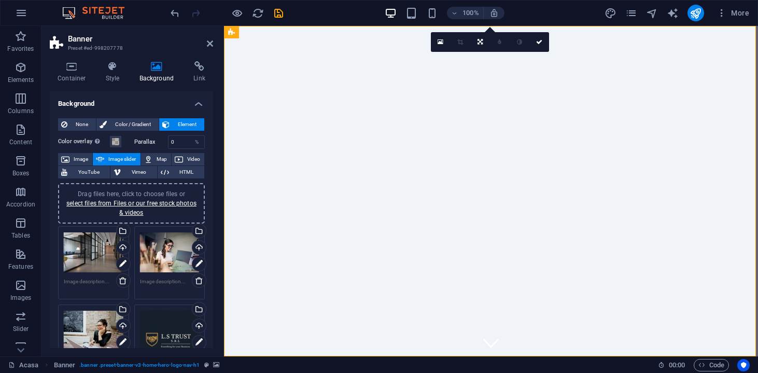
click at [164, 312] on div "Drag files here, click to choose files or select files from Files or our free s…" at bounding box center [170, 340] width 60 height 60
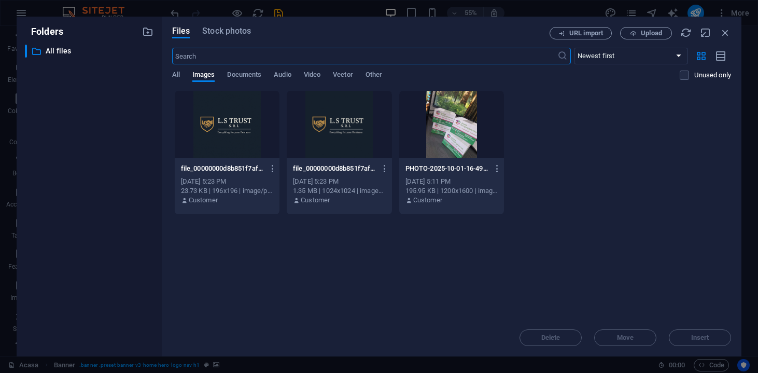
click at [227, 123] on div at bounding box center [227, 124] width 105 height 67
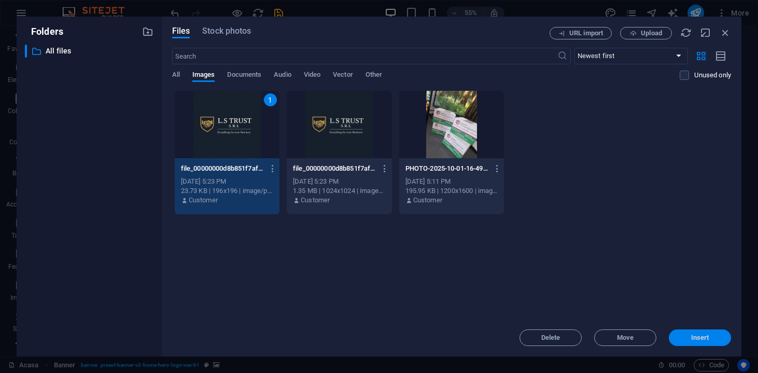
click at [670, 333] on button "Insert" at bounding box center [700, 337] width 62 height 17
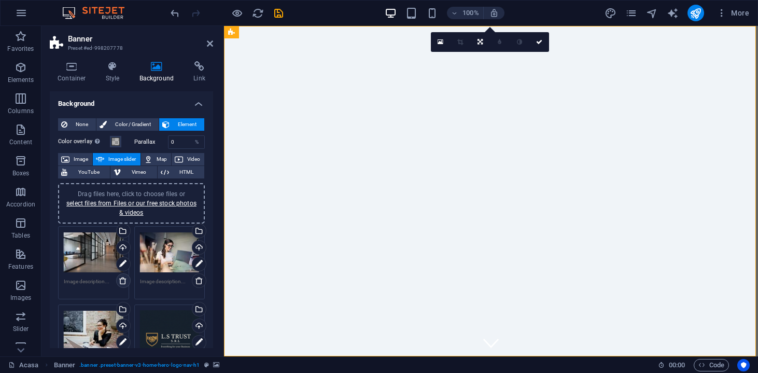
click at [120, 280] on icon at bounding box center [123, 280] width 8 height 8
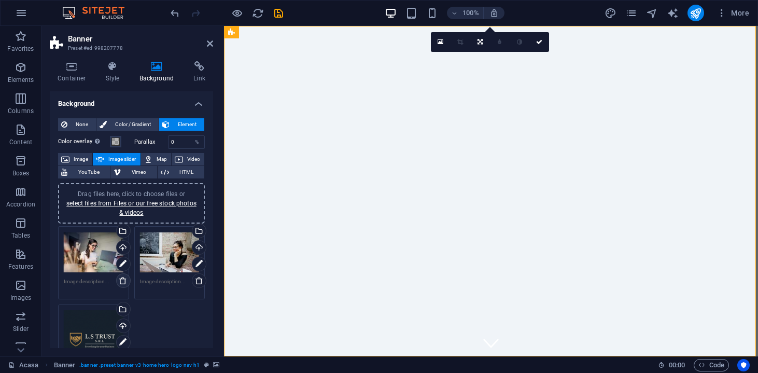
click at [120, 280] on icon at bounding box center [123, 280] width 8 height 8
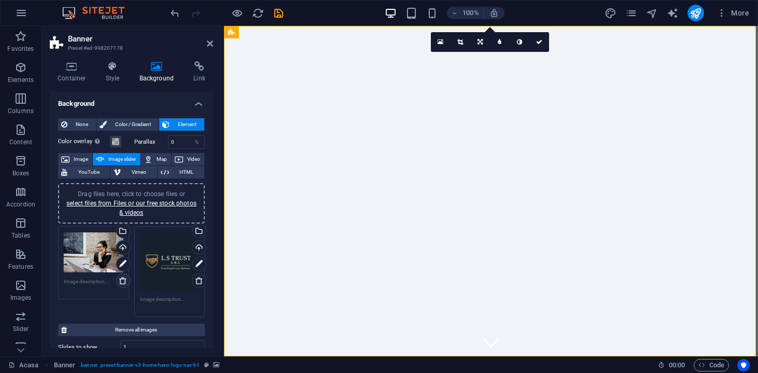
click at [120, 280] on icon at bounding box center [123, 280] width 8 height 8
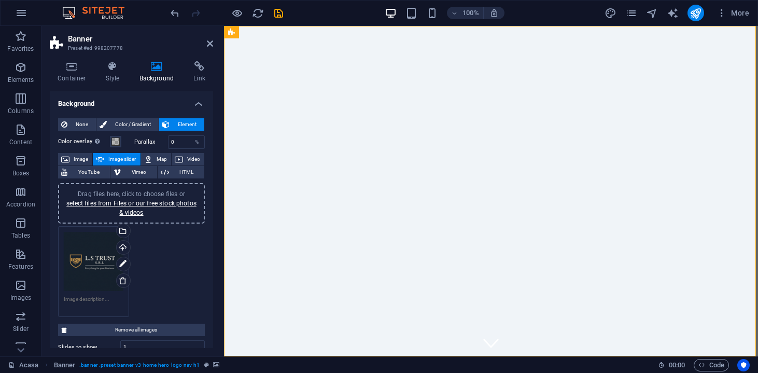
click at [92, 272] on div "Drag files here, click to choose files or select files from Files or our free s…" at bounding box center [94, 262] width 60 height 60
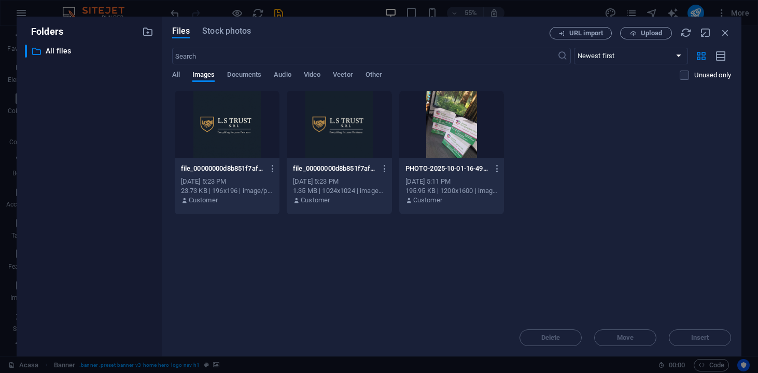
click at [233, 122] on div at bounding box center [227, 124] width 105 height 67
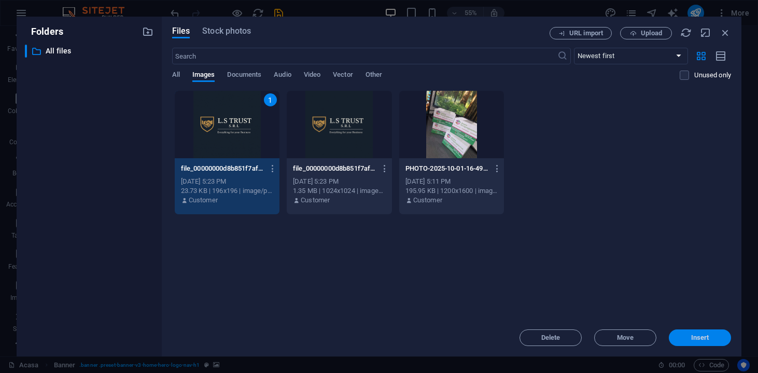
click at [691, 337] on span "Insert" at bounding box center [700, 337] width 18 height 6
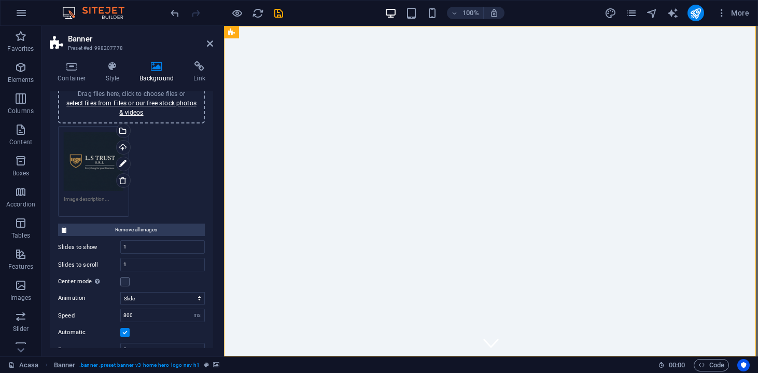
scroll to position [102, 0]
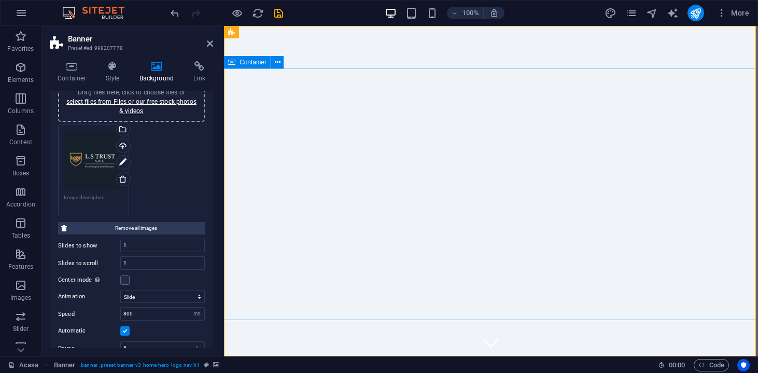
click at [280, 62] on icon at bounding box center [278, 62] width 6 height 11
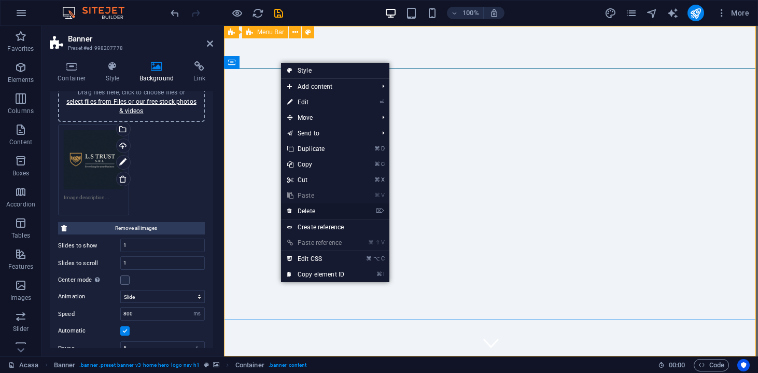
click at [307, 213] on link "⌦ Delete" at bounding box center [315, 211] width 69 height 16
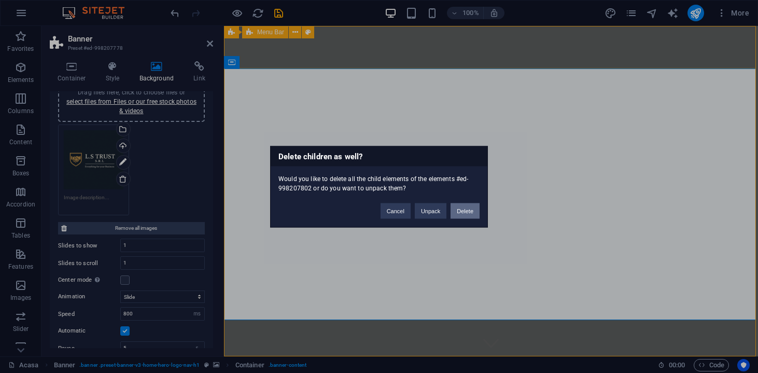
click at [459, 214] on button "Delete" at bounding box center [464, 211] width 29 height 16
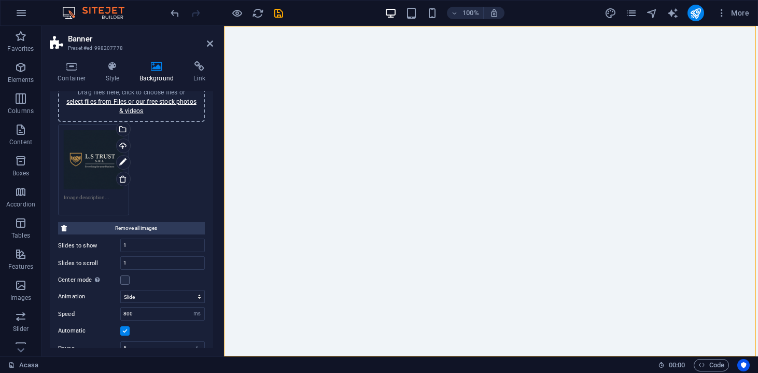
click at [416, 170] on div at bounding box center [491, 191] width 534 height 330
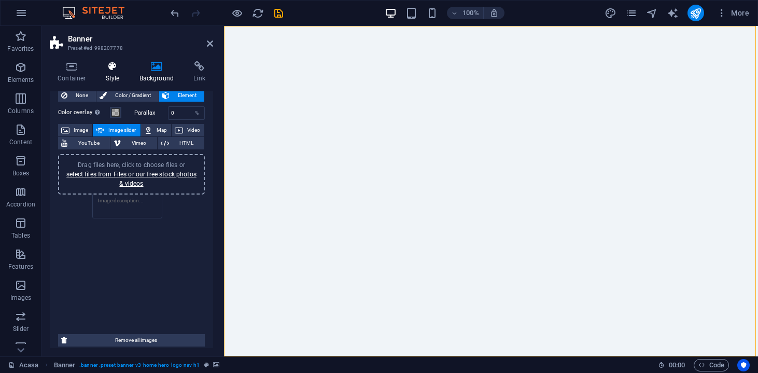
scroll to position [0, 0]
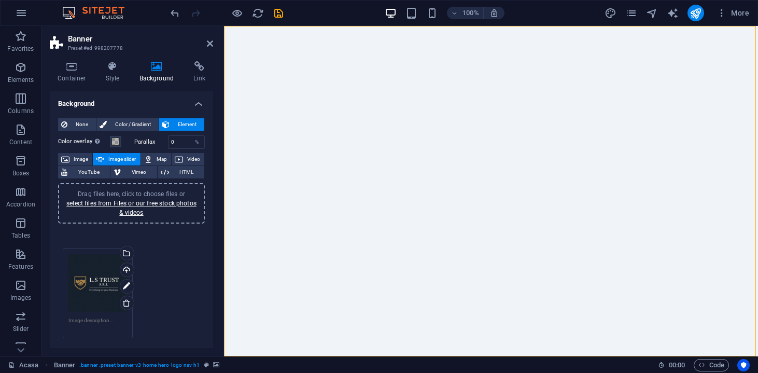
drag, startPoint x: 95, startPoint y: 164, endPoint x: 98, endPoint y: 187, distance: 23.5
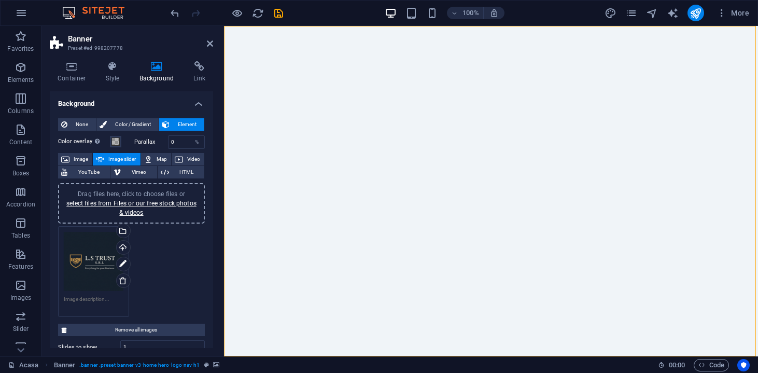
click at [91, 256] on div "Drag files here, click to choose files or select files from Files or our free s…" at bounding box center [94, 262] width 60 height 60
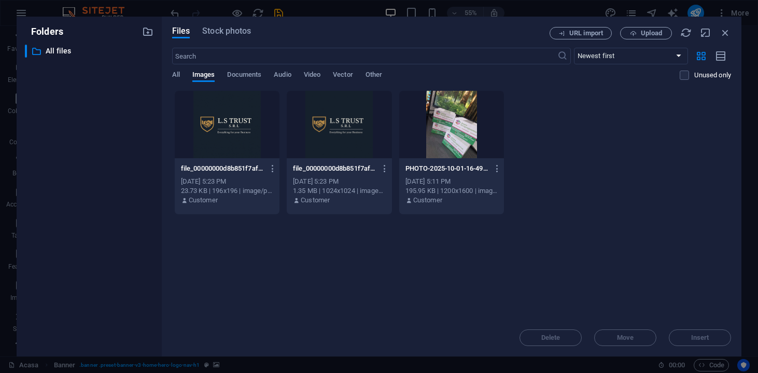
click at [91, 256] on div "​ All files All files" at bounding box center [89, 196] width 129 height 303
click at [211, 133] on div at bounding box center [227, 124] width 105 height 67
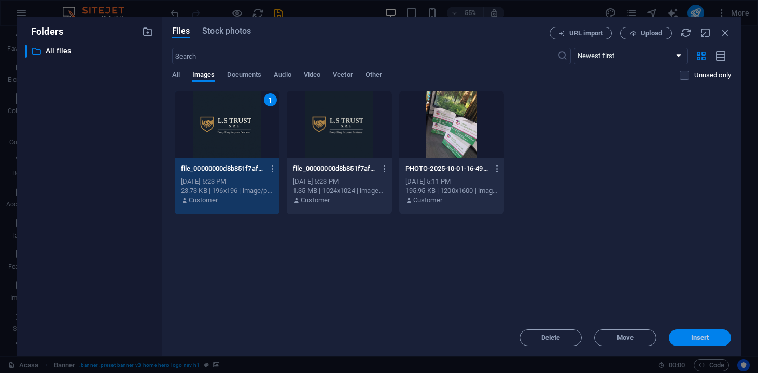
click at [689, 340] on span "Insert" at bounding box center [700, 337] width 54 height 6
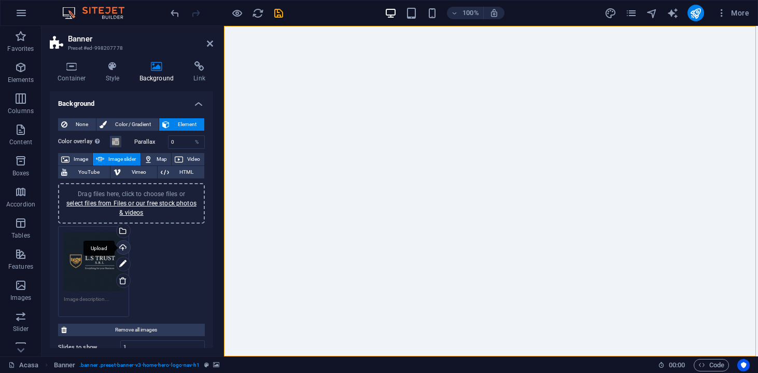
click at [124, 245] on div "Upload" at bounding box center [123, 249] width 16 height 16
click at [81, 159] on span "Image" at bounding box center [81, 159] width 17 height 12
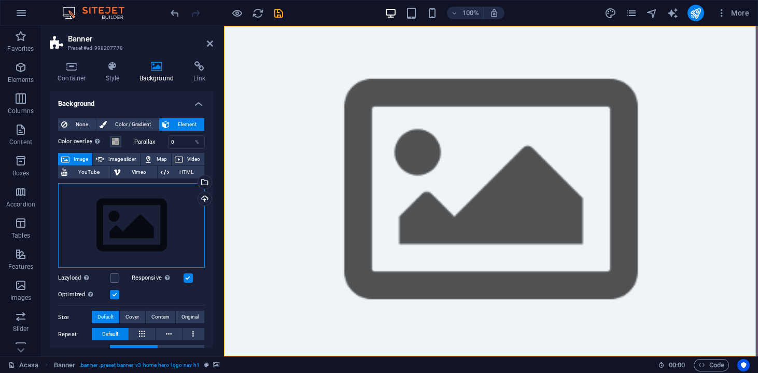
click at [147, 240] on div "Drag files here, click to choose files or select files from Files or our free s…" at bounding box center [131, 225] width 147 height 85
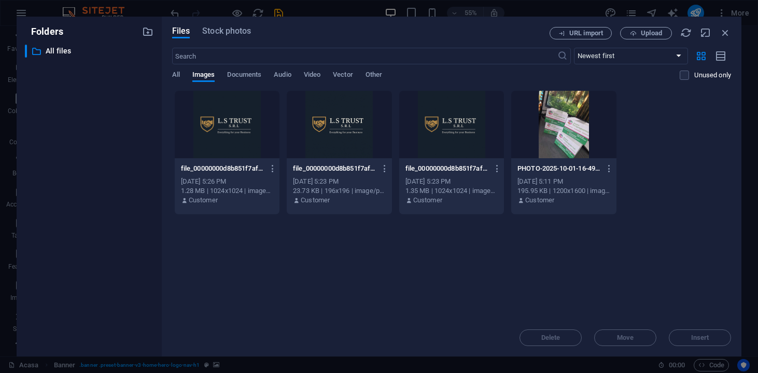
click at [249, 129] on div at bounding box center [227, 124] width 105 height 67
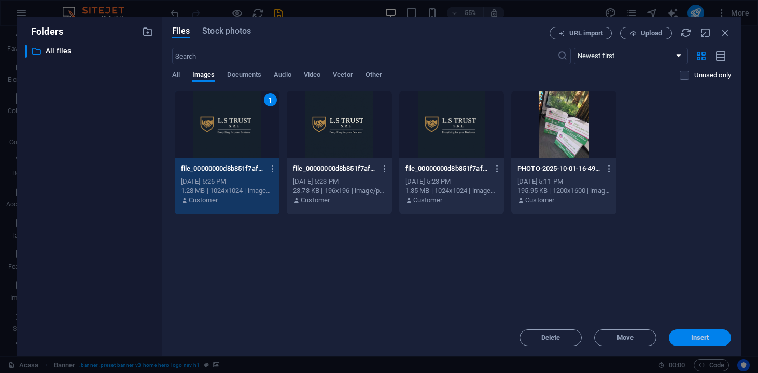
click at [694, 337] on span "Insert" at bounding box center [700, 337] width 18 height 6
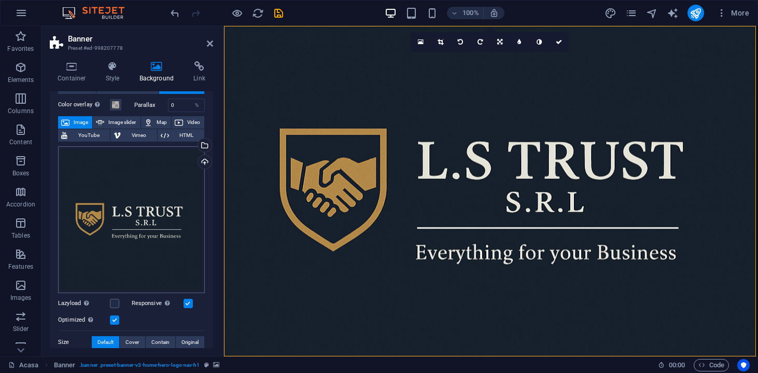
scroll to position [47, 0]
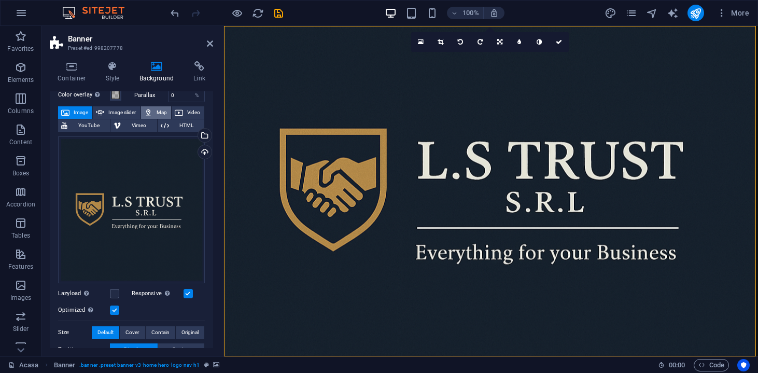
click at [154, 112] on button "Map" at bounding box center [156, 112] width 30 height 12
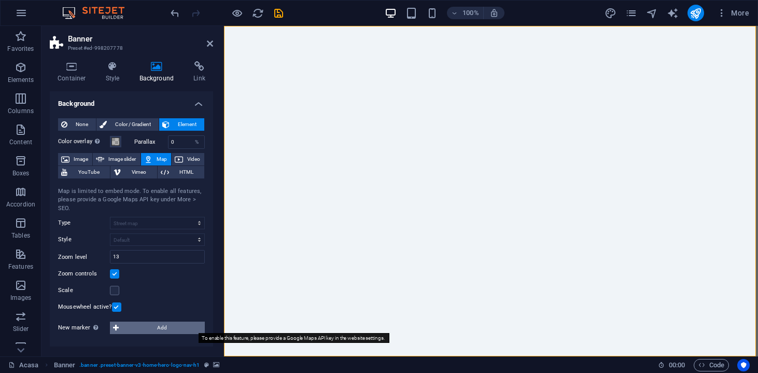
click at [164, 327] on span "Add" at bounding box center [162, 327] width 80 height 12
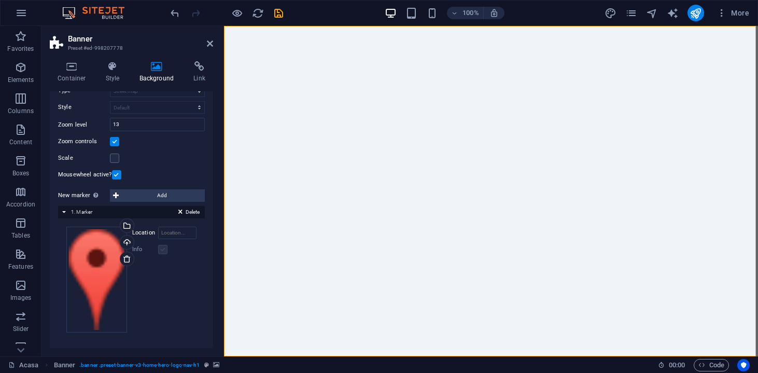
scroll to position [132, 0]
click at [168, 234] on input "Location" at bounding box center [177, 233] width 38 height 12
type input "Caporal Rusen Gh. Constantin Nr. 2 917115 Gradistea, Calarasi"
click at [164, 249] on label at bounding box center [162, 249] width 9 height 9
click at [161, 251] on label at bounding box center [162, 249] width 9 height 9
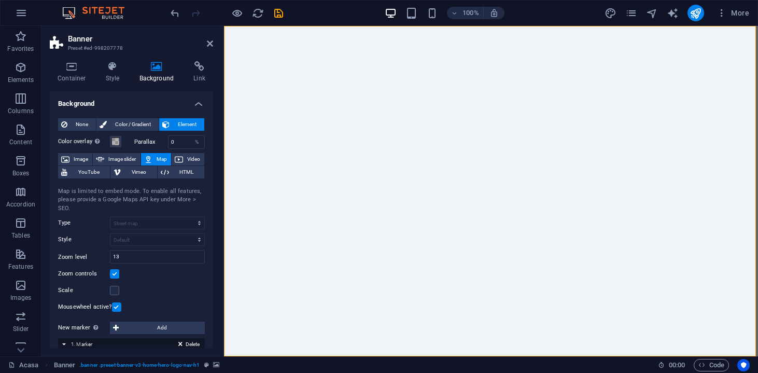
scroll to position [0, 0]
click at [200, 79] on h4 "Link" at bounding box center [199, 72] width 27 height 22
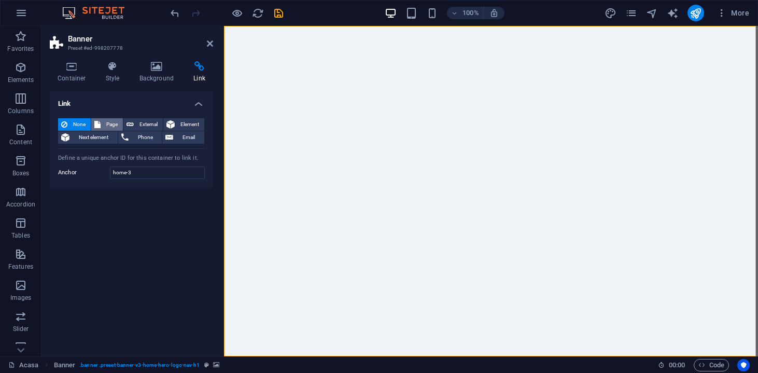
click at [116, 125] on span "Page" at bounding box center [112, 124] width 16 height 12
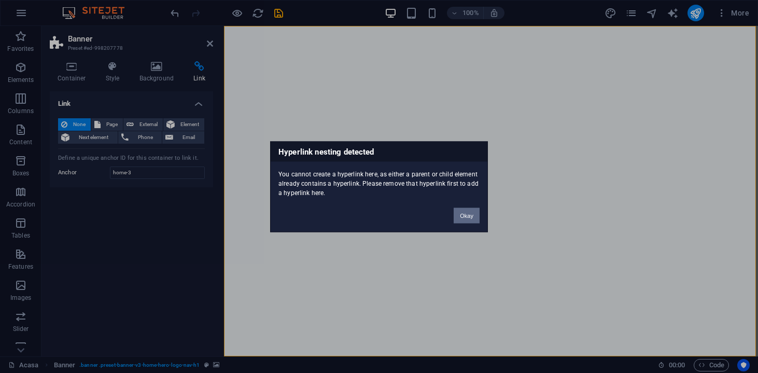
click at [469, 213] on button "Okay" at bounding box center [467, 215] width 26 height 16
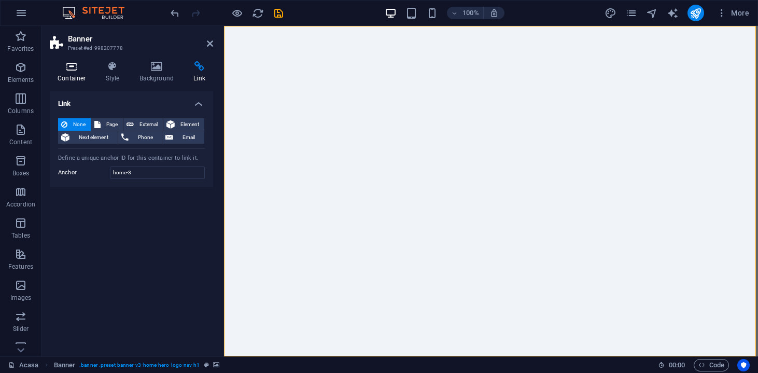
click at [73, 76] on h4 "Container" at bounding box center [74, 72] width 48 height 22
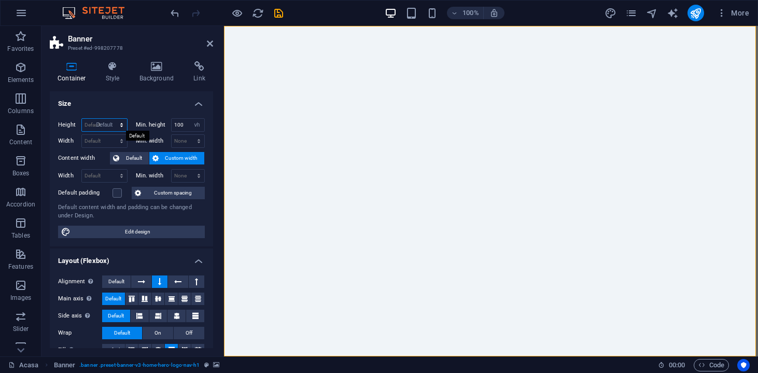
select select "DISABLED_OPTION_VALUE"
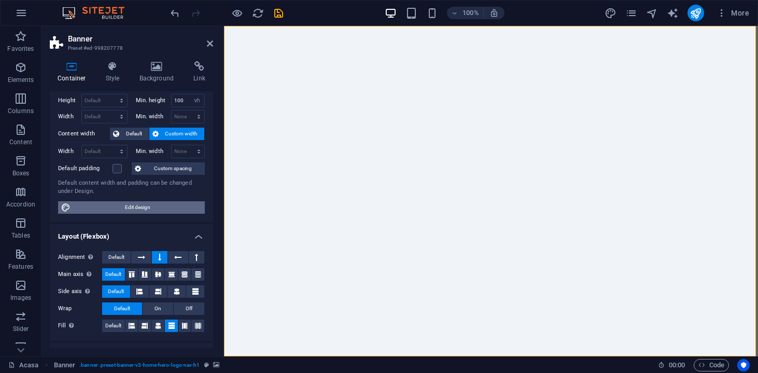
click at [129, 210] on span "Edit design" at bounding box center [138, 207] width 128 height 12
select select "px"
select select "200"
select select "px"
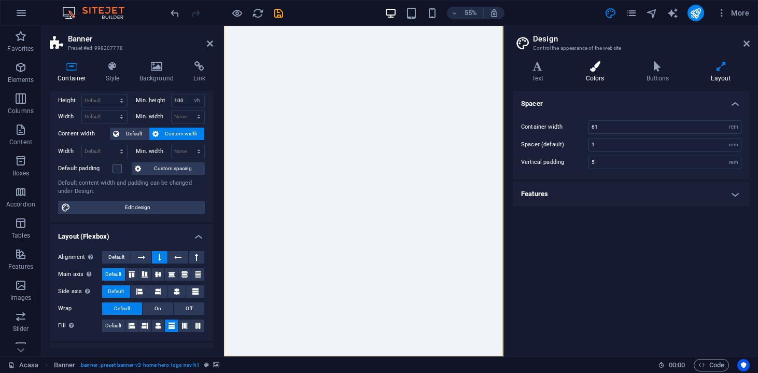
click at [598, 68] on icon at bounding box center [595, 66] width 57 height 10
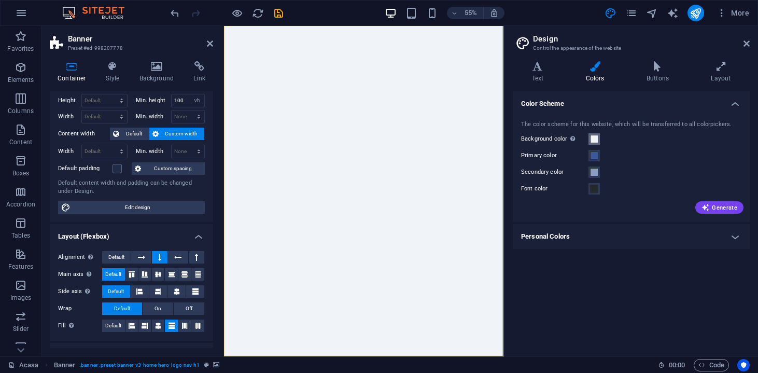
click at [595, 140] on span at bounding box center [594, 139] width 8 height 8
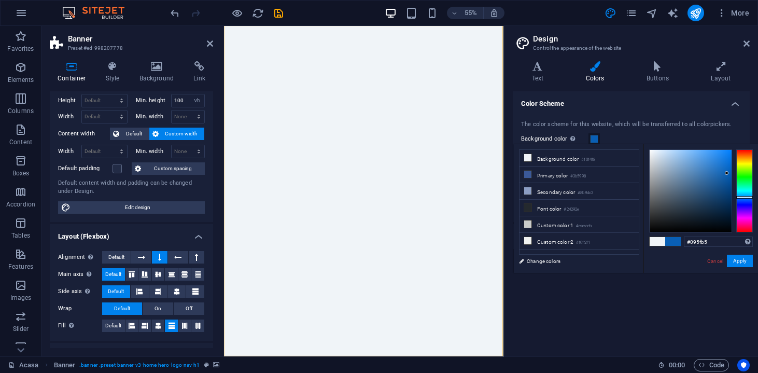
click at [727, 173] on div at bounding box center [691, 191] width 82 height 82
click at [731, 198] on div at bounding box center [690, 190] width 83 height 83
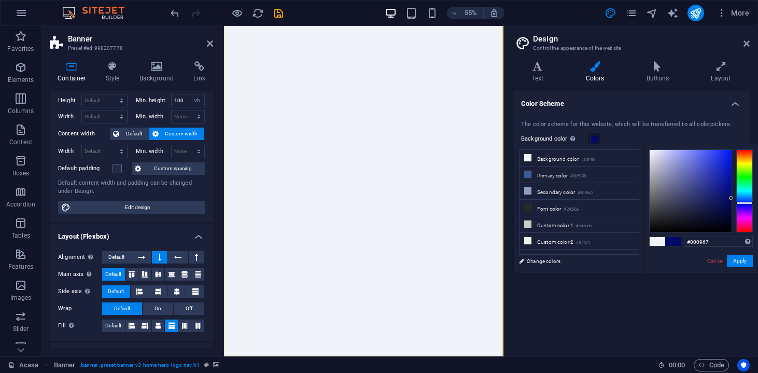
click at [738, 203] on div at bounding box center [744, 190] width 17 height 83
type input "#010961"
click at [730, 200] on div at bounding box center [691, 191] width 82 height 82
click at [742, 258] on button "Apply" at bounding box center [740, 261] width 26 height 12
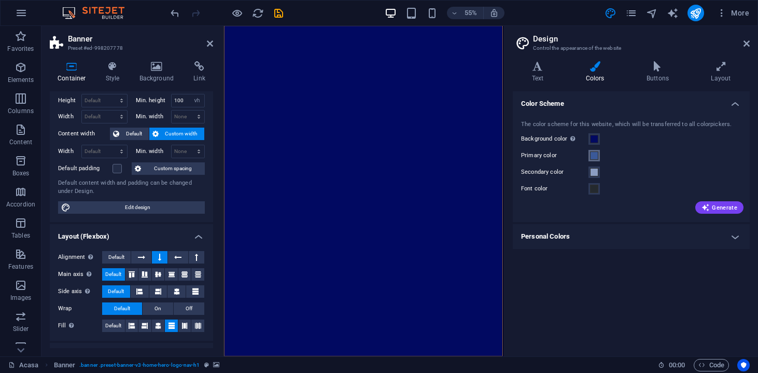
click at [594, 157] on span at bounding box center [594, 155] width 8 height 8
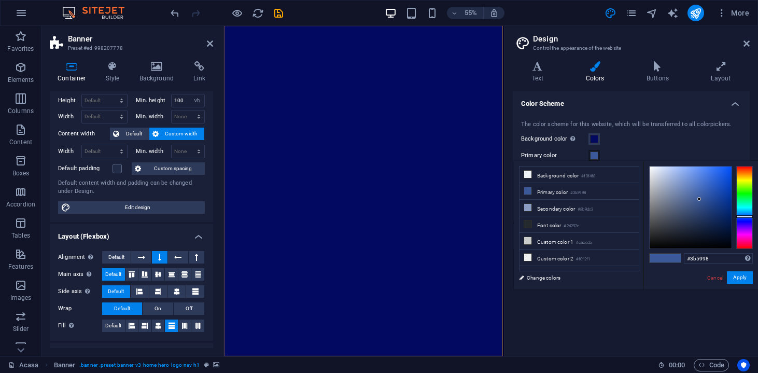
click at [735, 223] on div at bounding box center [701, 207] width 104 height 83
click at [728, 217] on div at bounding box center [691, 207] width 82 height 82
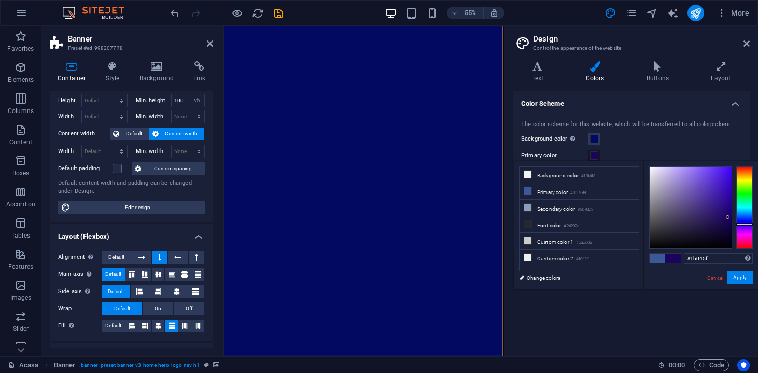
click at [742, 224] on div at bounding box center [744, 207] width 17 height 83
type input "#190162"
click at [730, 216] on div at bounding box center [691, 207] width 82 height 82
click at [597, 136] on span at bounding box center [594, 139] width 8 height 8
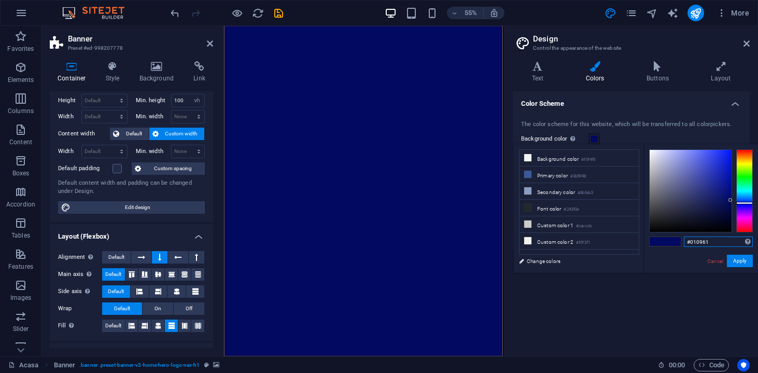
click at [716, 245] on input "#010961" at bounding box center [718, 241] width 69 height 10
click at [572, 162] on li "Background color #f0f4f8" at bounding box center [578, 158] width 119 height 17
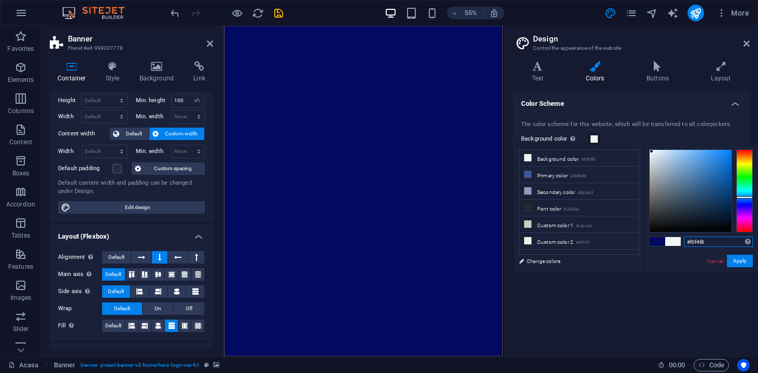
click at [704, 245] on input "#f0f4f8" at bounding box center [718, 241] width 69 height 10
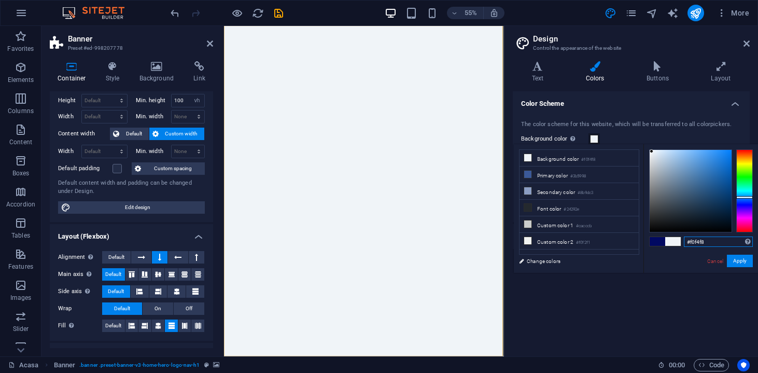
paste input "010961"
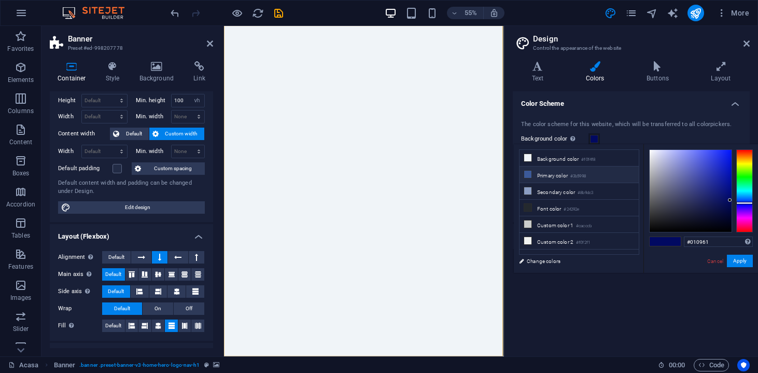
click at [597, 178] on li "Primary color #3b5998" at bounding box center [578, 174] width 119 height 17
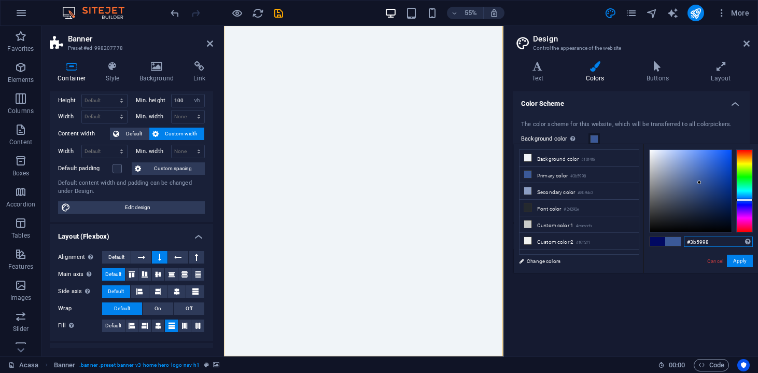
drag, startPoint x: 713, startPoint y: 244, endPoint x: 696, endPoint y: 244, distance: 17.1
click at [696, 244] on input "#3b5998" at bounding box center [718, 241] width 69 height 10
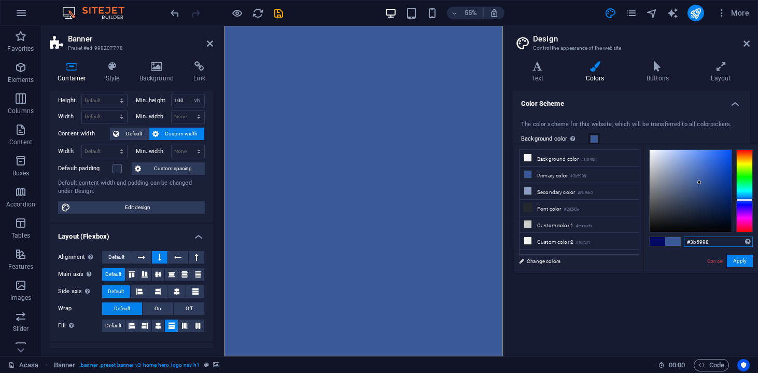
paste input "010961"
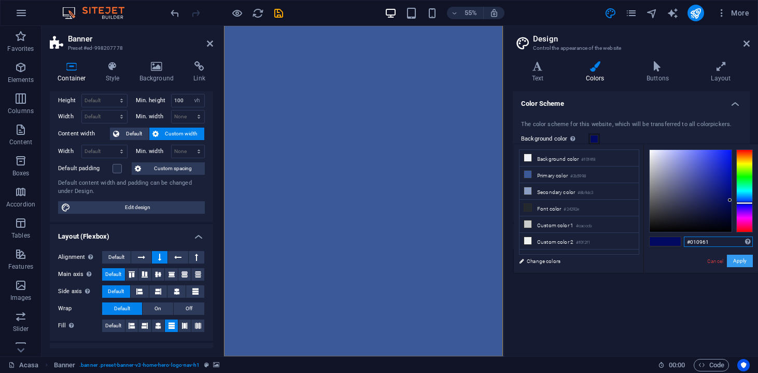
type input "#010961"
click at [746, 264] on button "Apply" at bounding box center [740, 261] width 26 height 12
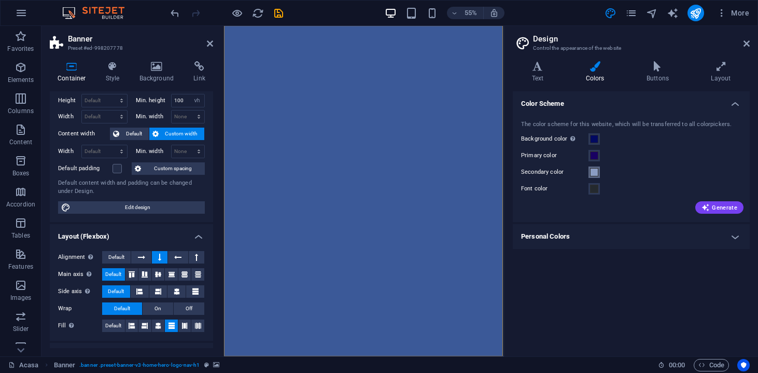
click at [594, 173] on span at bounding box center [594, 172] width 8 height 8
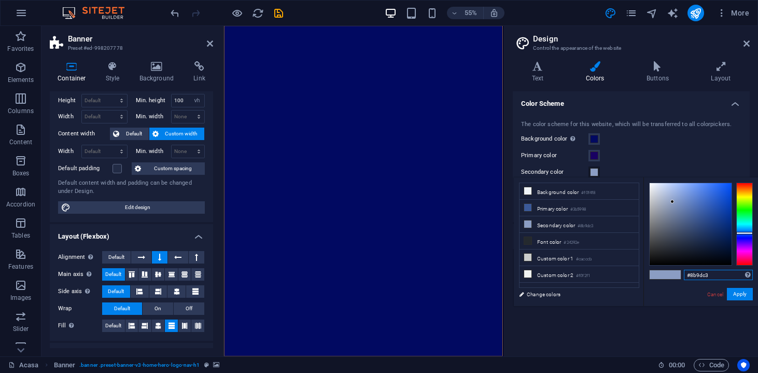
click at [717, 275] on input "#8b9dc3" at bounding box center [718, 275] width 69 height 10
paste input "010961"
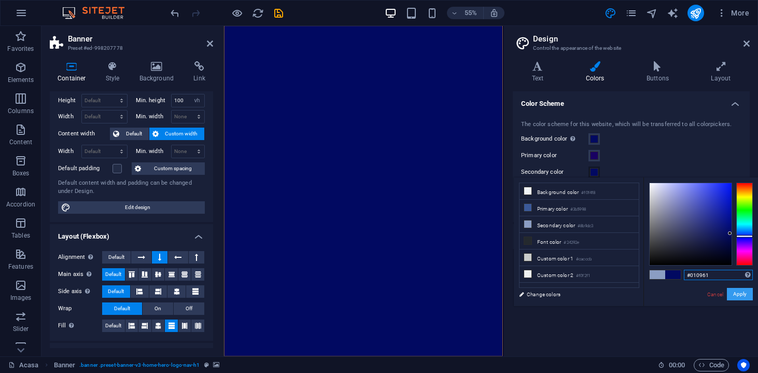
type input "#010961"
click at [744, 297] on button "Apply" at bounding box center [740, 294] width 26 height 12
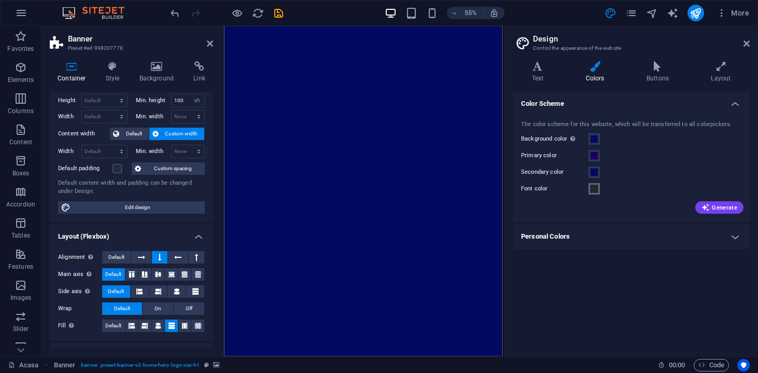
click at [594, 190] on span at bounding box center [594, 189] width 8 height 8
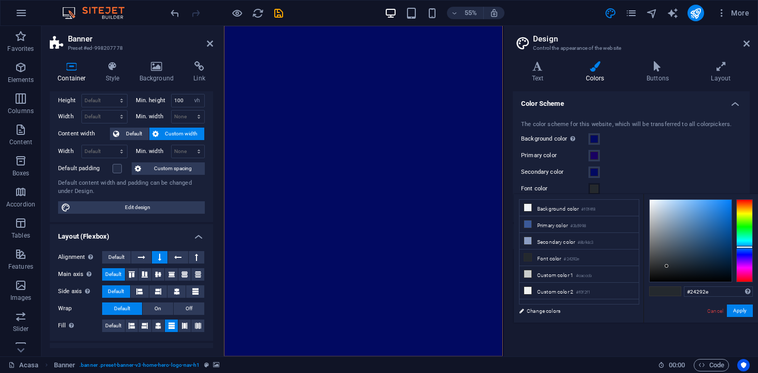
type input "#ecf1f7"
click at [653, 202] on div at bounding box center [691, 241] width 82 height 82
click at [737, 312] on button "Apply" at bounding box center [740, 310] width 26 height 12
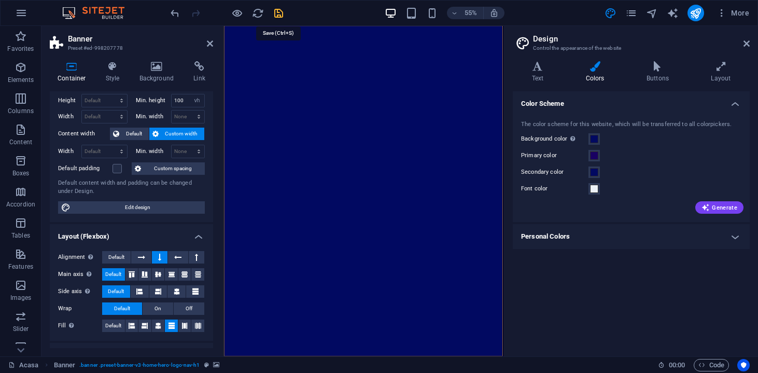
click at [281, 12] on icon "save" at bounding box center [279, 13] width 12 height 12
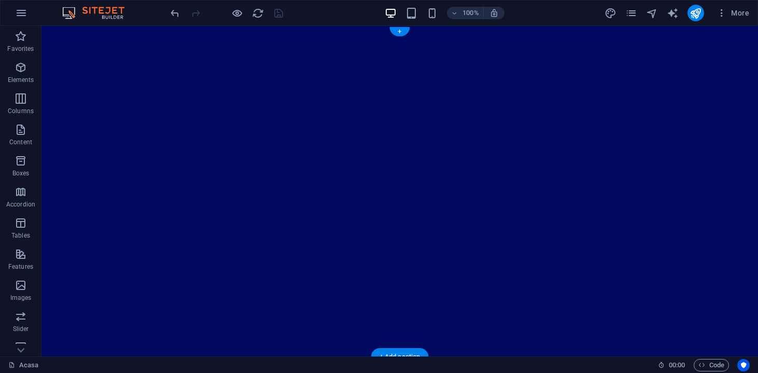
scroll to position [0, 0]
click at [610, 11] on icon "design" at bounding box center [610, 13] width 12 height 12
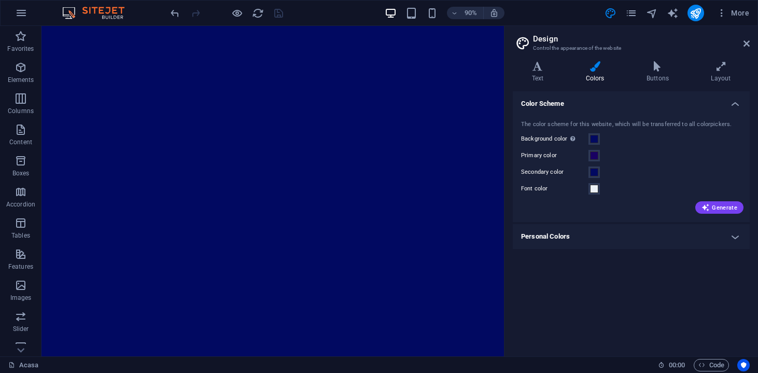
click at [597, 133] on div "Background color Only visible if it is not covered by other backgrounds." at bounding box center [631, 139] width 220 height 12
click at [596, 184] on button "Font color" at bounding box center [593, 188] width 11 height 11
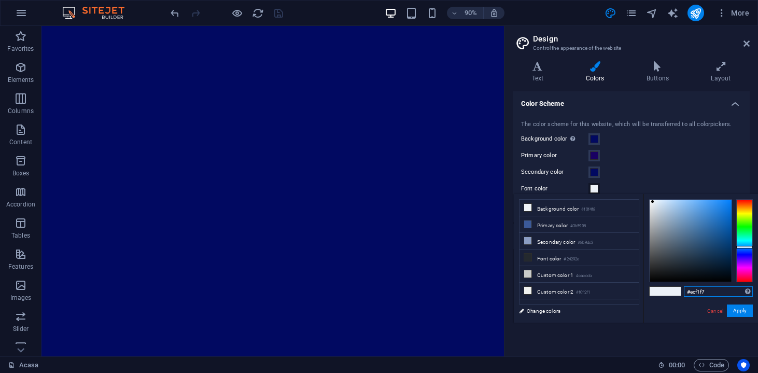
click at [707, 292] on input "#ecf1f7" at bounding box center [718, 291] width 69 height 10
drag, startPoint x: 724, startPoint y: 290, endPoint x: 682, endPoint y: 291, distance: 42.0
click at [682, 291] on div "#ecf1f7 Supported formats #0852ed rgb(8, 82, 237) rgba(8, 82, 237, 90%) hsv(221…" at bounding box center [700, 333] width 115 height 279
click at [596, 170] on span at bounding box center [594, 172] width 8 height 8
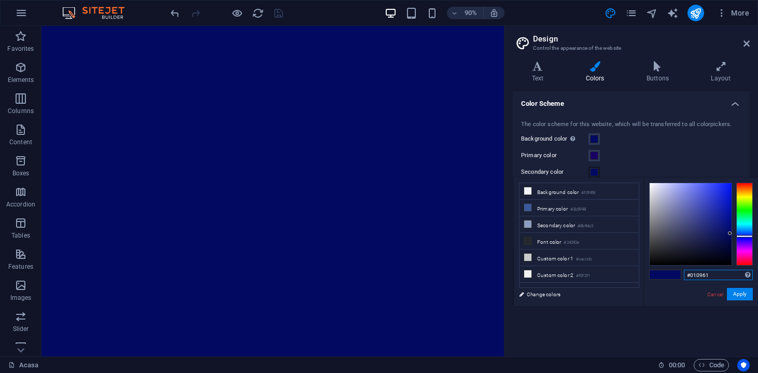
click at [701, 278] on input "#010961" at bounding box center [718, 275] width 69 height 10
paste input "ecf1f7"
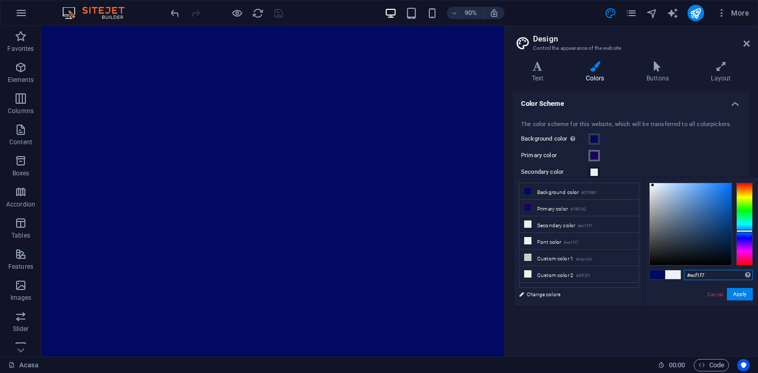
type input "#ecf1f7"
click at [595, 156] on span at bounding box center [594, 155] width 8 height 8
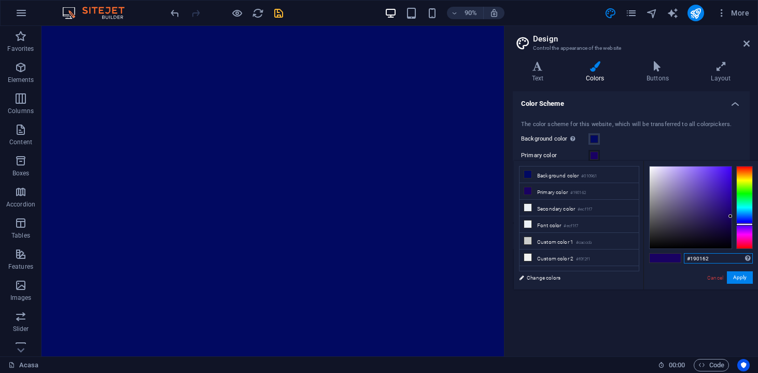
click at [716, 258] on input "#190162" at bounding box center [718, 258] width 69 height 10
paste input "ecf1f7"
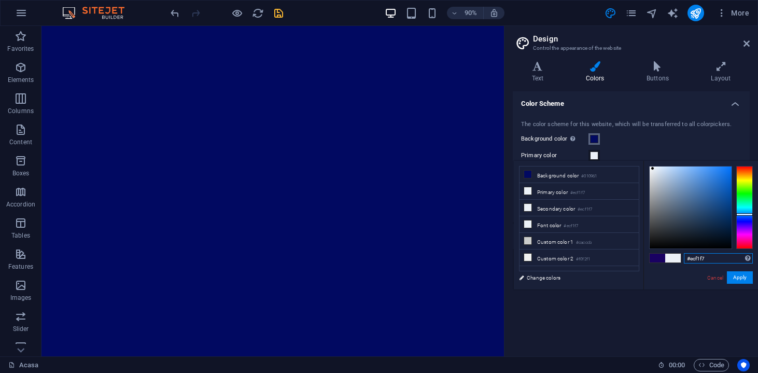
type input "#ecf1f7"
click at [594, 139] on span at bounding box center [594, 139] width 8 height 8
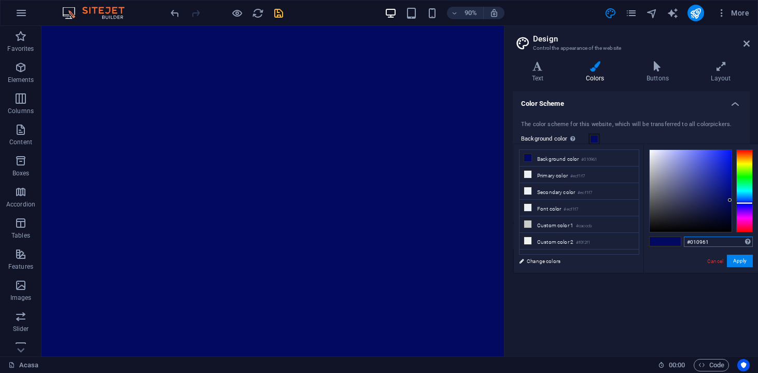
click at [712, 246] on input "#010961" at bounding box center [718, 241] width 69 height 10
paste input "ecf1f7"
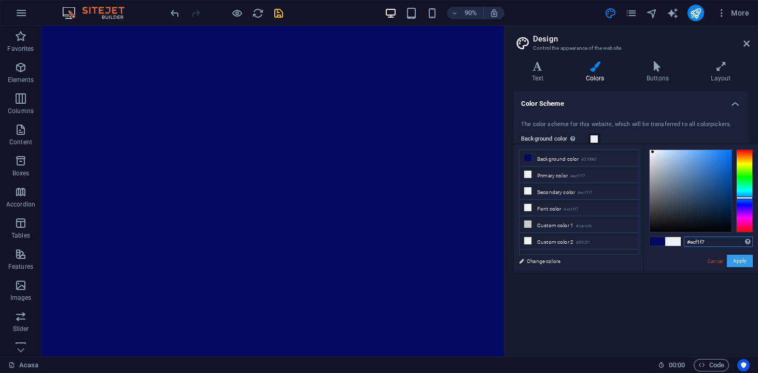
type input "#ecf1f7"
click at [744, 262] on button "Apply" at bounding box center [740, 261] width 26 height 12
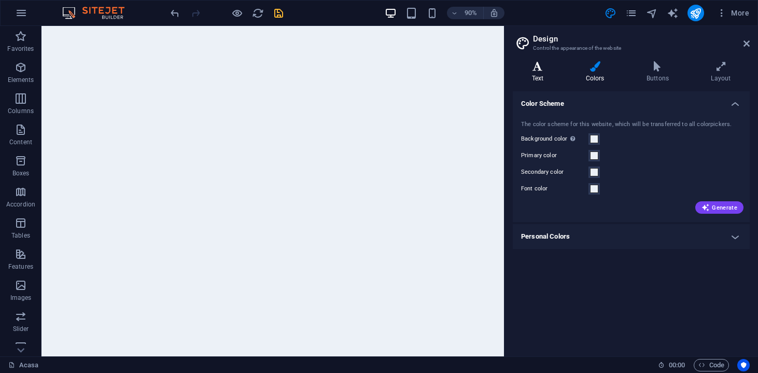
click at [536, 66] on icon at bounding box center [538, 66] width 50 height 10
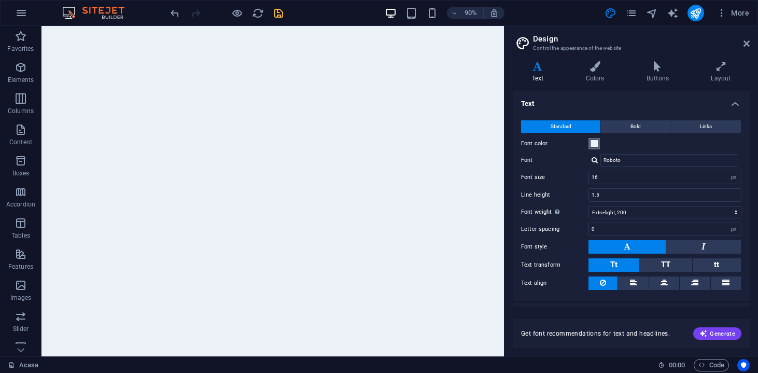
click at [596, 143] on span at bounding box center [594, 143] width 8 height 8
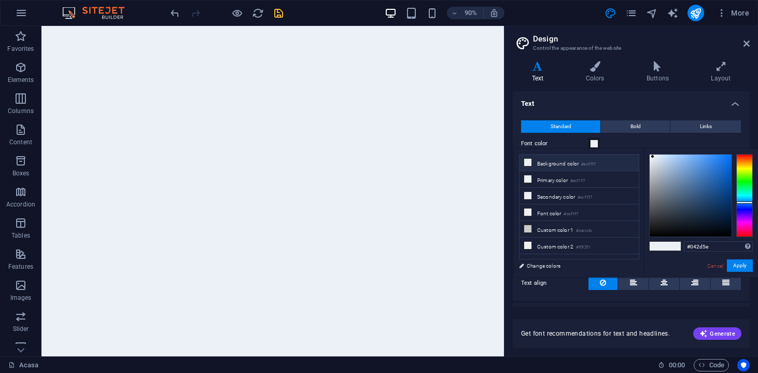
click at [727, 206] on div at bounding box center [691, 195] width 82 height 82
click at [740, 213] on div at bounding box center [744, 195] width 17 height 83
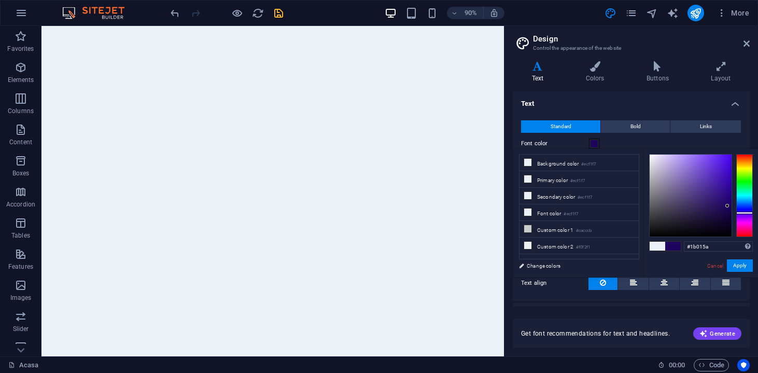
type input "#1a0059"
click at [731, 207] on div at bounding box center [691, 195] width 82 height 82
click at [741, 265] on button "Apply" at bounding box center [740, 265] width 26 height 12
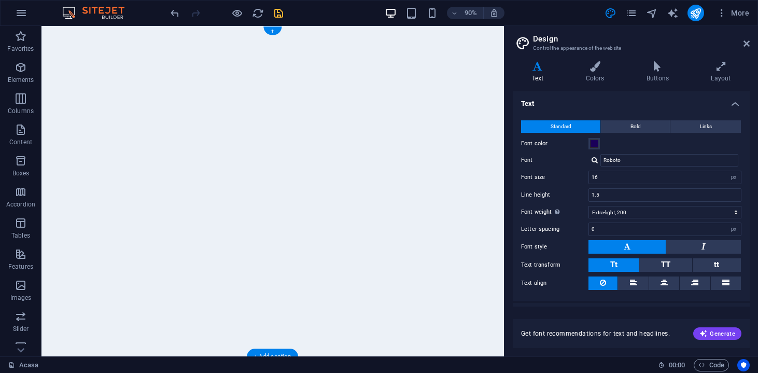
click at [525, 104] on div at bounding box center [298, 209] width 514 height 367
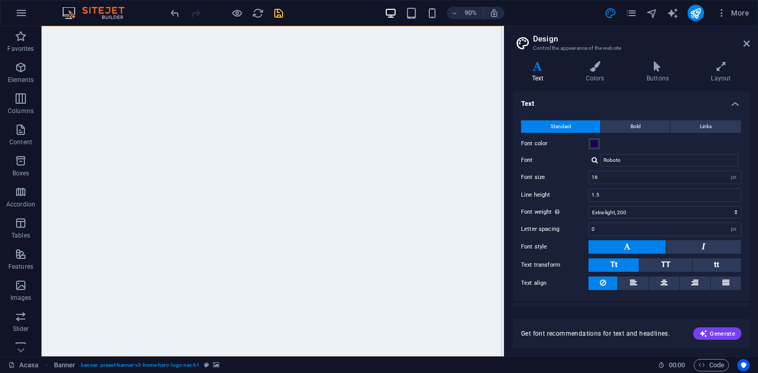
click at [471, 20] on div "90%" at bounding box center [445, 13] width 120 height 17
click at [469, 16] on h6 "90%" at bounding box center [470, 13] width 17 height 12
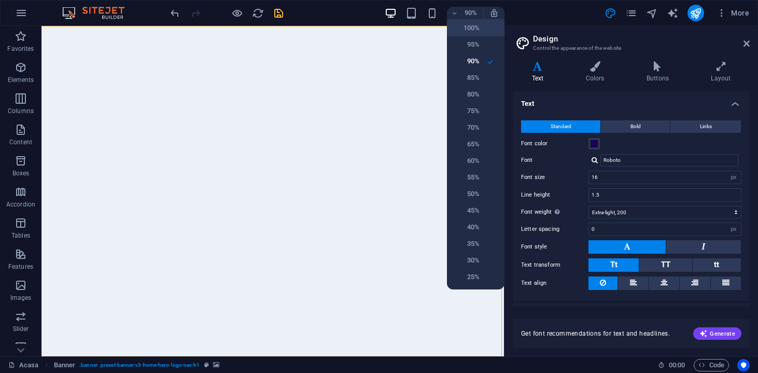
click at [470, 21] on li "100%" at bounding box center [476, 28] width 58 height 17
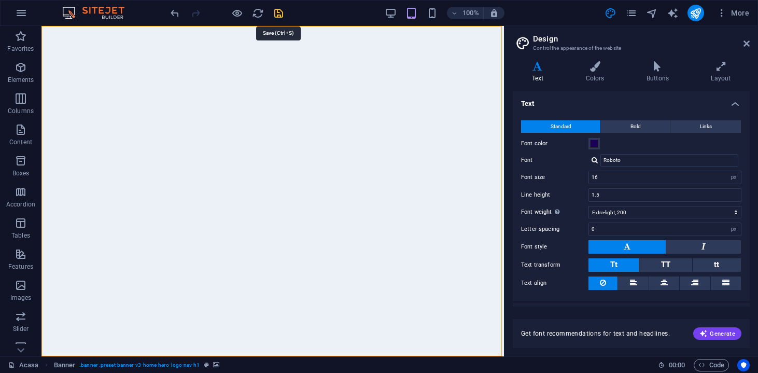
click at [275, 10] on icon "save" at bounding box center [279, 13] width 12 height 12
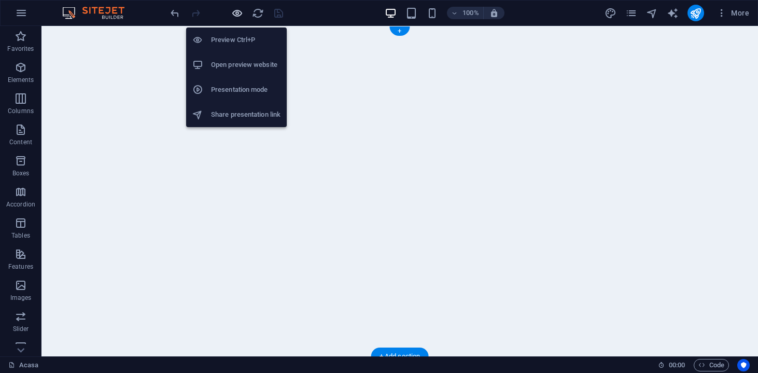
click at [239, 12] on icon "button" at bounding box center [237, 13] width 12 height 12
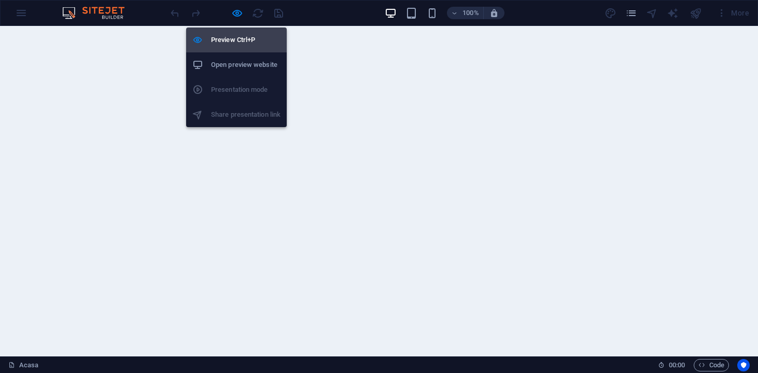
click at [236, 37] on h6 "Preview Ctrl+P" at bounding box center [245, 40] width 69 height 12
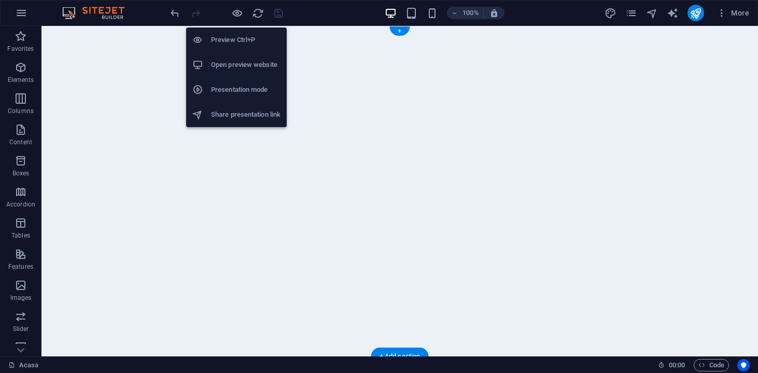
click at [236, 65] on h6 "Open preview website" at bounding box center [245, 65] width 69 height 12
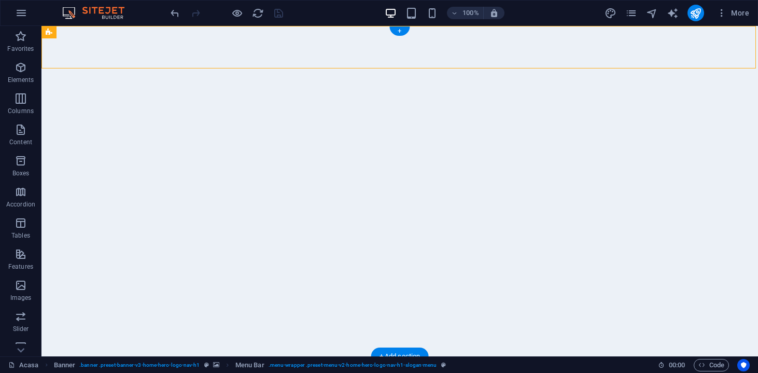
click at [266, 128] on div at bounding box center [399, 191] width 716 height 330
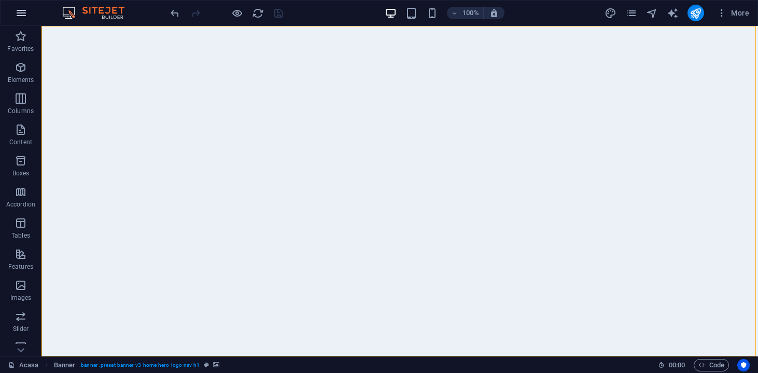
click at [27, 16] on icon "button" at bounding box center [21, 13] width 12 height 12
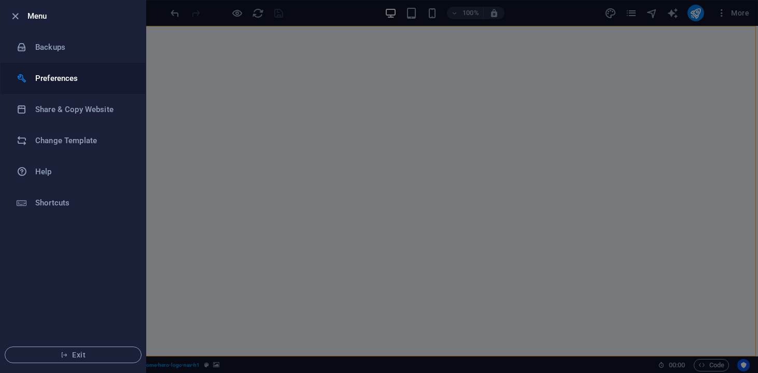
click at [49, 74] on h6 "Preferences" at bounding box center [83, 78] width 96 height 12
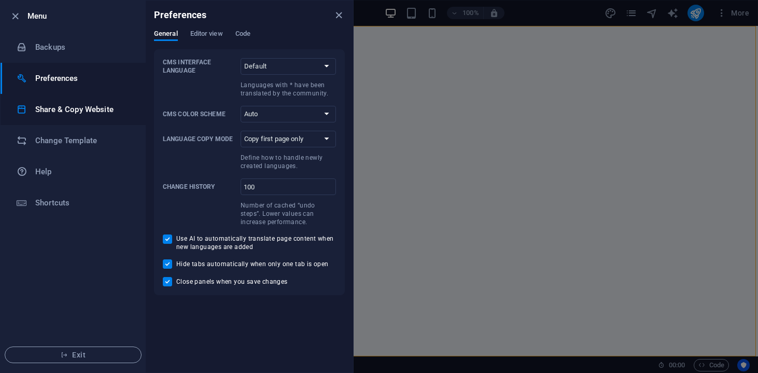
click at [105, 106] on h6 "Share & Copy Website" at bounding box center [83, 109] width 96 height 12
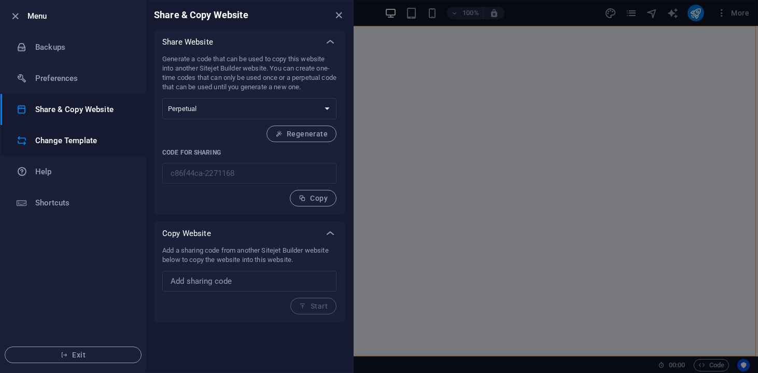
click at [100, 135] on h6 "Change Template" at bounding box center [83, 140] width 96 height 12
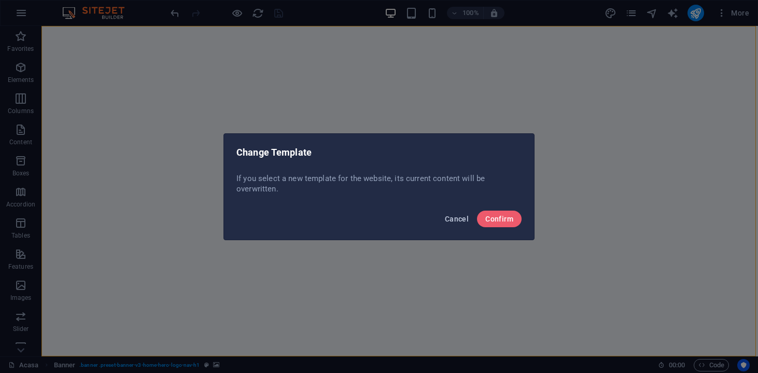
click at [465, 217] on span "Cancel" at bounding box center [457, 219] width 24 height 8
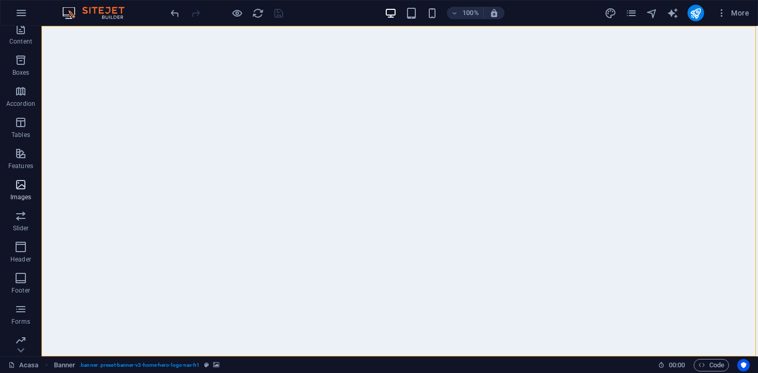
scroll to position [104, 0]
click at [23, 157] on span "Features" at bounding box center [20, 156] width 41 height 25
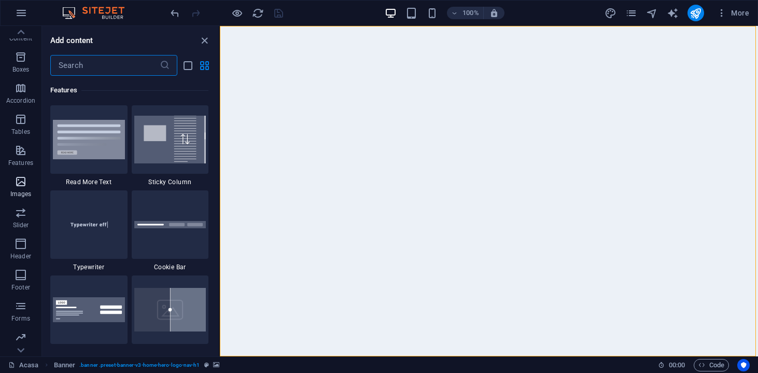
click at [23, 199] on span "Images" at bounding box center [20, 187] width 41 height 25
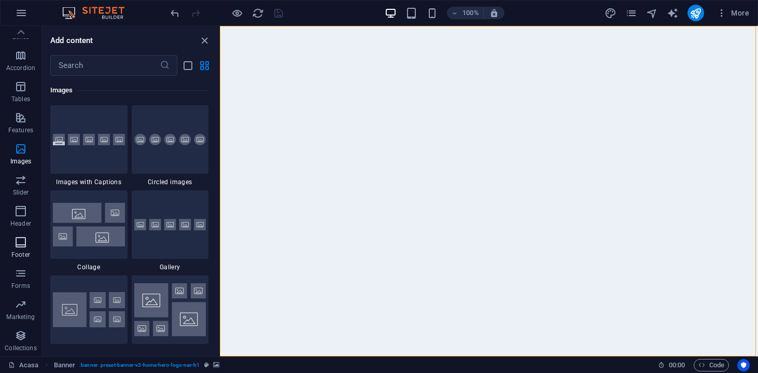
scroll to position [0, 0]
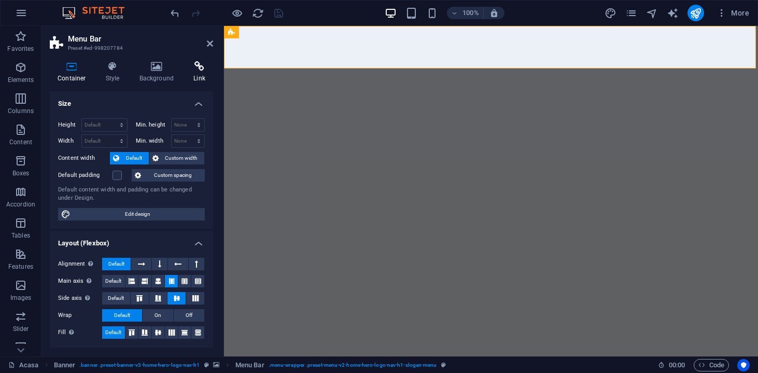
click at [200, 72] on h4 "Link" at bounding box center [199, 72] width 27 height 22
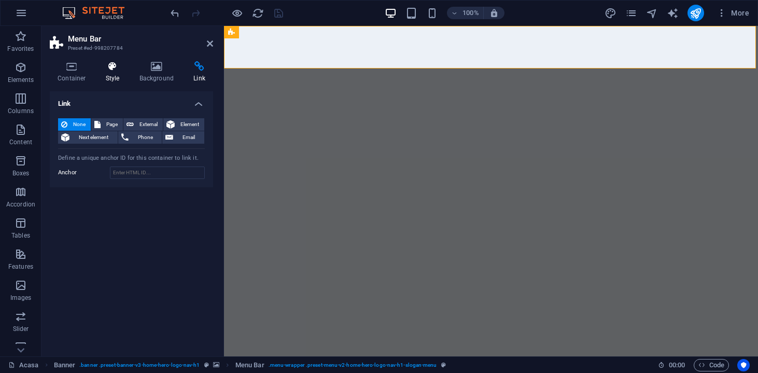
click at [117, 66] on icon at bounding box center [113, 66] width 30 height 10
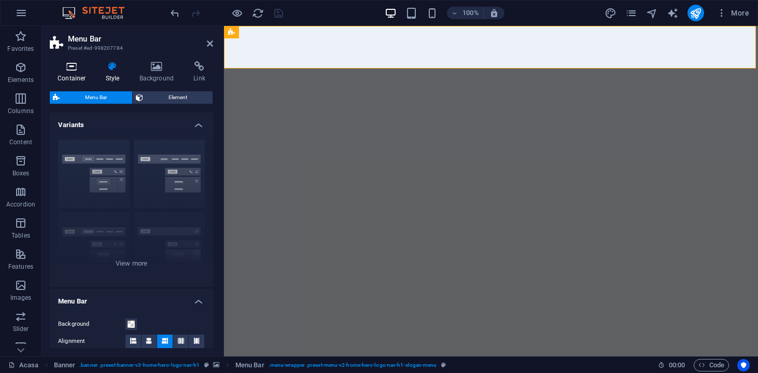
click at [70, 68] on icon at bounding box center [72, 66] width 44 height 10
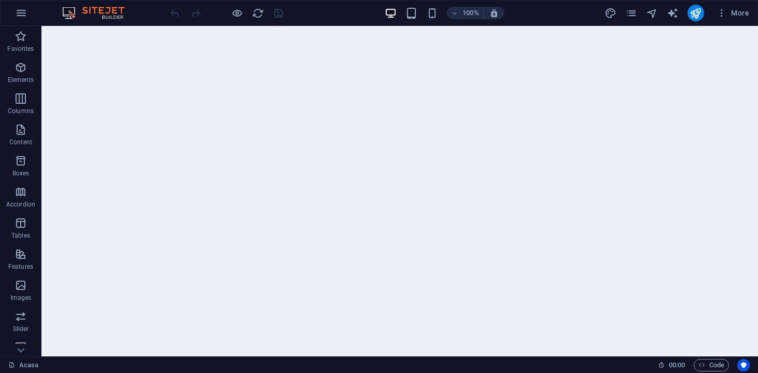
click at [564, 173] on div at bounding box center [399, 191] width 716 height 330
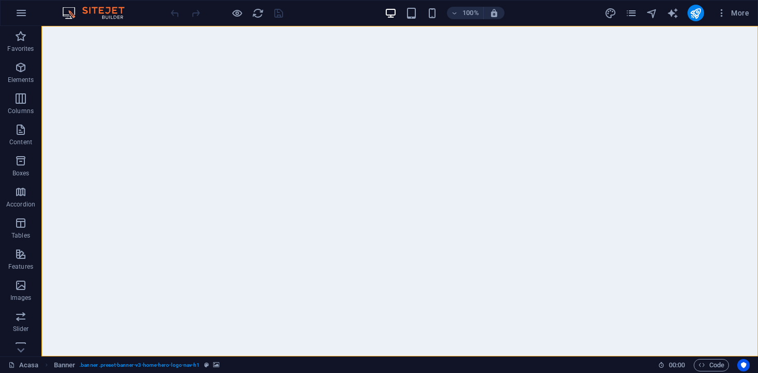
click at [487, 188] on div at bounding box center [399, 191] width 716 height 330
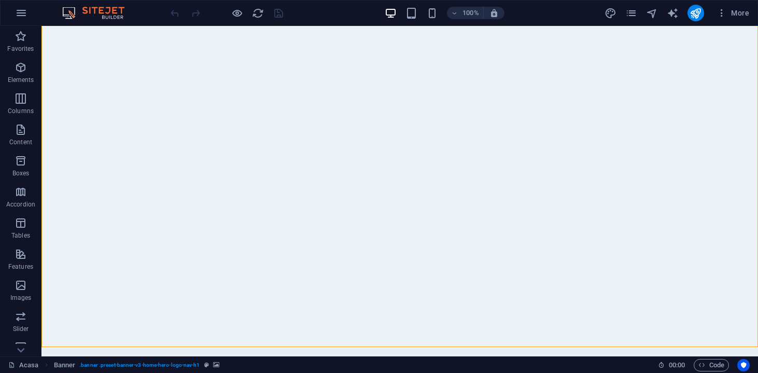
scroll to position [9, 0]
drag, startPoint x: 415, startPoint y: 185, endPoint x: 696, endPoint y: 308, distance: 307.3
click at [687, 303] on div at bounding box center [399, 182] width 716 height 330
click at [743, 325] on div at bounding box center [399, 182] width 716 height 330
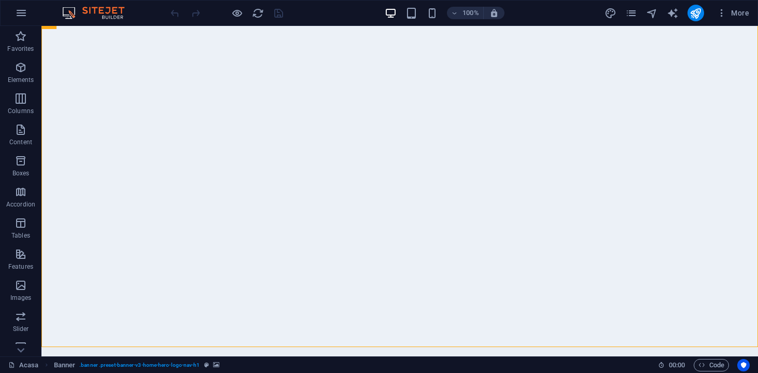
click at [551, 228] on div at bounding box center [399, 182] width 716 height 330
click at [534, 208] on div at bounding box center [399, 182] width 716 height 330
drag, startPoint x: 534, startPoint y: 208, endPoint x: 436, endPoint y: 181, distance: 101.8
click at [447, 161] on div at bounding box center [399, 182] width 716 height 330
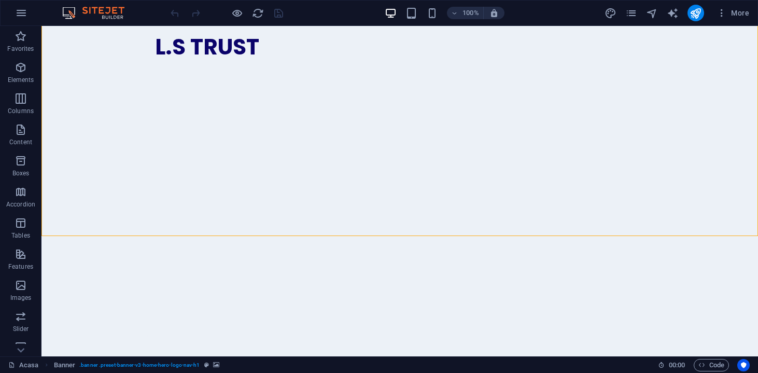
scroll to position [121, 0]
drag, startPoint x: 478, startPoint y: 170, endPoint x: 110, endPoint y: 184, distance: 368.3
click at [105, 185] on div at bounding box center [399, 70] width 716 height 330
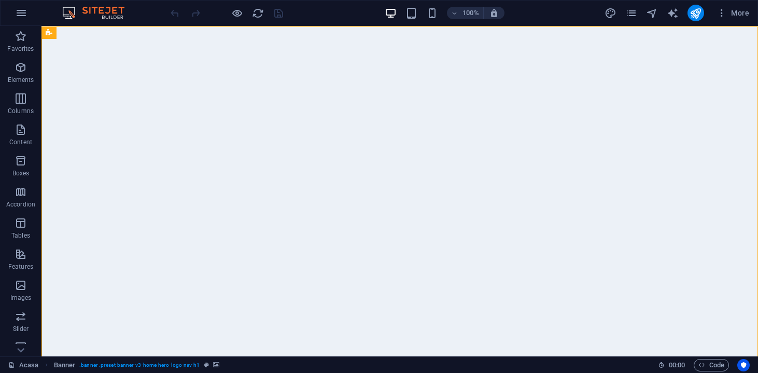
scroll to position [0, 0]
click at [97, 83] on div at bounding box center [399, 191] width 716 height 330
click at [48, 36] on icon at bounding box center [49, 32] width 7 height 12
click at [58, 36] on div "Banner" at bounding box center [60, 32] width 39 height 12
click at [84, 33] on icon at bounding box center [87, 32] width 6 height 11
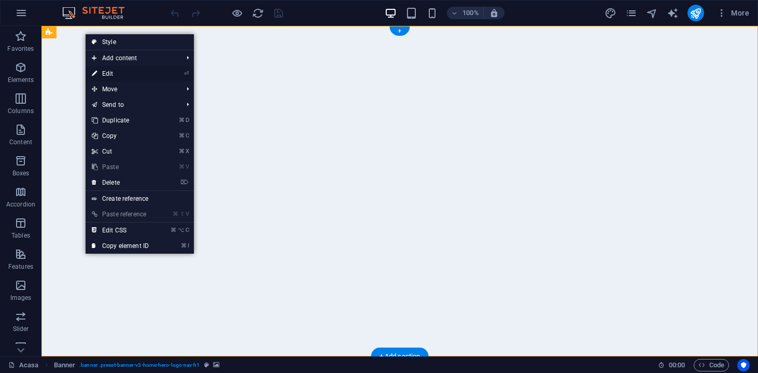
click at [113, 70] on link "⏎ Edit" at bounding box center [120, 74] width 69 height 16
select select "vh"
select select "header"
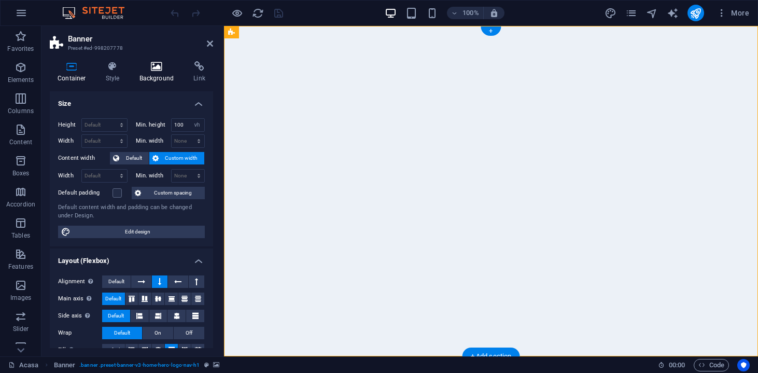
click at [180, 70] on icon at bounding box center [157, 66] width 50 height 10
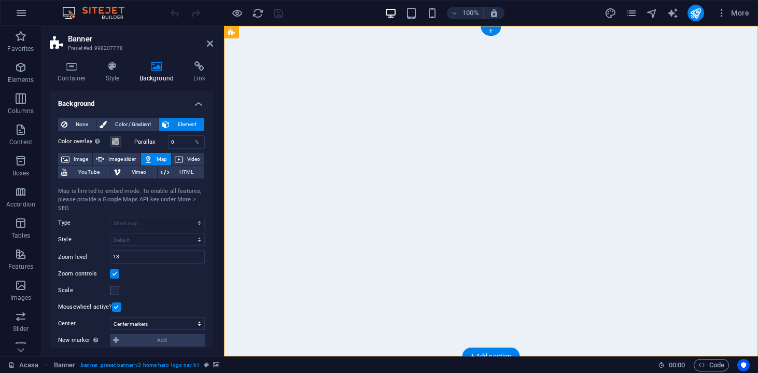
click at [184, 70] on h4 "Background" at bounding box center [159, 72] width 54 height 22
click at [196, 72] on h4 "Link" at bounding box center [199, 72] width 27 height 22
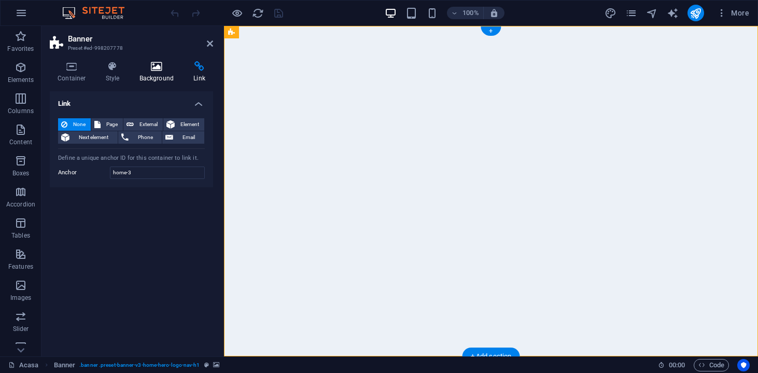
click at [158, 72] on h4 "Background" at bounding box center [159, 72] width 54 height 22
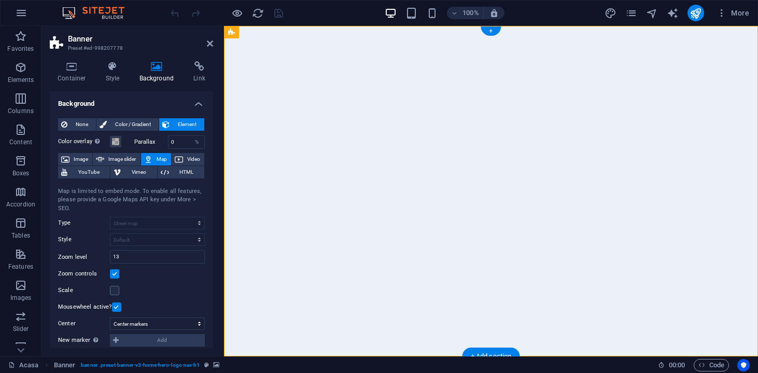
click at [115, 274] on label at bounding box center [114, 273] width 9 height 9
click at [0, 0] on input "Zoom controls" at bounding box center [0, 0] width 0 height 0
click at [118, 304] on label at bounding box center [116, 306] width 9 height 9
click at [0, 0] on input "Mousewheel active?" at bounding box center [0, 0] width 0 height 0
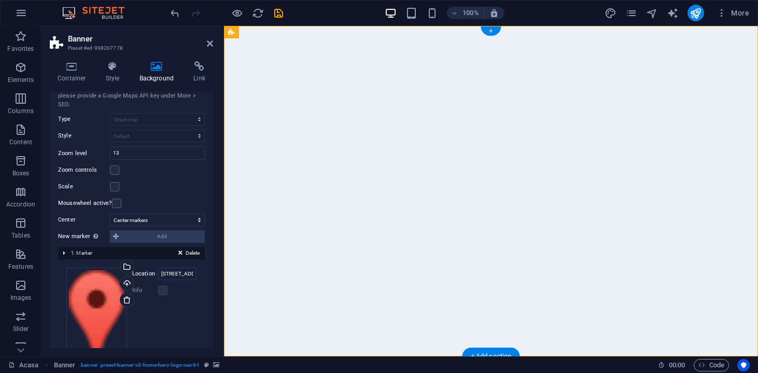
scroll to position [104, 0]
select select "0"
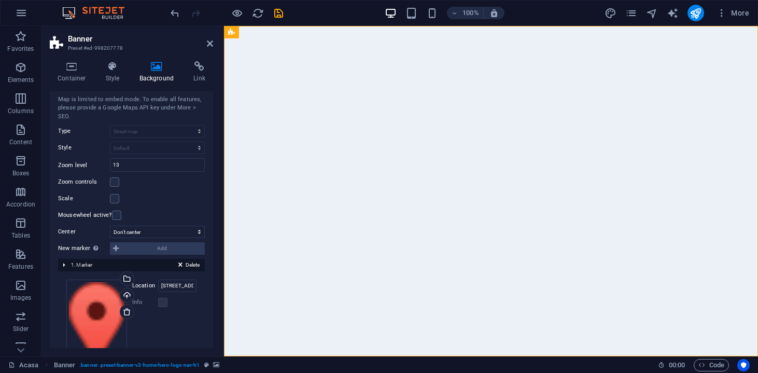
drag, startPoint x: 412, startPoint y: 230, endPoint x: 370, endPoint y: 213, distance: 46.0
click at [370, 212] on div at bounding box center [491, 191] width 534 height 330
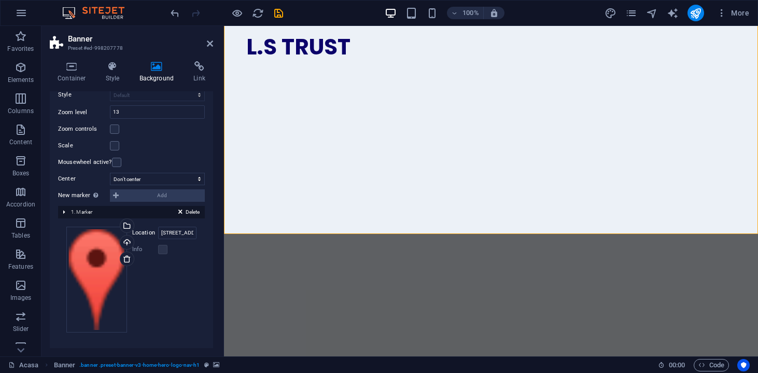
scroll to position [157, 0]
click at [129, 262] on icon at bounding box center [127, 259] width 8 height 8
drag, startPoint x: 583, startPoint y: 172, endPoint x: 561, endPoint y: 156, distance: 26.8
click at [552, 156] on div at bounding box center [491, 69] width 534 height 330
click at [127, 256] on icon at bounding box center [127, 259] width 8 height 8
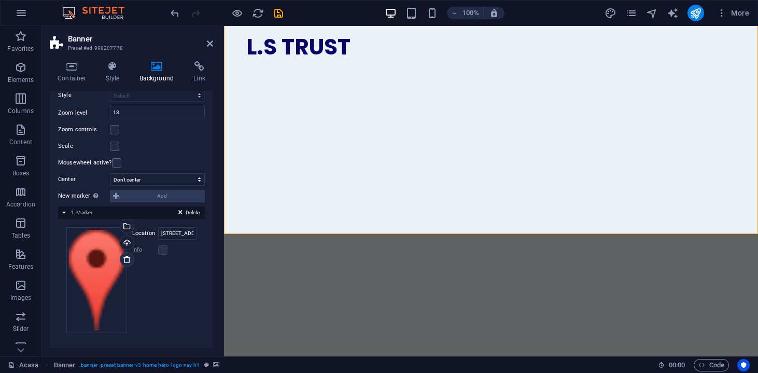
click at [127, 256] on icon at bounding box center [127, 259] width 8 height 8
drag, startPoint x: 461, startPoint y: 109, endPoint x: 659, endPoint y: 157, distance: 203.7
click at [659, 157] on div at bounding box center [491, 69] width 534 height 330
drag, startPoint x: 660, startPoint y: 162, endPoint x: 498, endPoint y: 178, distance: 163.6
click at [498, 178] on div at bounding box center [491, 69] width 534 height 330
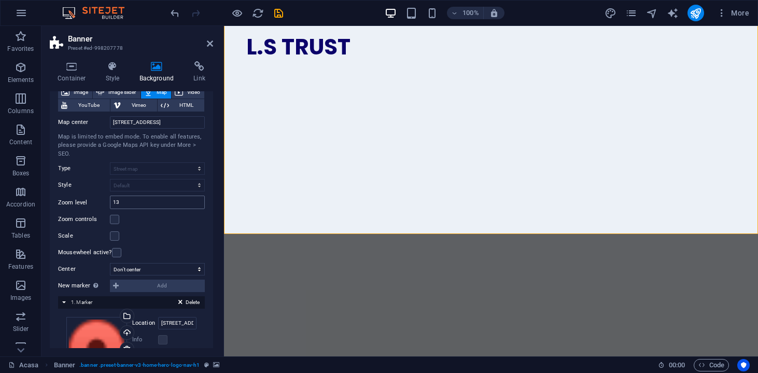
scroll to position [63, 0]
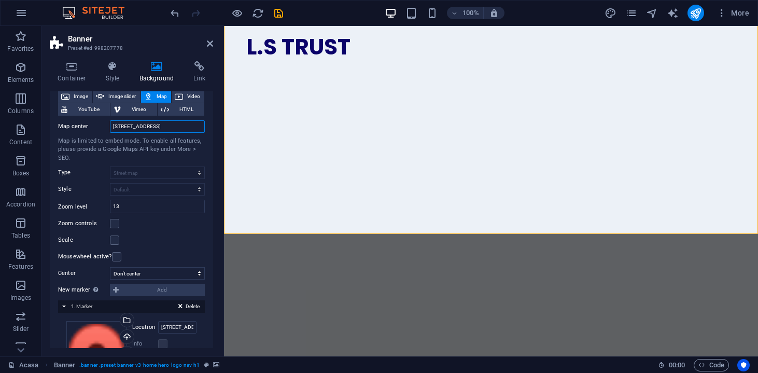
click at [180, 125] on input "Strada Fictivă 123, 010101 București" at bounding box center [157, 126] width 95 height 12
type input "C"
drag, startPoint x: 506, startPoint y: 98, endPoint x: 153, endPoint y: 127, distance: 354.7
click at [153, 127] on input "L.S TRUST S.R.L" at bounding box center [157, 126] width 95 height 12
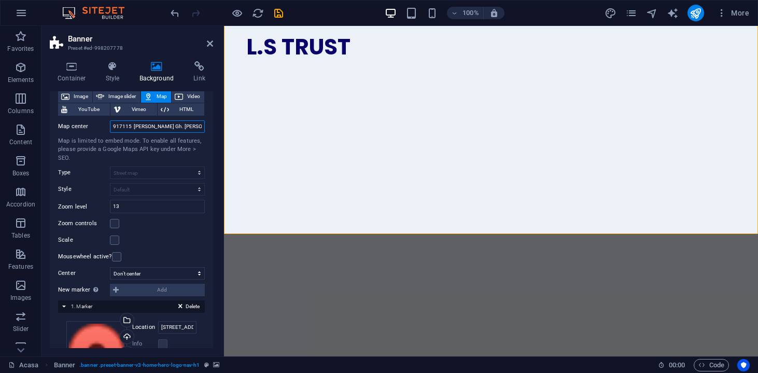
type input "917115 Caporal Rusen Gh. Constantin Nr. 2"
drag, startPoint x: 478, startPoint y: 94, endPoint x: 364, endPoint y: 130, distance: 119.5
click at [365, 131] on div at bounding box center [491, 69] width 534 height 330
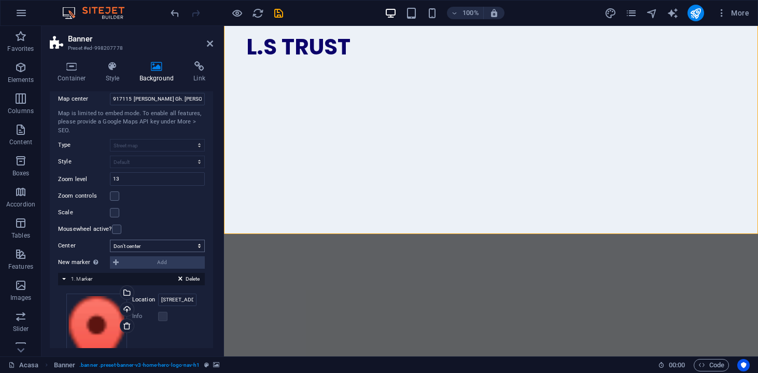
scroll to position [94, 0]
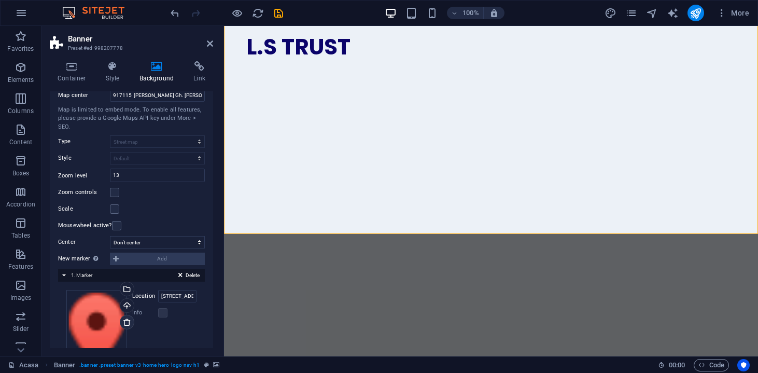
click at [129, 322] on icon at bounding box center [127, 322] width 8 height 8
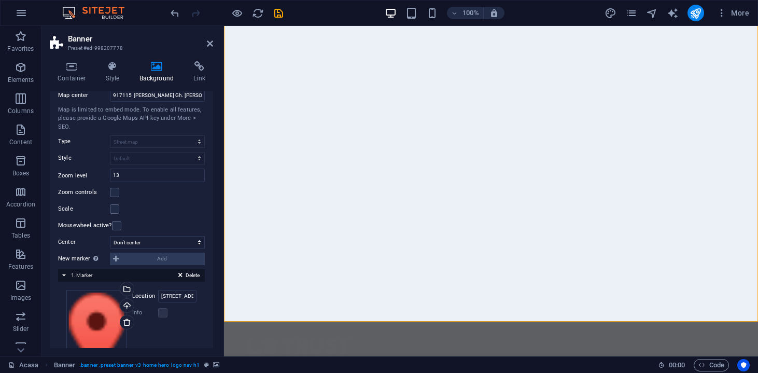
scroll to position [21, 0]
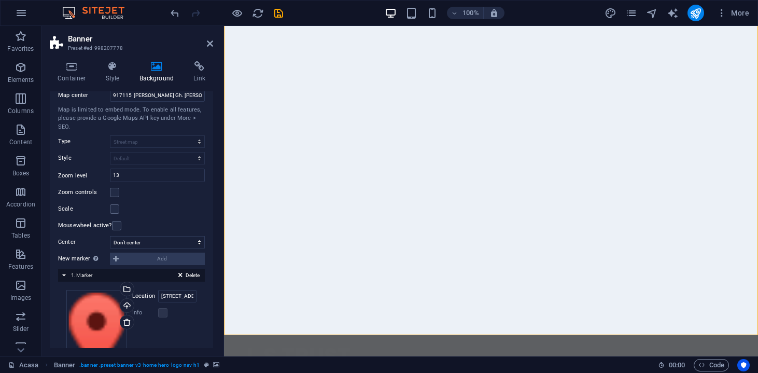
click at [480, 176] on div at bounding box center [491, 170] width 534 height 330
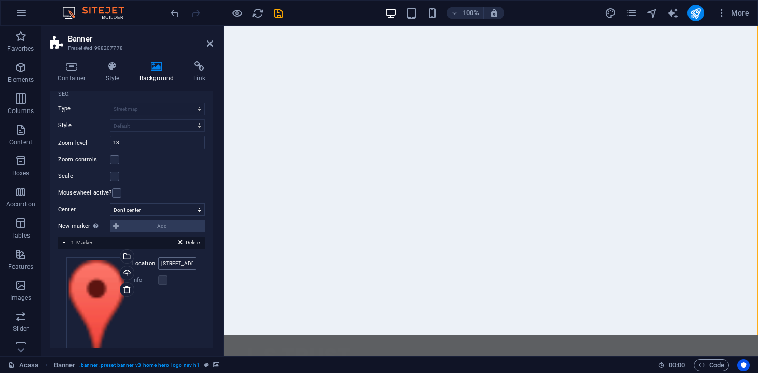
scroll to position [144, 0]
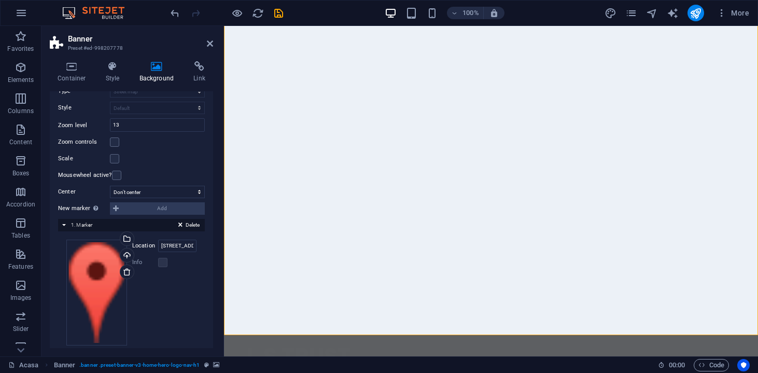
click at [118, 208] on div "New marker To enable this feature, please provide a Google Maps API key in the …" at bounding box center [131, 208] width 147 height 12
click at [166, 205] on div "New marker To enable this feature, please provide a Google Maps API key in the …" at bounding box center [131, 208] width 147 height 12
click at [186, 224] on span "Delete" at bounding box center [193, 224] width 14 height 9
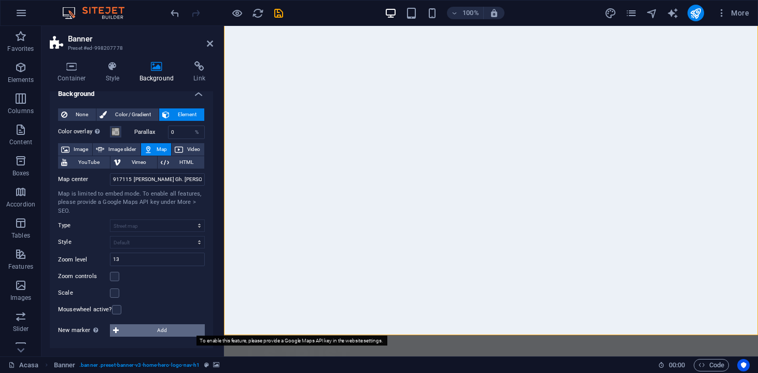
click at [120, 328] on button "Add" at bounding box center [157, 330] width 95 height 12
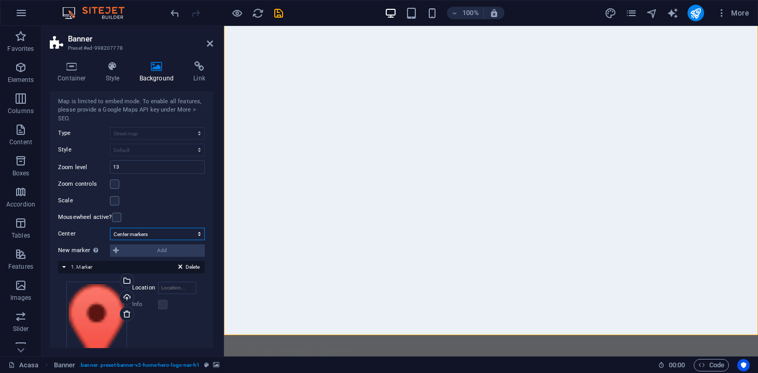
scroll to position [103, 0]
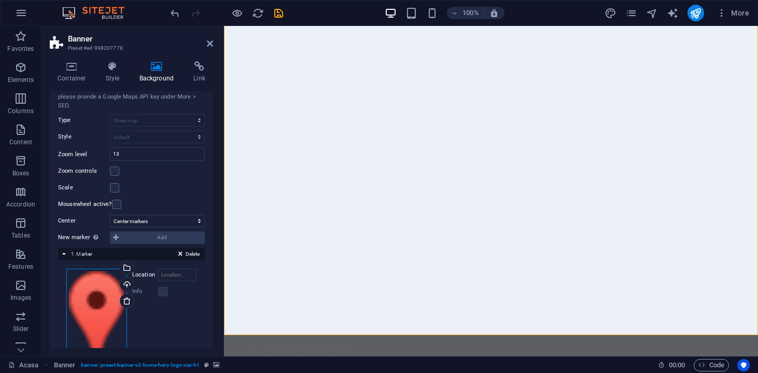
click at [91, 301] on div "Drag files here, click to choose files or select files from Files or our free s…" at bounding box center [96, 322] width 61 height 106
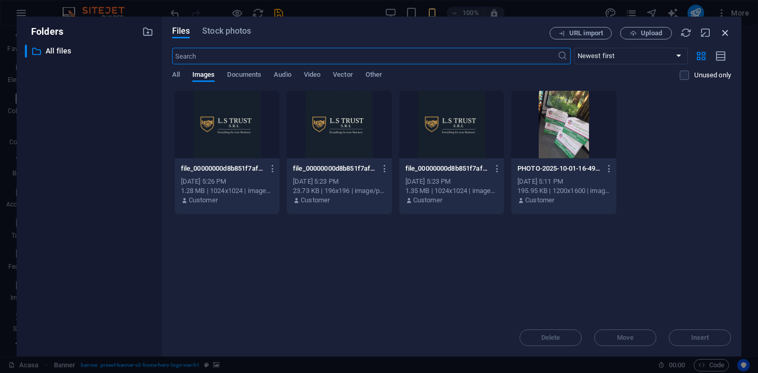
click at [728, 30] on icon "button" at bounding box center [724, 32] width 11 height 11
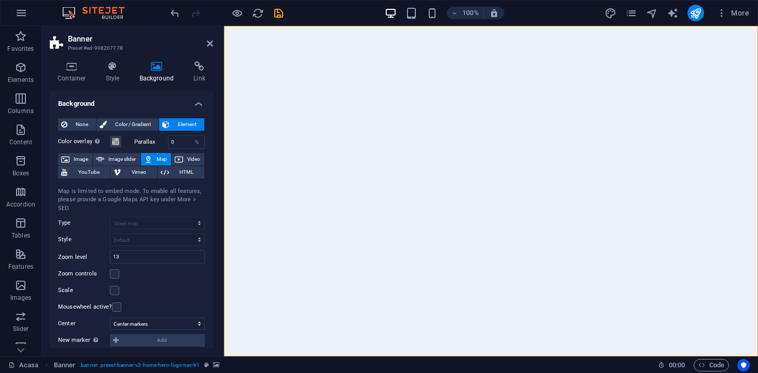
scroll to position [0, 0]
click at [157, 160] on span "Map" at bounding box center [162, 159] width 12 height 12
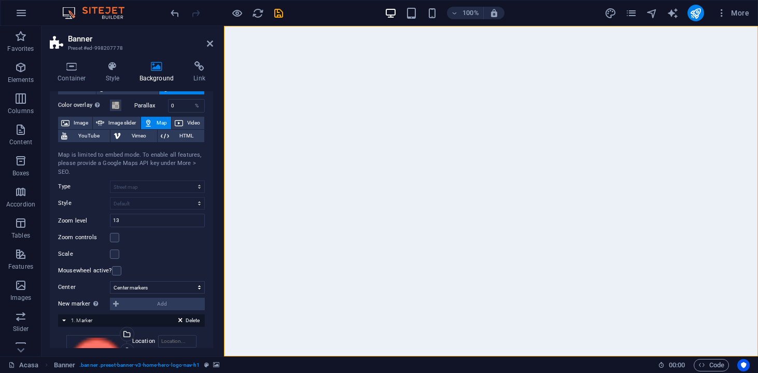
scroll to position [37, 0]
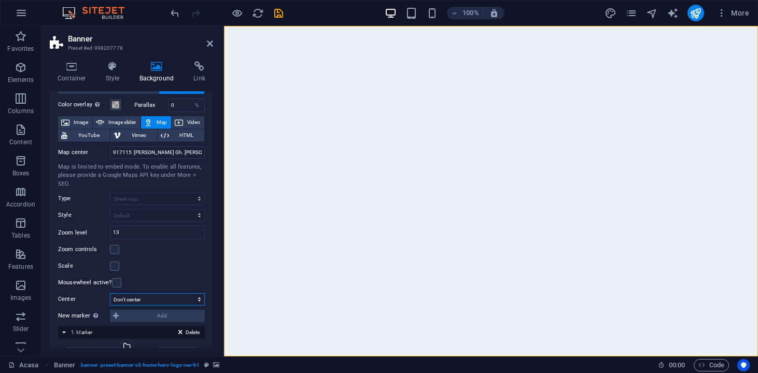
select select "2"
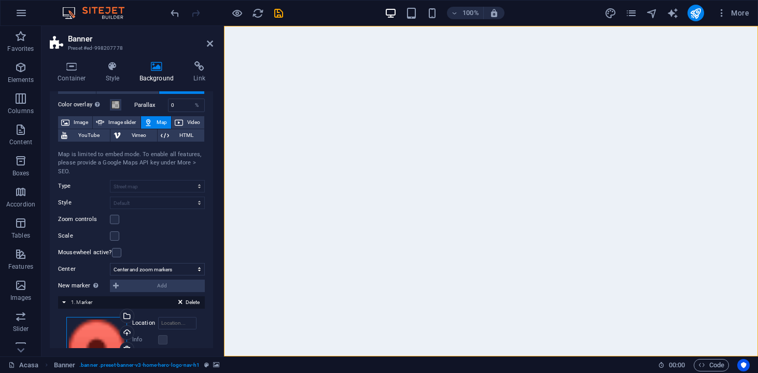
click at [104, 332] on div "Drag files here, click to choose files or select files from Files or our free s…" at bounding box center [96, 370] width 61 height 106
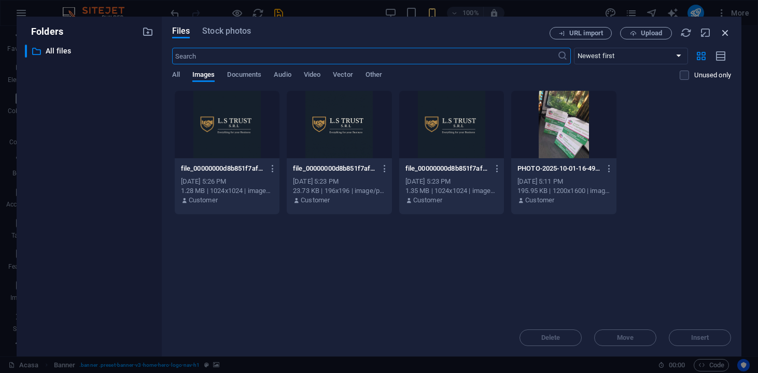
click at [722, 33] on icon "button" at bounding box center [724, 32] width 11 height 11
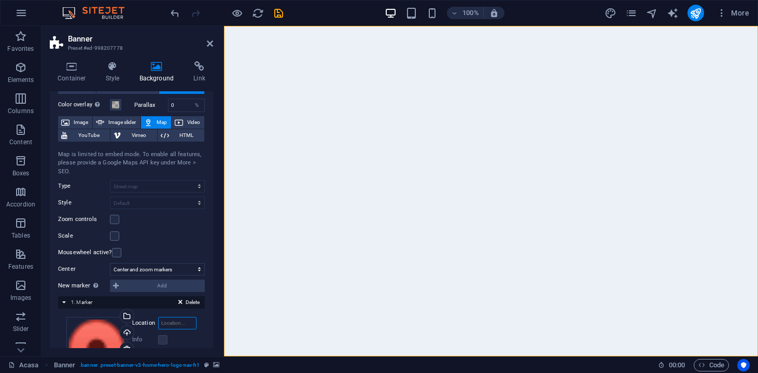
click at [175, 318] on input "Location" at bounding box center [177, 323] width 38 height 12
type input "-"
type input "917115 Caporal Rusen Gh. Constantin Nr. 2"
click at [185, 339] on div "Info" at bounding box center [164, 339] width 64 height 12
click at [158, 343] on label at bounding box center [162, 339] width 9 height 9
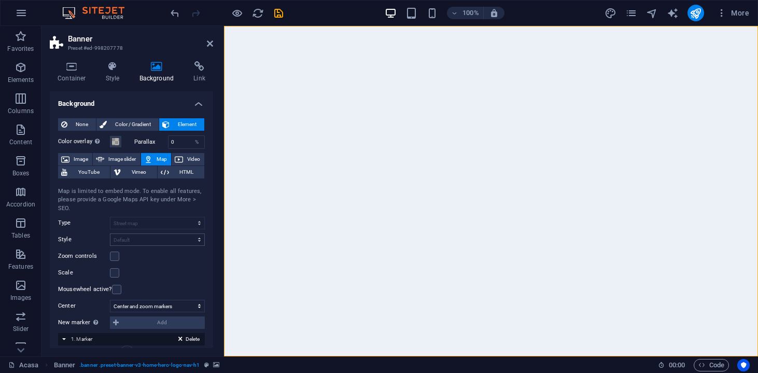
scroll to position [0, 0]
click at [355, 146] on div at bounding box center [491, 191] width 534 height 330
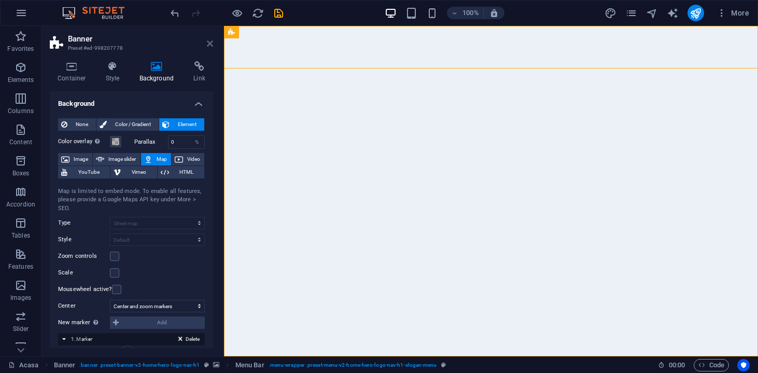
click at [211, 45] on icon at bounding box center [210, 43] width 6 height 8
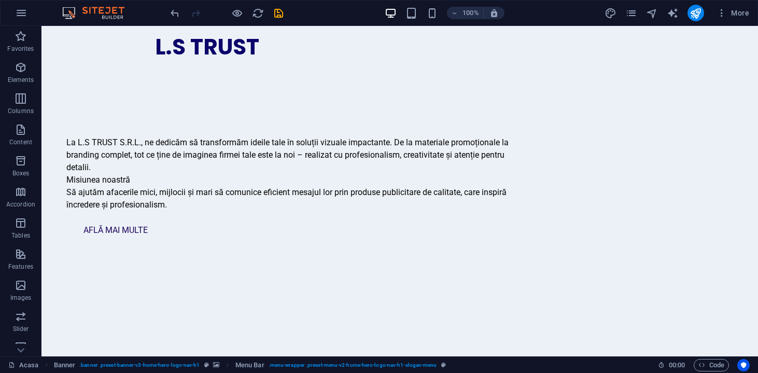
scroll to position [342, 0]
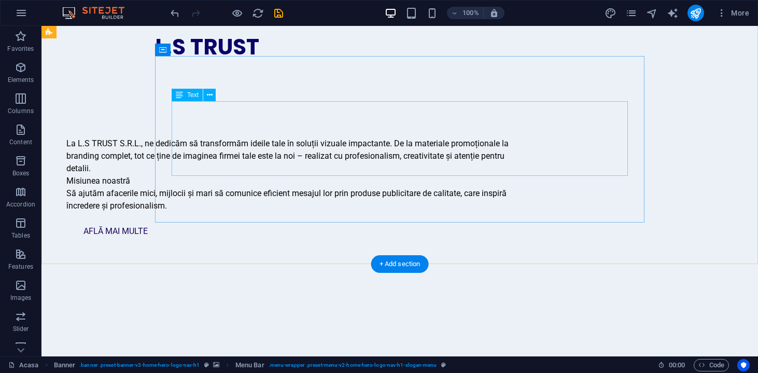
click at [192, 137] on div "La L.S TRUST S.R.L. , ne dedicăm să transformăm ideile tale în soluții vizuale …" at bounding box center [294, 174] width 456 height 75
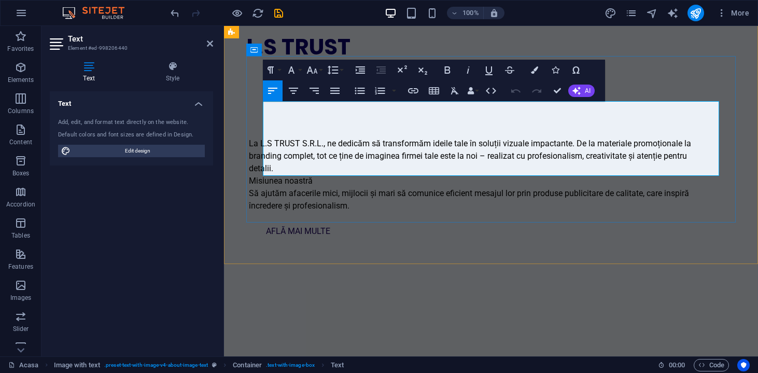
click at [276, 138] on strong "L.S TRUST S.R.L." at bounding box center [291, 143] width 63 height 10
click at [323, 138] on strong "L.S TRUST S.R.L." at bounding box center [291, 143] width 63 height 10
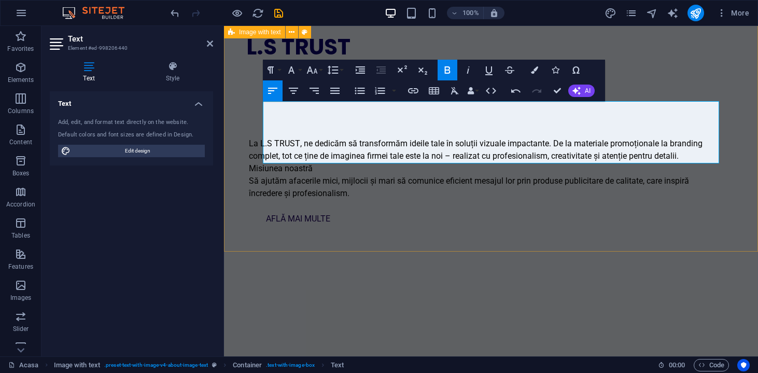
click at [414, 219] on div "Despre noi La L.S TRUST , ne dedicăm să transformăm ideile tale în soluții vizu…" at bounding box center [491, 169] width 534 height 237
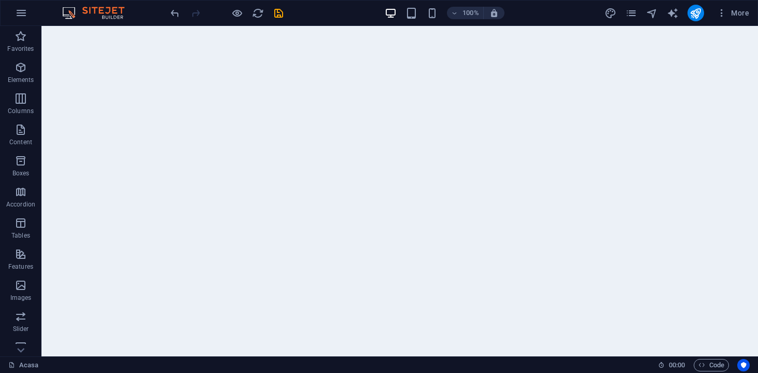
scroll to position [0, 0]
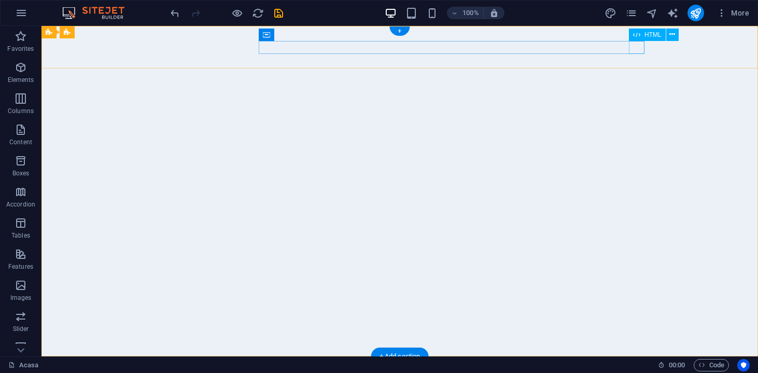
click at [644, 41] on div "HTML" at bounding box center [657, 35] width 57 height 13
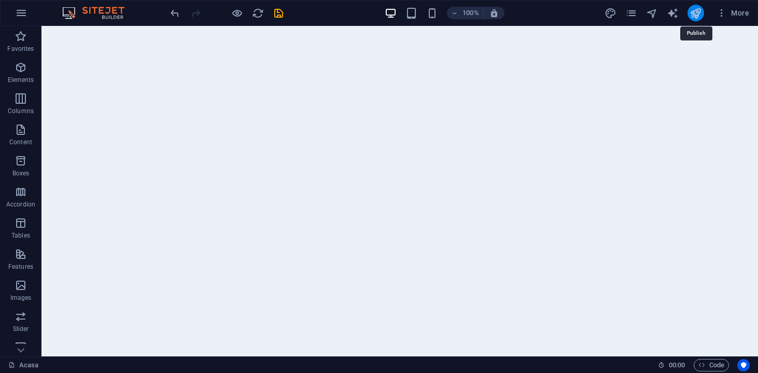
click at [699, 8] on icon "publish" at bounding box center [695, 13] width 12 height 12
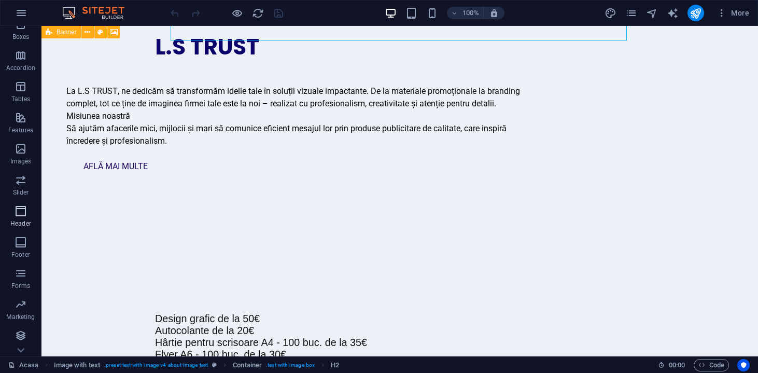
scroll to position [136, 0]
click at [23, 13] on icon "button" at bounding box center [21, 13] width 12 height 12
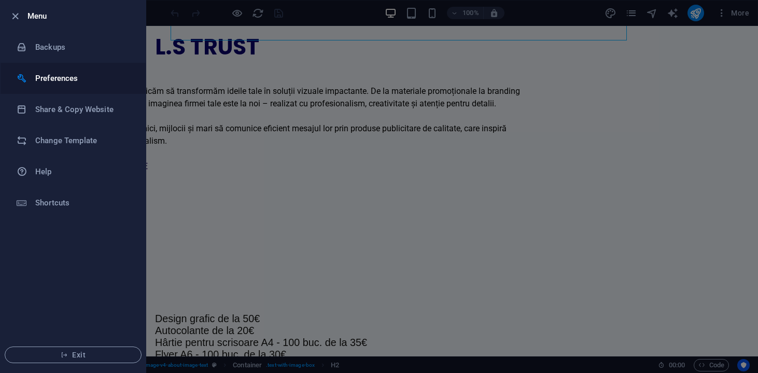
click at [62, 83] on h6 "Preferences" at bounding box center [83, 78] width 96 height 12
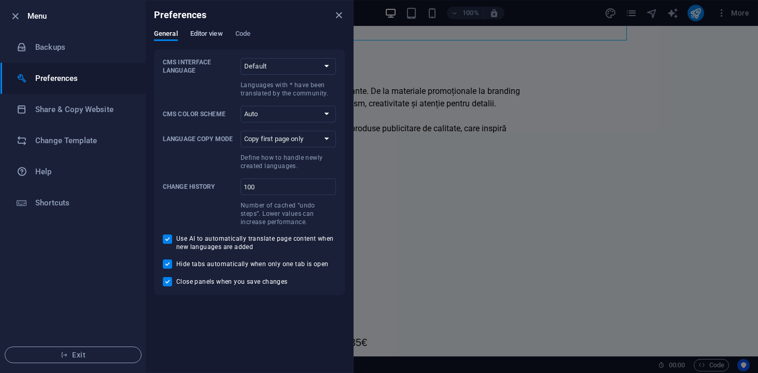
click at [205, 38] on span "Editor view" at bounding box center [206, 34] width 33 height 15
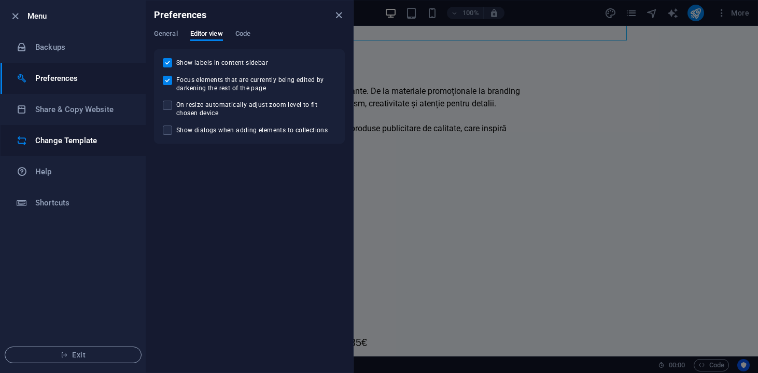
click at [72, 137] on h6 "Change Template" at bounding box center [83, 140] width 96 height 12
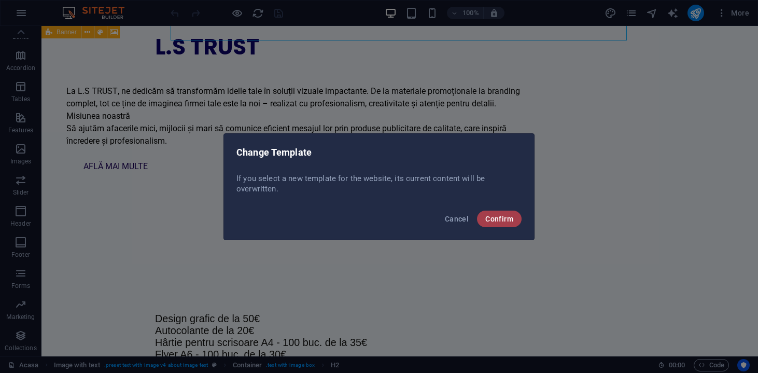
click at [483, 215] on button "Confirm" at bounding box center [499, 218] width 45 height 17
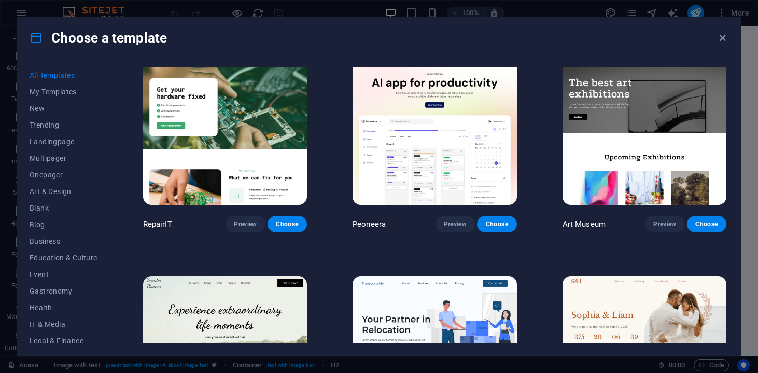
scroll to position [241, 0]
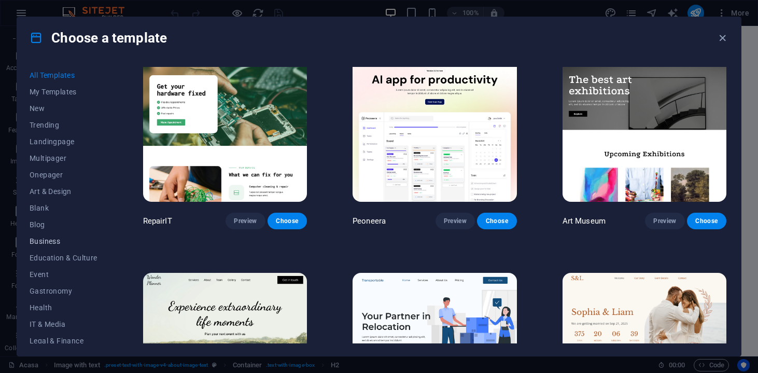
click at [53, 243] on span "Business" at bounding box center [64, 241] width 68 height 8
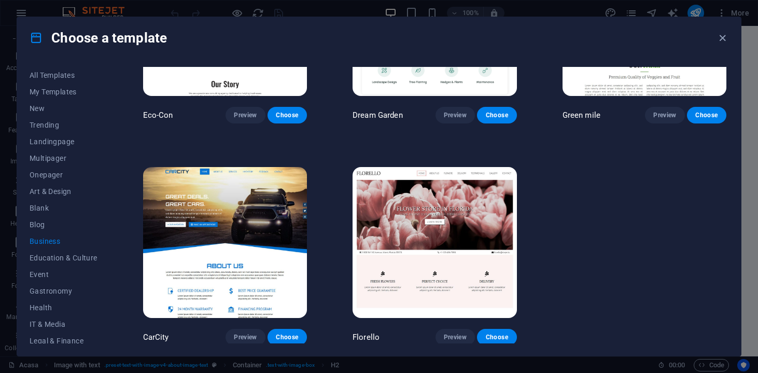
scroll to position [124, 0]
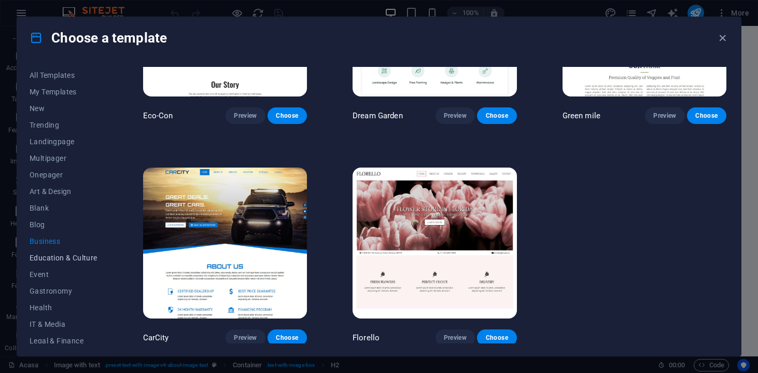
click at [49, 257] on span "Education & Culture" at bounding box center [64, 257] width 68 height 8
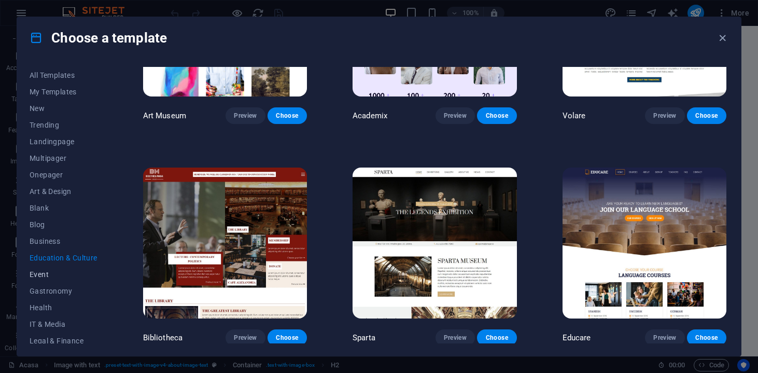
click at [44, 279] on button "Event" at bounding box center [64, 274] width 68 height 17
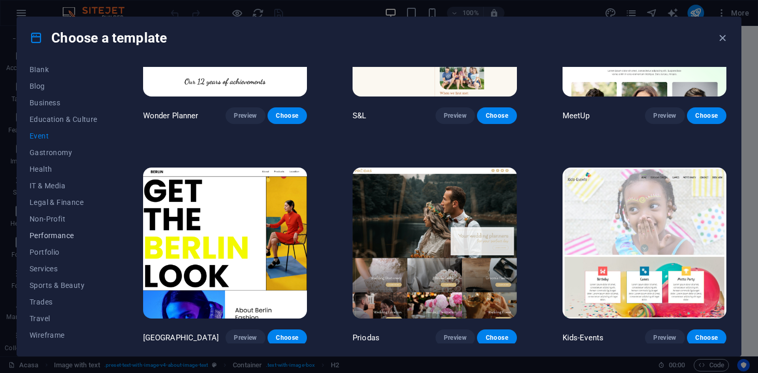
scroll to position [138, 0]
click at [52, 250] on span "Portfolio" at bounding box center [64, 252] width 68 height 8
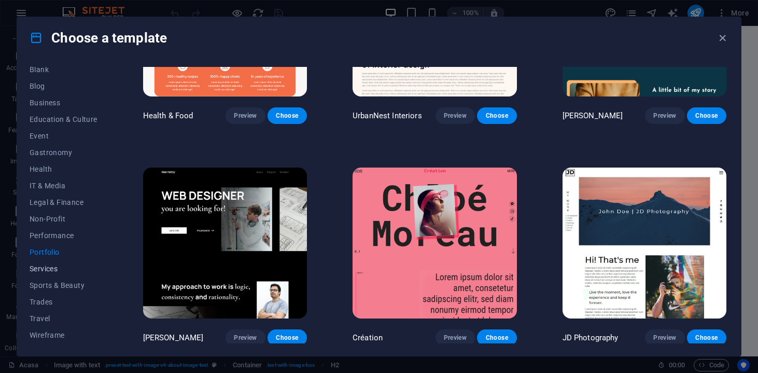
click at [53, 266] on span "Services" at bounding box center [64, 268] width 68 height 8
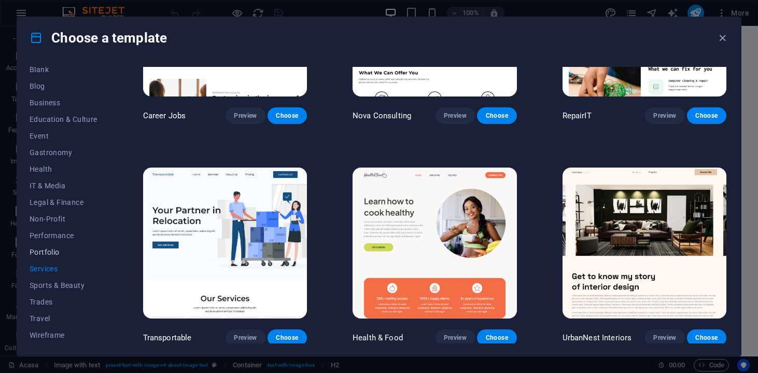
click at [52, 250] on span "Portfolio" at bounding box center [64, 252] width 68 height 8
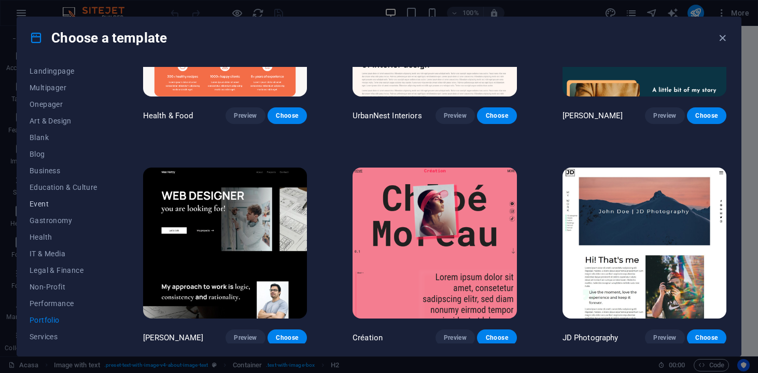
scroll to position [69, 0]
click at [56, 171] on span "Business" at bounding box center [64, 171] width 68 height 8
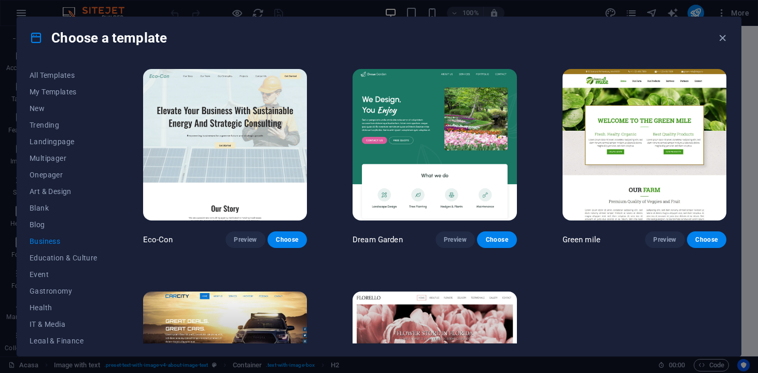
scroll to position [0, 0]
click at [60, 110] on span "New" at bounding box center [64, 108] width 68 height 8
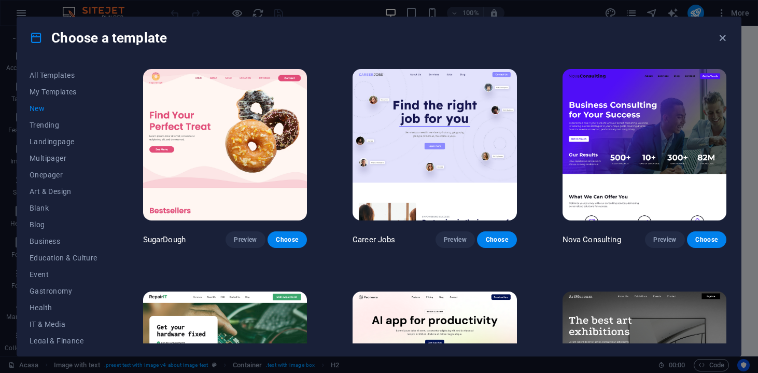
click at [612, 133] on img at bounding box center [644, 144] width 164 height 151
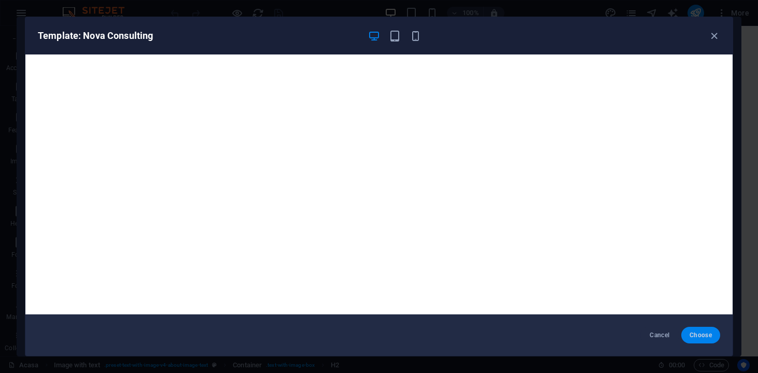
click at [701, 338] on span "Choose" at bounding box center [700, 335] width 22 height 8
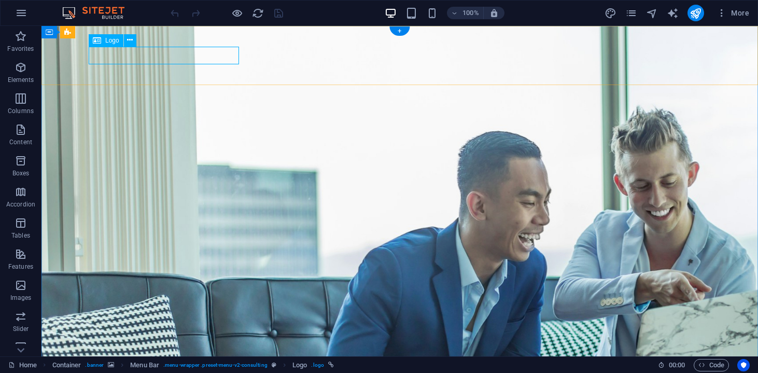
select select "px"
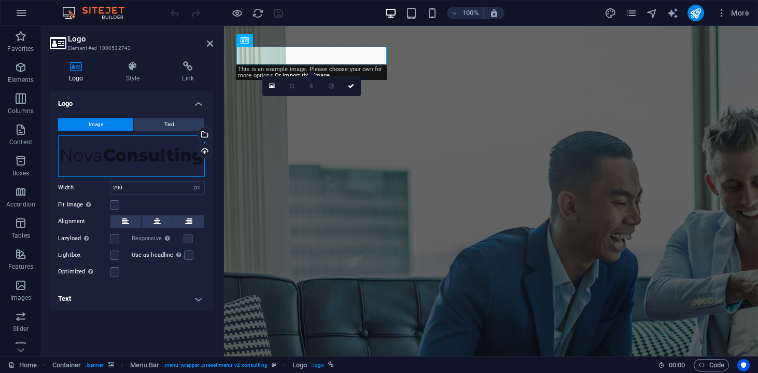
click at [157, 167] on div "Drag files here, click to choose files or select files from Files or our free s…" at bounding box center [131, 155] width 147 height 41
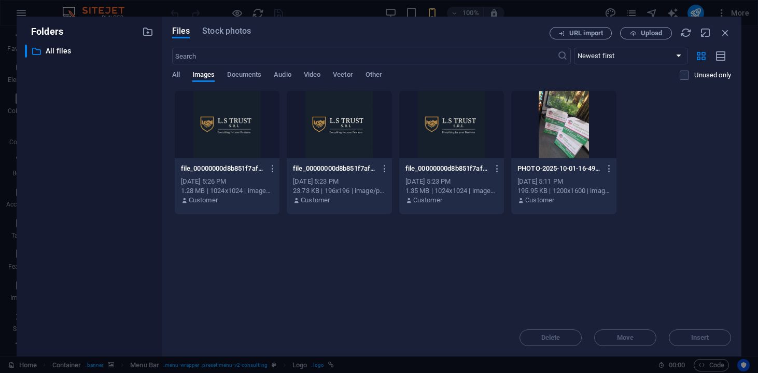
click at [218, 136] on div at bounding box center [227, 124] width 105 height 67
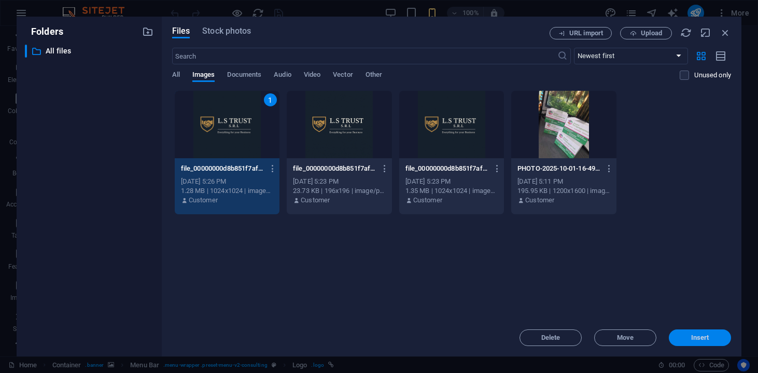
click at [691, 334] on span "Insert" at bounding box center [700, 337] width 18 height 6
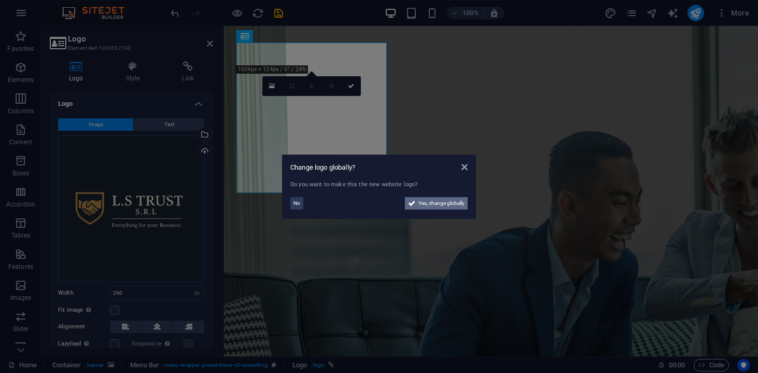
click at [448, 202] on span "Yes, change globally" at bounding box center [441, 203] width 46 height 12
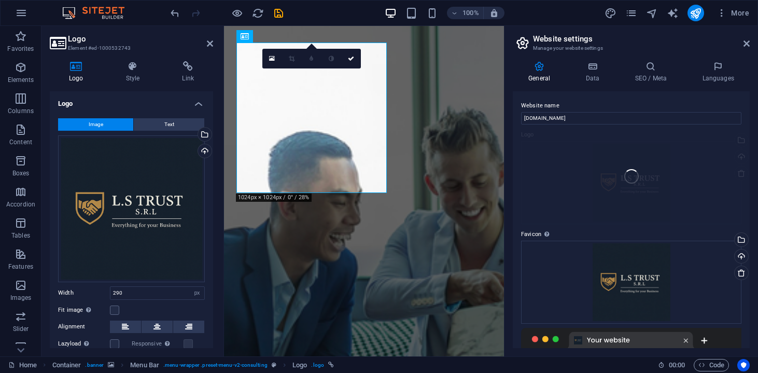
type input "190"
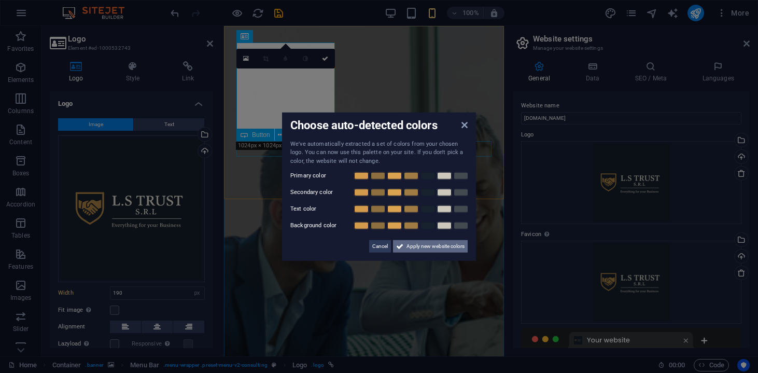
drag, startPoint x: 420, startPoint y: 246, endPoint x: 195, endPoint y: 218, distance: 226.6
click at [420, 246] on span "Apply new website colors" at bounding box center [435, 246] width 58 height 12
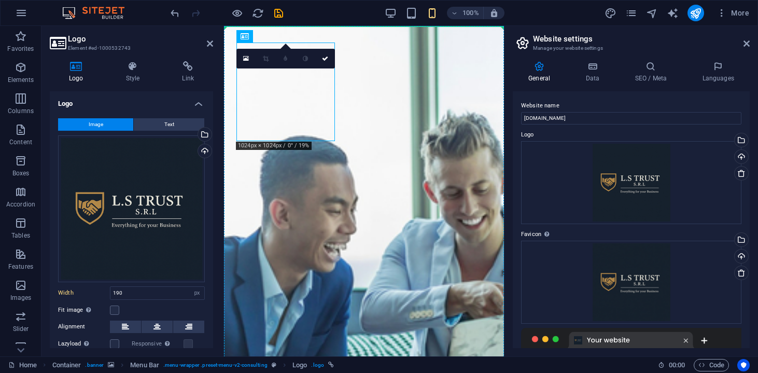
drag, startPoint x: 333, startPoint y: 139, endPoint x: 344, endPoint y: 98, distance: 42.4
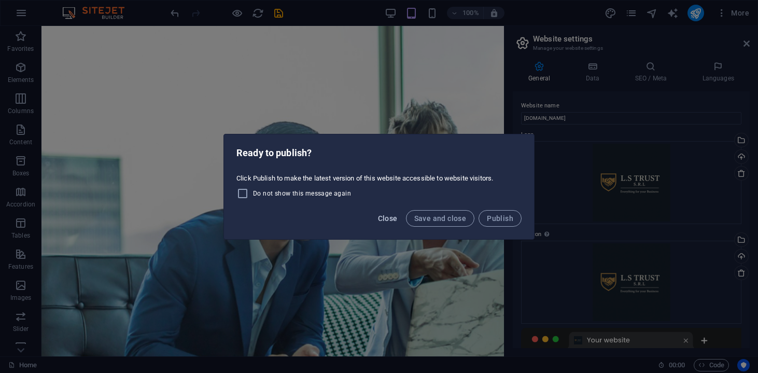
click at [395, 219] on span "Close" at bounding box center [388, 218] width 20 height 8
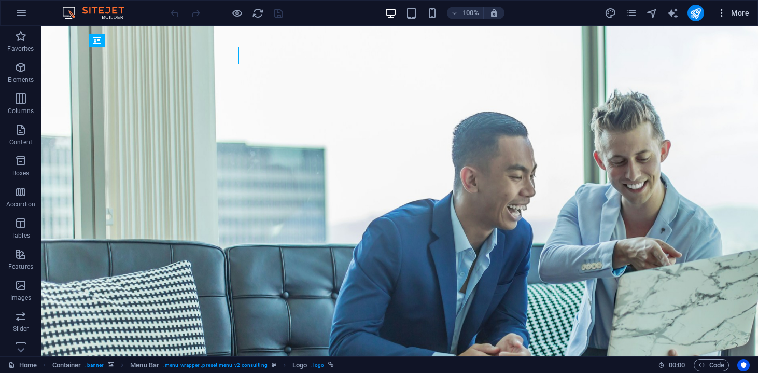
click at [738, 15] on span "More" at bounding box center [732, 13] width 33 height 10
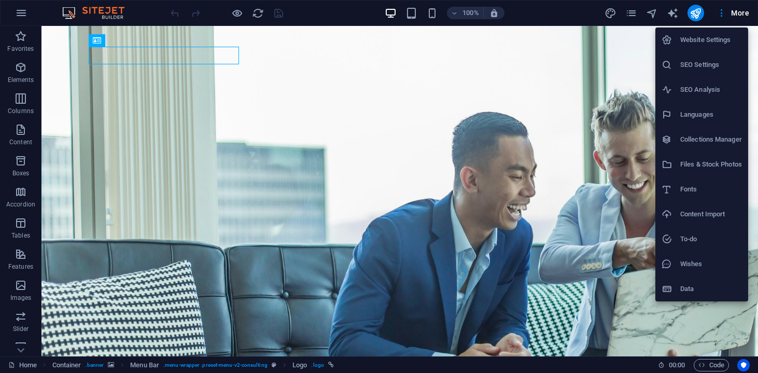
click at [713, 114] on h6 "Languages" at bounding box center [711, 114] width 62 height 12
select select "131"
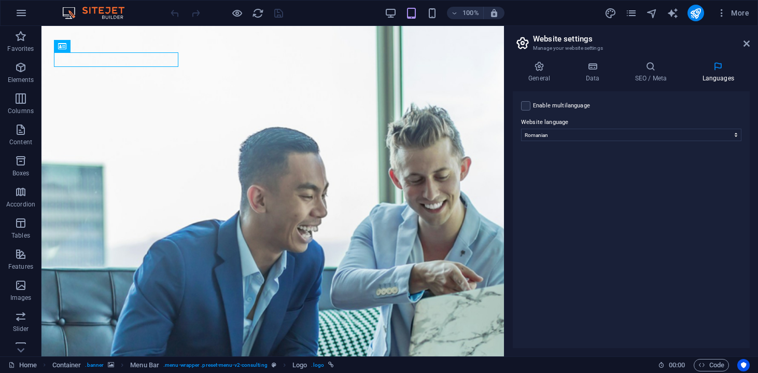
click at [538, 108] on label "Enable multilanguage To disable multilanguage delete all languages until only o…" at bounding box center [561, 106] width 57 height 12
click at [0, 0] on input "Enable multilanguage To disable multilanguage delete all languages until only o…" at bounding box center [0, 0] width 0 height 0
select select
click at [538, 82] on h4 "General" at bounding box center [541, 72] width 57 height 22
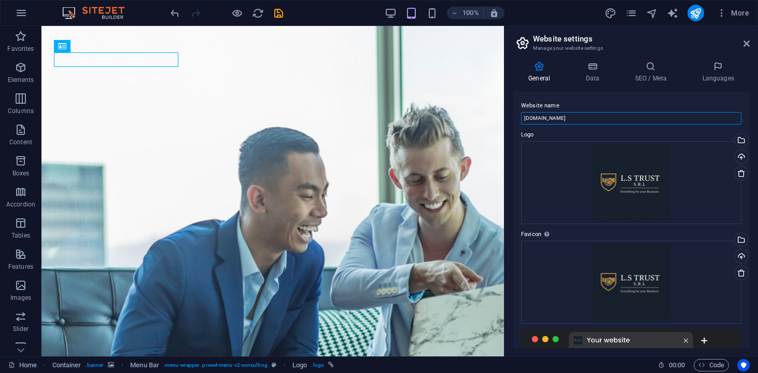
click at [617, 122] on input "[DOMAIN_NAME]" at bounding box center [631, 118] width 220 height 12
